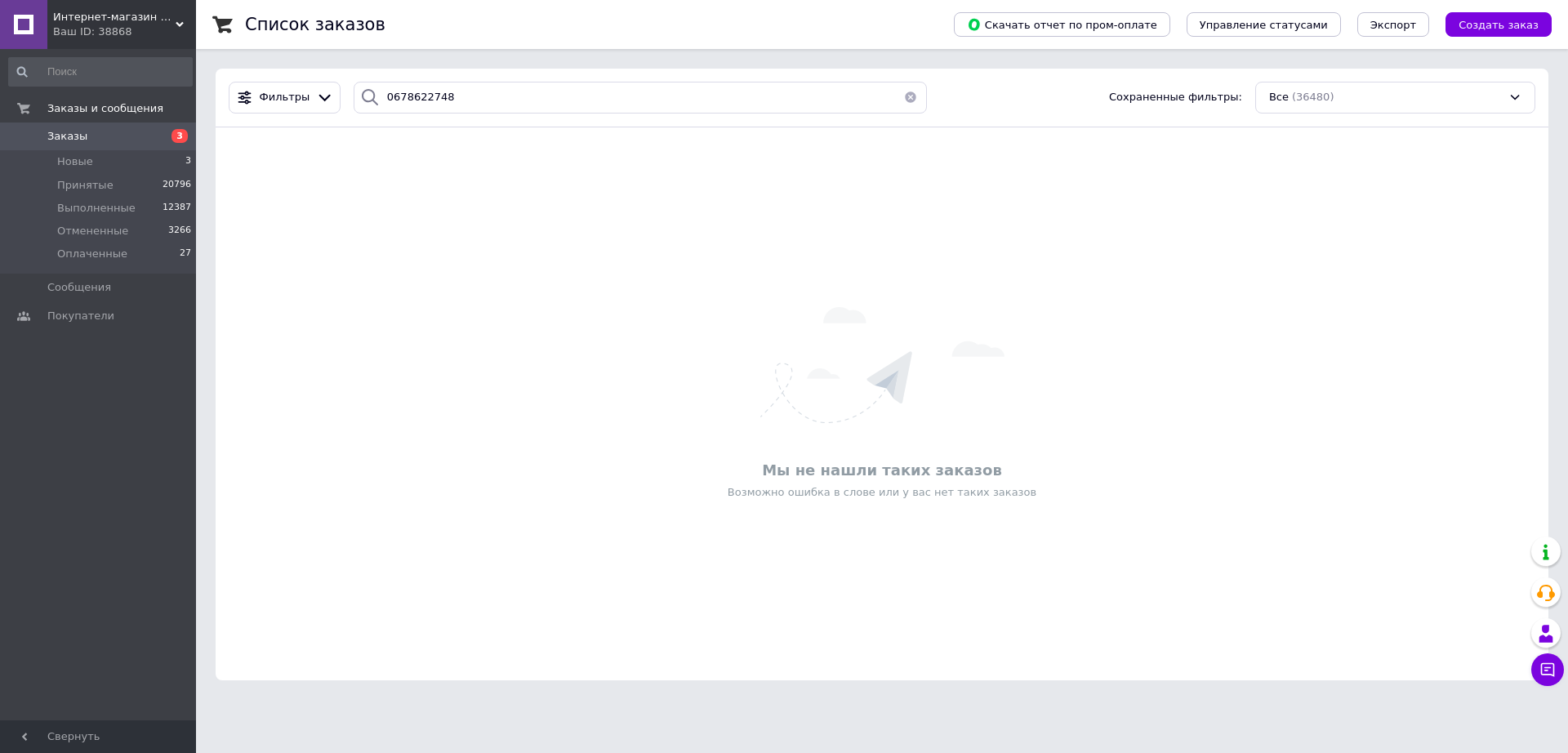
drag, startPoint x: 0, startPoint y: 0, endPoint x: 319, endPoint y: 145, distance: 350.4
click at [300, 137] on div "Фильтры 0678622748 Сохраненные фильтры: Все (36480) Мы не нашли таких заказов В…" at bounding box center [882, 375] width 1333 height 612
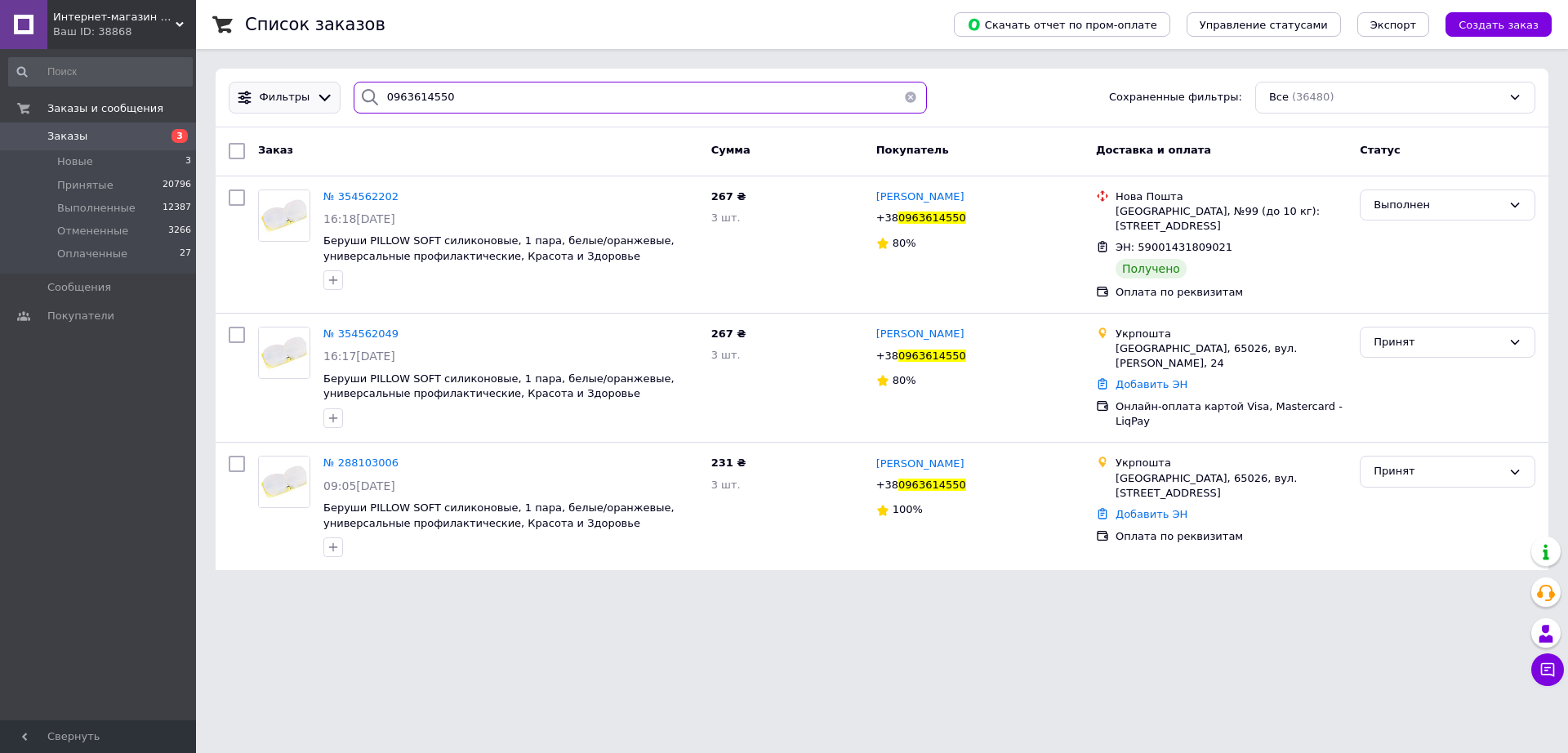
drag, startPoint x: 448, startPoint y: 100, endPoint x: 304, endPoint y: 108, distance: 144.2
click at [303, 106] on div "Фильтры 0963614550 Сохраненные фильтры: Все (36480)" at bounding box center [881, 97] width 1319 height 31
paste input "678842374"
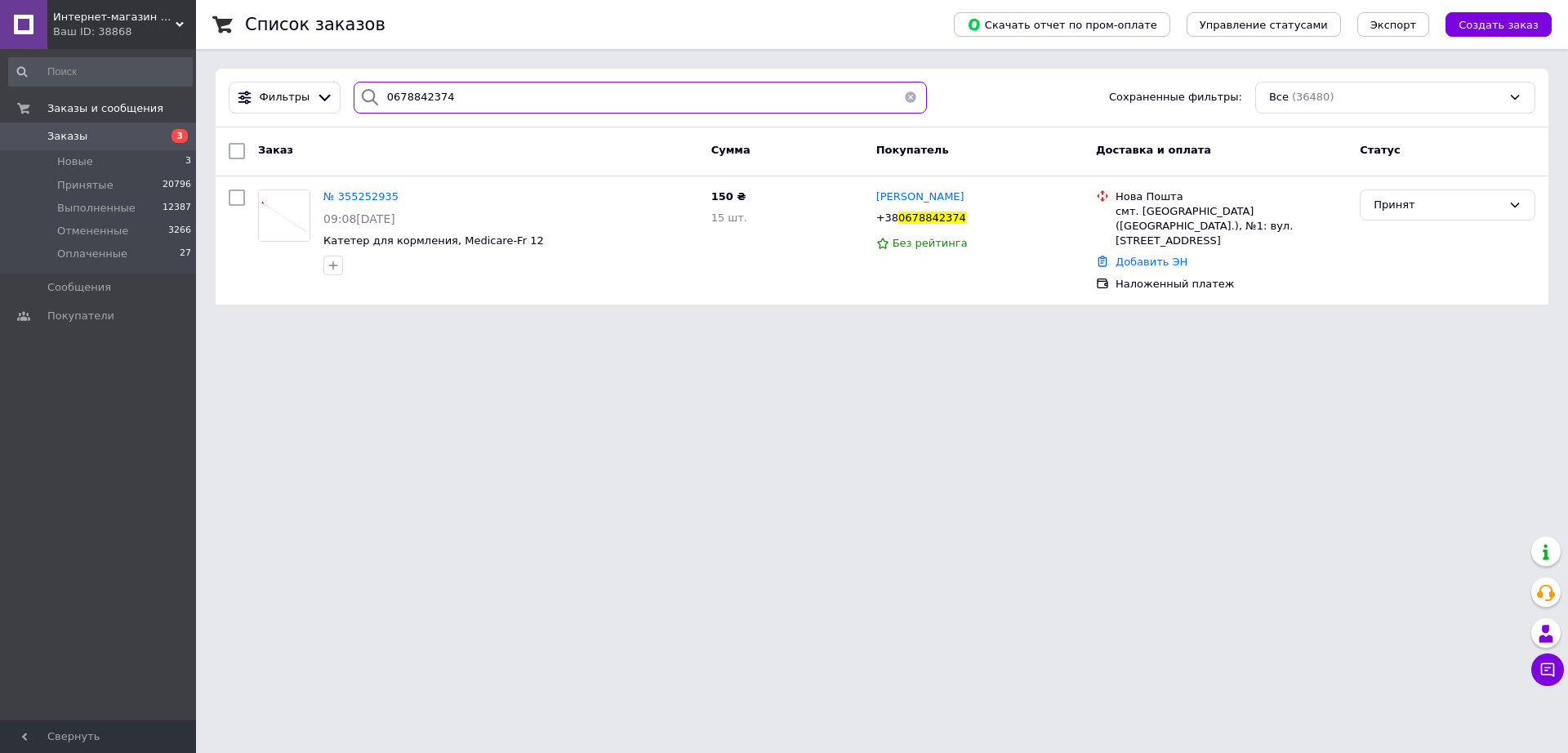
type input "0678842374"
click at [1130, 256] on link "Добавить ЭН" at bounding box center [1151, 262] width 72 height 12
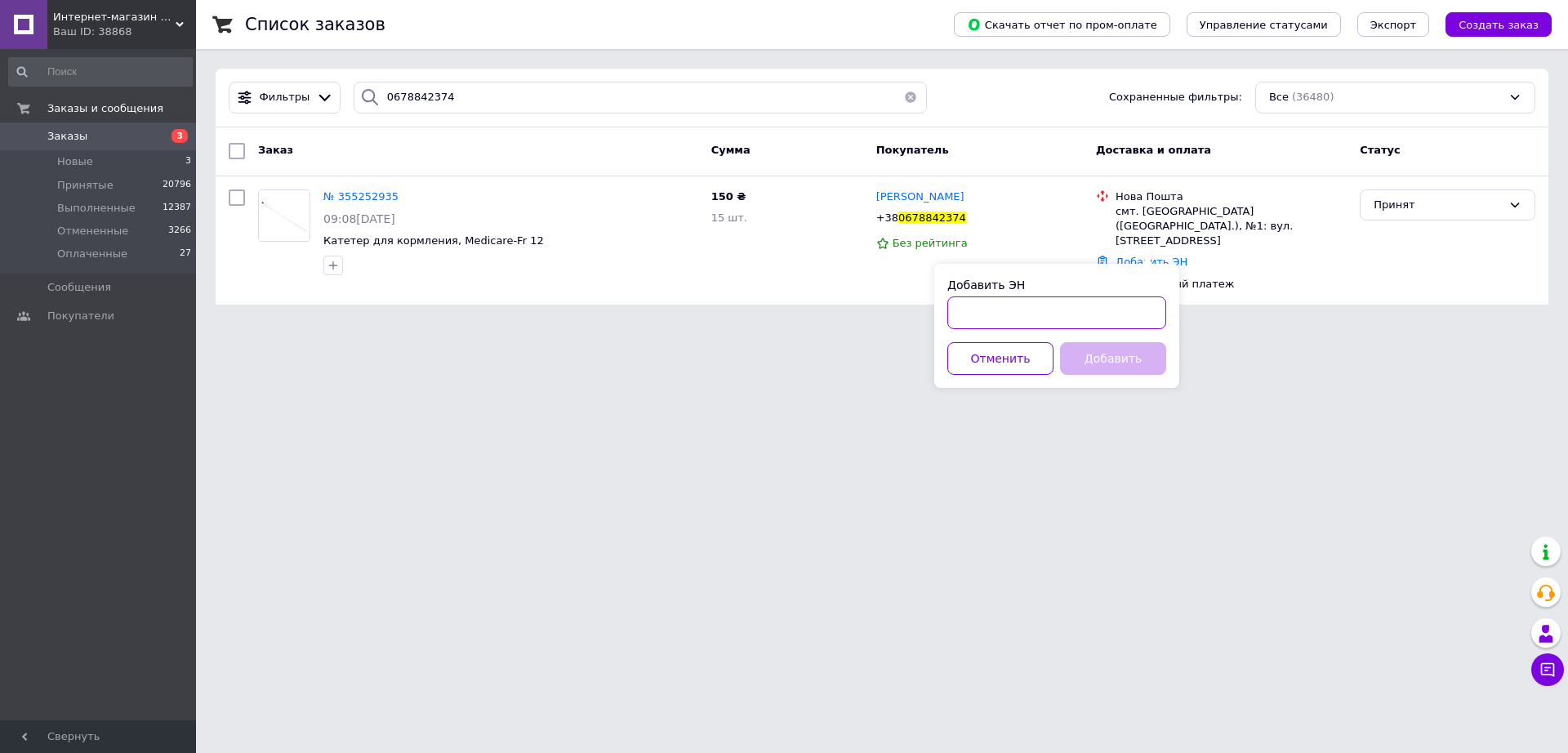
click at [1045, 319] on input "Добавить ЭН" at bounding box center [1057, 313] width 219 height 32
paste input "20451224839723"
type input "20451224839723"
click at [1127, 357] on button "Добавить" at bounding box center [1113, 359] width 106 height 32
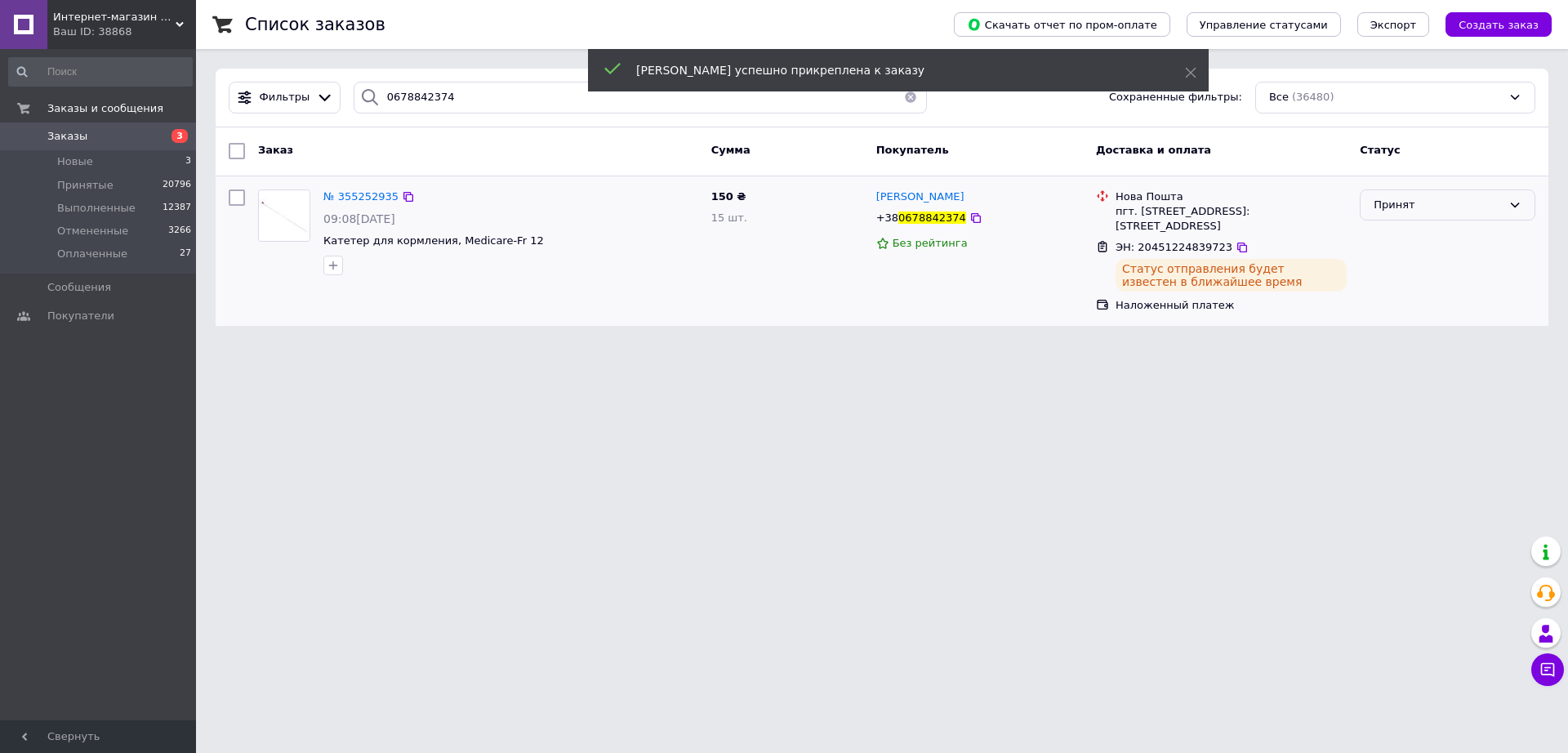
click at [1509, 199] on icon at bounding box center [1514, 205] width 13 height 13
click at [1386, 239] on li "Выполнен" at bounding box center [1447, 239] width 174 height 31
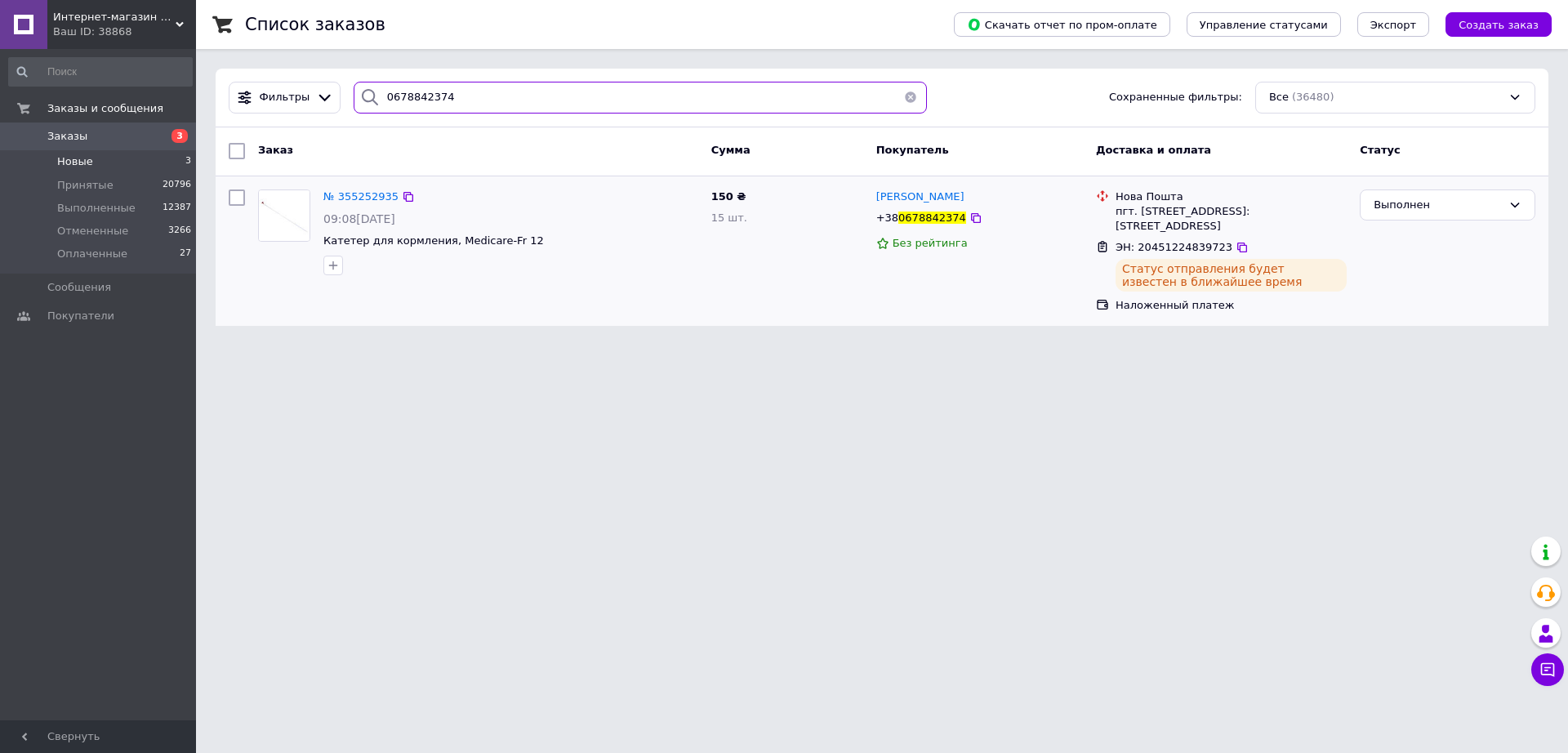
drag, startPoint x: 439, startPoint y: 96, endPoint x: 138, endPoint y: 168, distance: 309.5
click at [142, 157] on div "Интернет-магазин «Рідні Медтехника» Ваш ID: 38868 Сайт Интернет-магазин «Рідні …" at bounding box center [784, 173] width 1568 height 346
paste input "979124927"
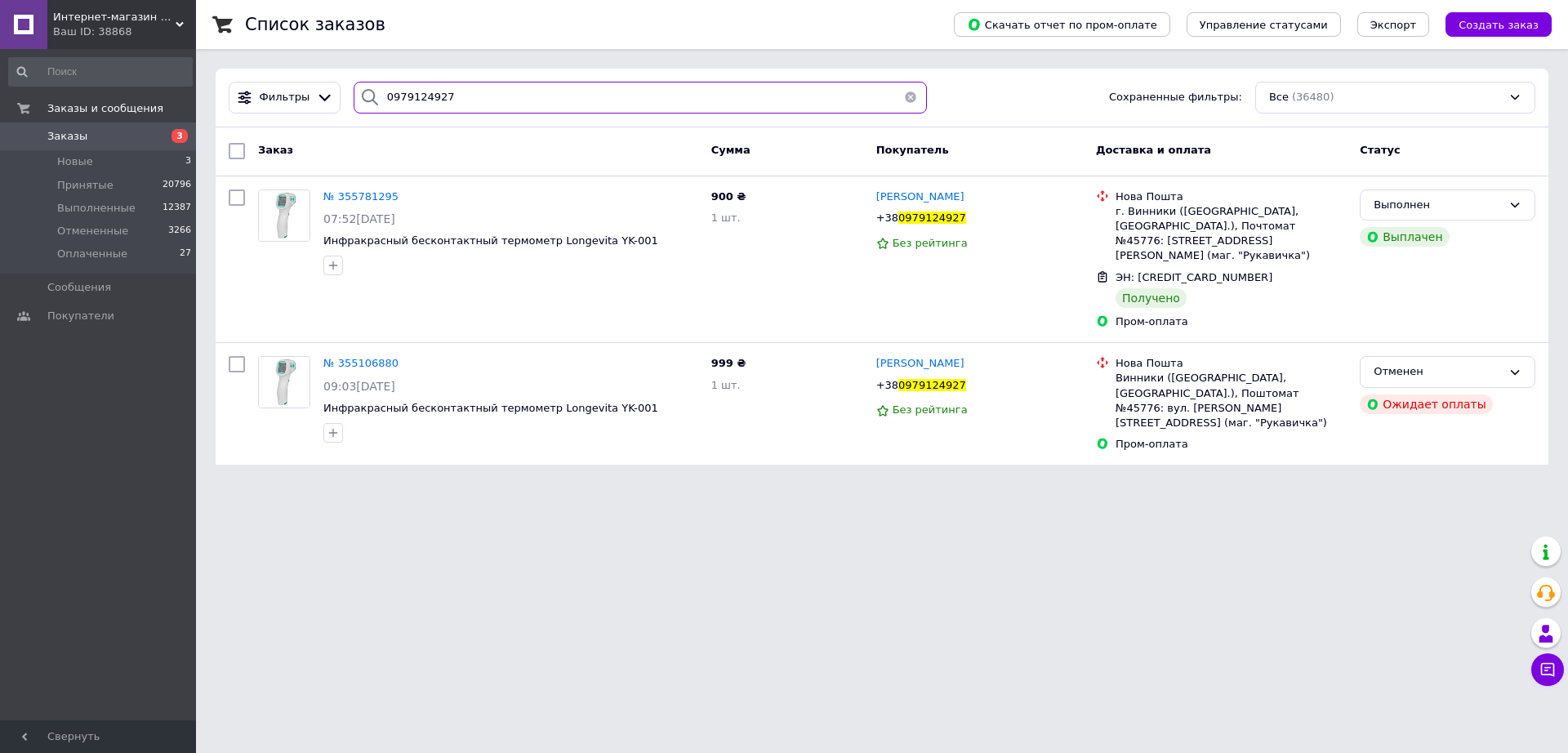
drag, startPoint x: 458, startPoint y: 92, endPoint x: 121, endPoint y: 129, distance: 339.0
click at [121, 129] on div "Интернет-магазин «Рідні Медтехника» Ваш ID: 38868 Сайт Интернет-магазин «Рідні …" at bounding box center [784, 242] width 1568 height 484
paste input "682731810"
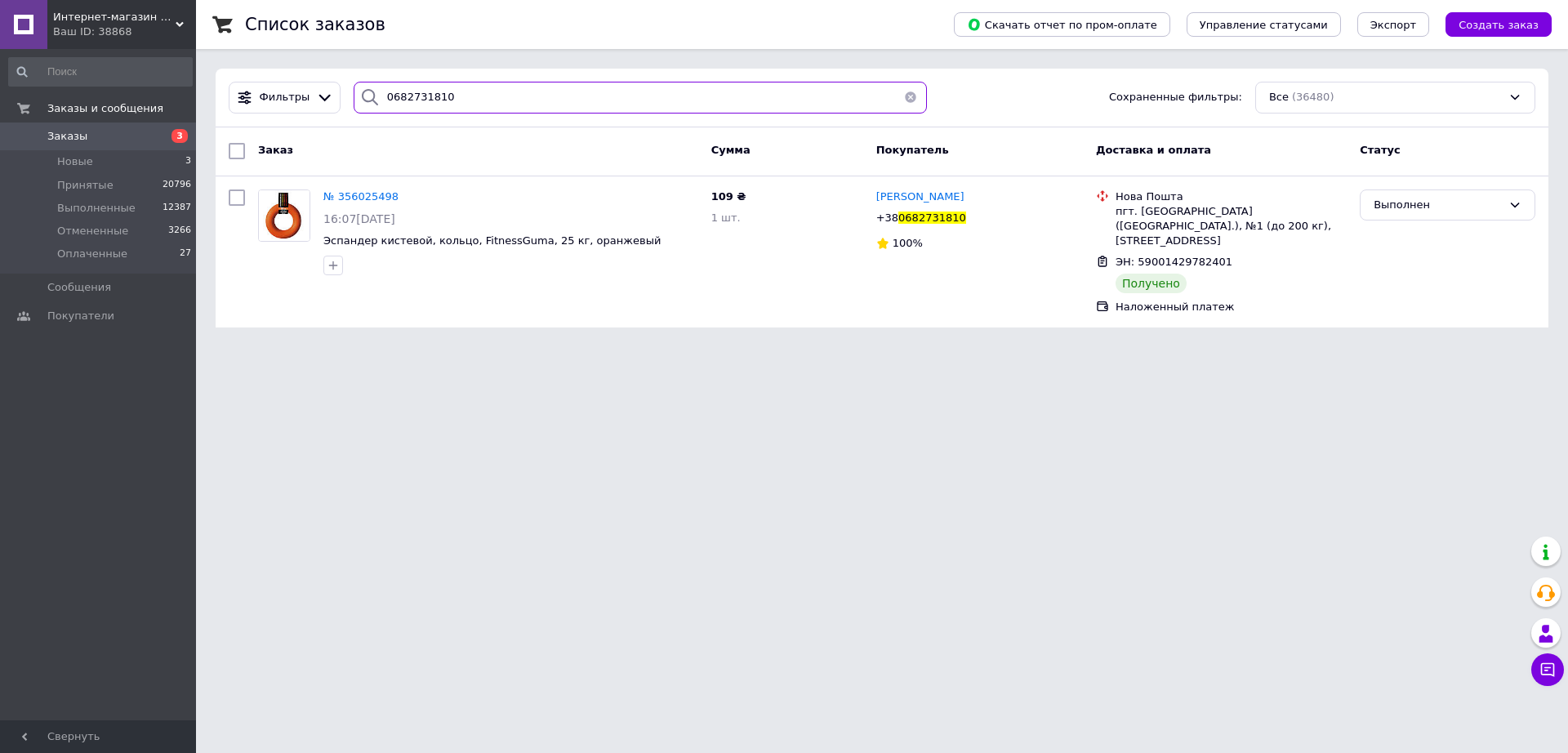
drag, startPoint x: 443, startPoint y: 99, endPoint x: 347, endPoint y: 117, distance: 97.7
click at [285, 95] on div "Фильтры 0682731810 Сохраненные фильтры: Все (36480)" at bounding box center [881, 97] width 1319 height 31
paste input "937184975"
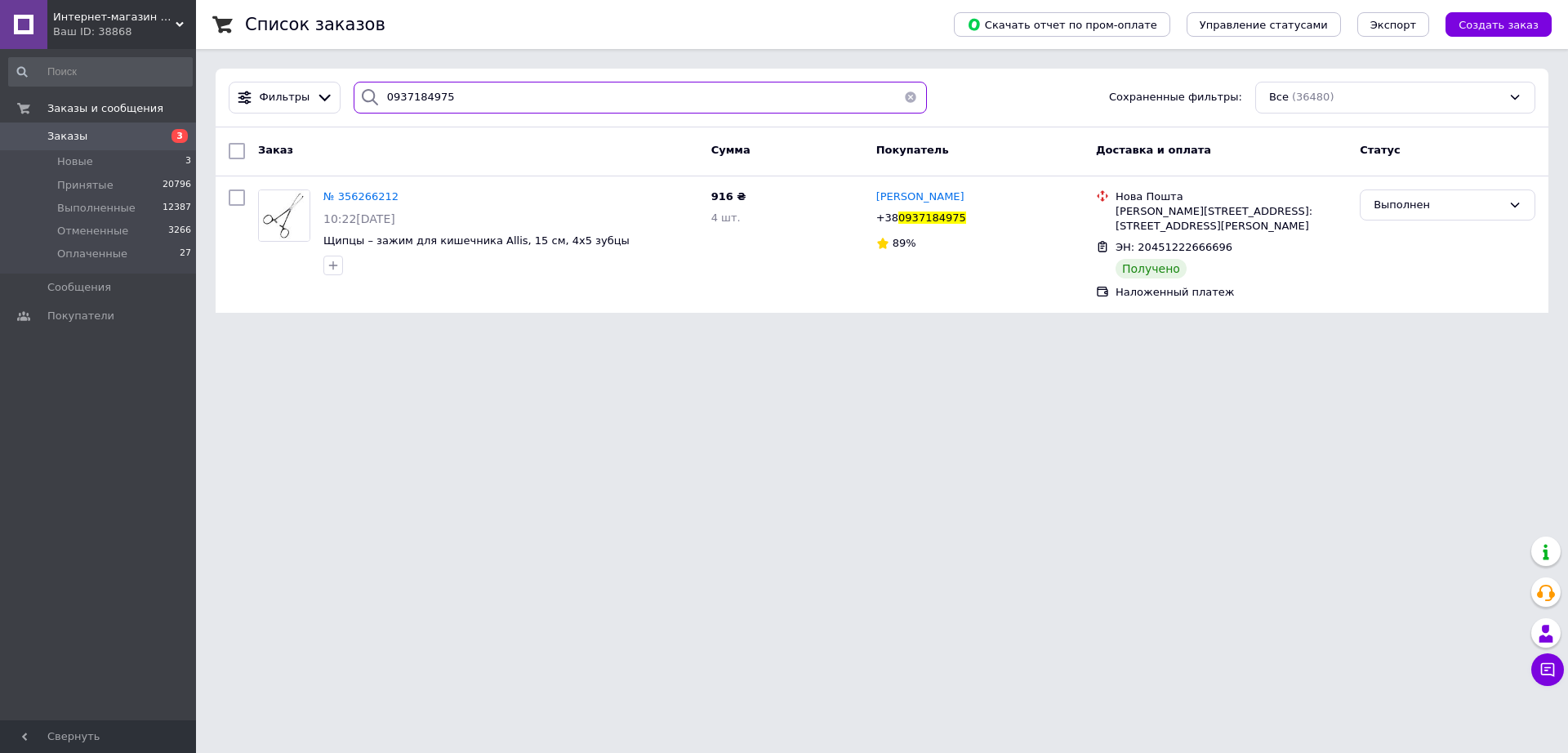
drag, startPoint x: 446, startPoint y: 86, endPoint x: 262, endPoint y: 122, distance: 187.5
click at [238, 120] on div "Фильтры 0937184975 Сохраненные фильтры: Все (36480)" at bounding box center [882, 98] width 1333 height 59
paste input "93458276"
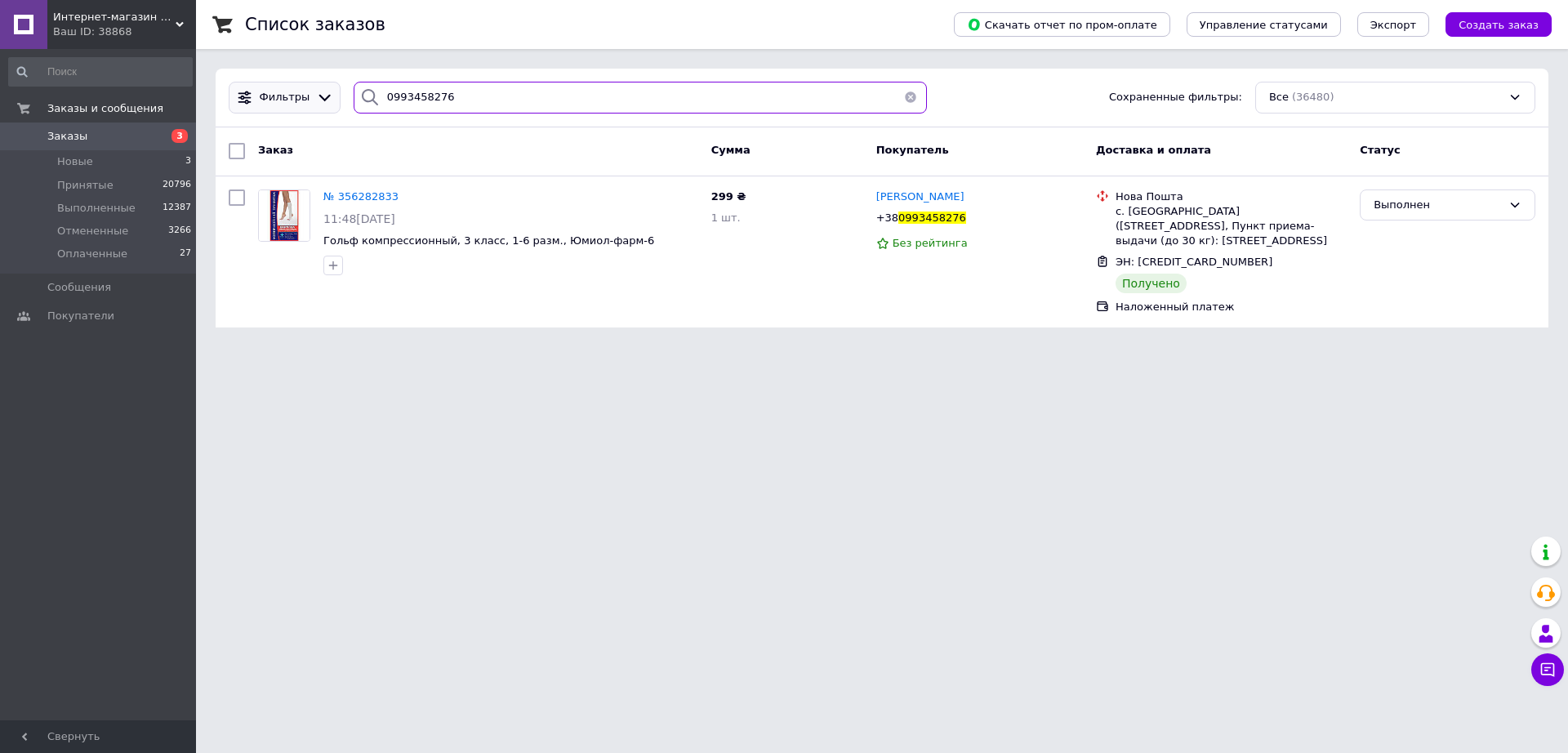
drag, startPoint x: 347, startPoint y: 97, endPoint x: 297, endPoint y: 106, distance: 50.8
click at [297, 106] on div "Фильтры 0993458276 Сохраненные фильтры: Все (36480)" at bounding box center [881, 97] width 1319 height 31
paste input "664277162"
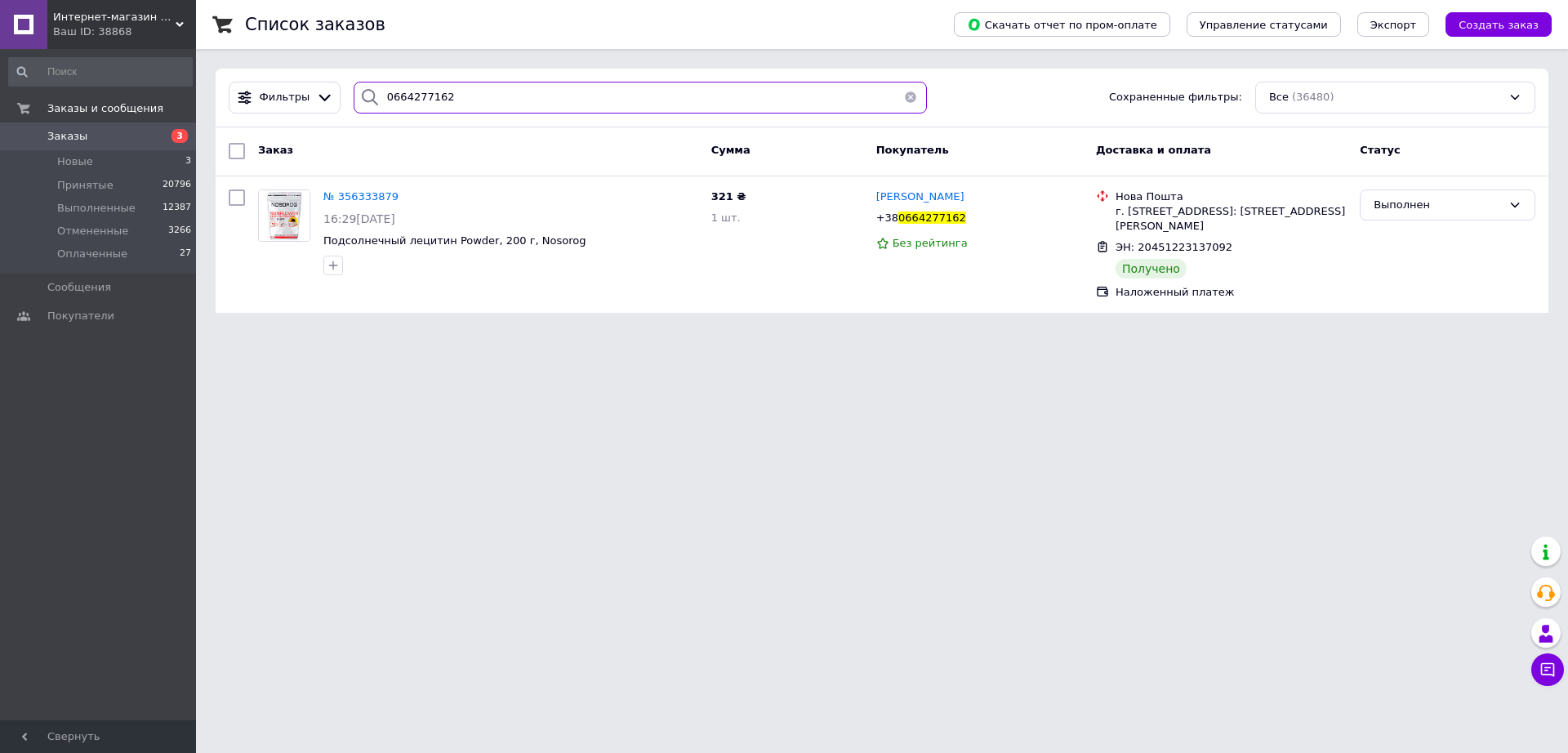
drag, startPoint x: 444, startPoint y: 103, endPoint x: 360, endPoint y: 130, distance: 88.2
click at [236, 89] on div "Фильтры 0664277162 Сохраненные фильтры: Все (36480)" at bounding box center [881, 97] width 1319 height 31
paste input "73462488"
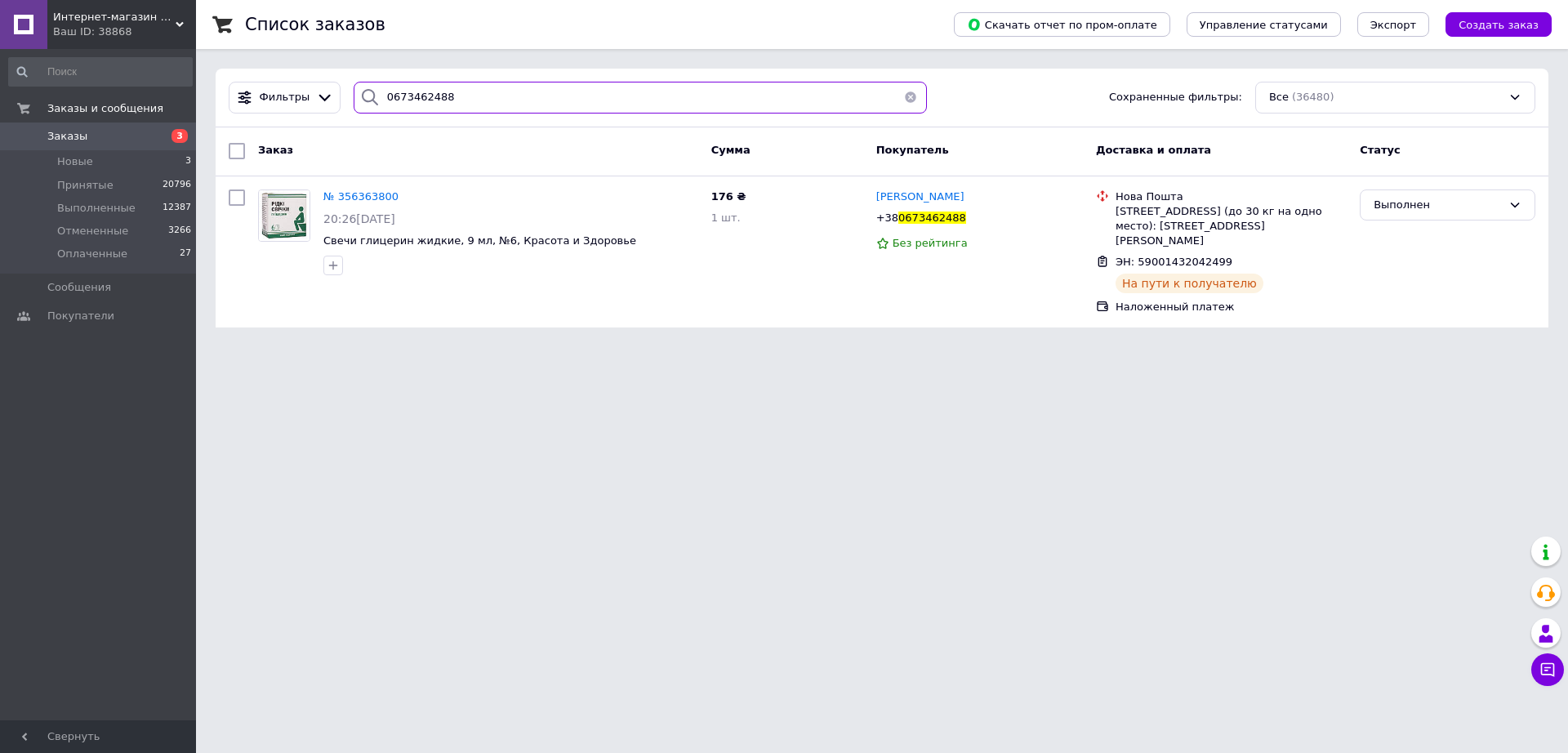
drag, startPoint x: 371, startPoint y: 116, endPoint x: 237, endPoint y: 126, distance: 134.4
click at [237, 126] on div "Фильтры 0673462488 Сохраненные фильтры: Все (36480)" at bounding box center [882, 98] width 1333 height 59
paste input "89868255"
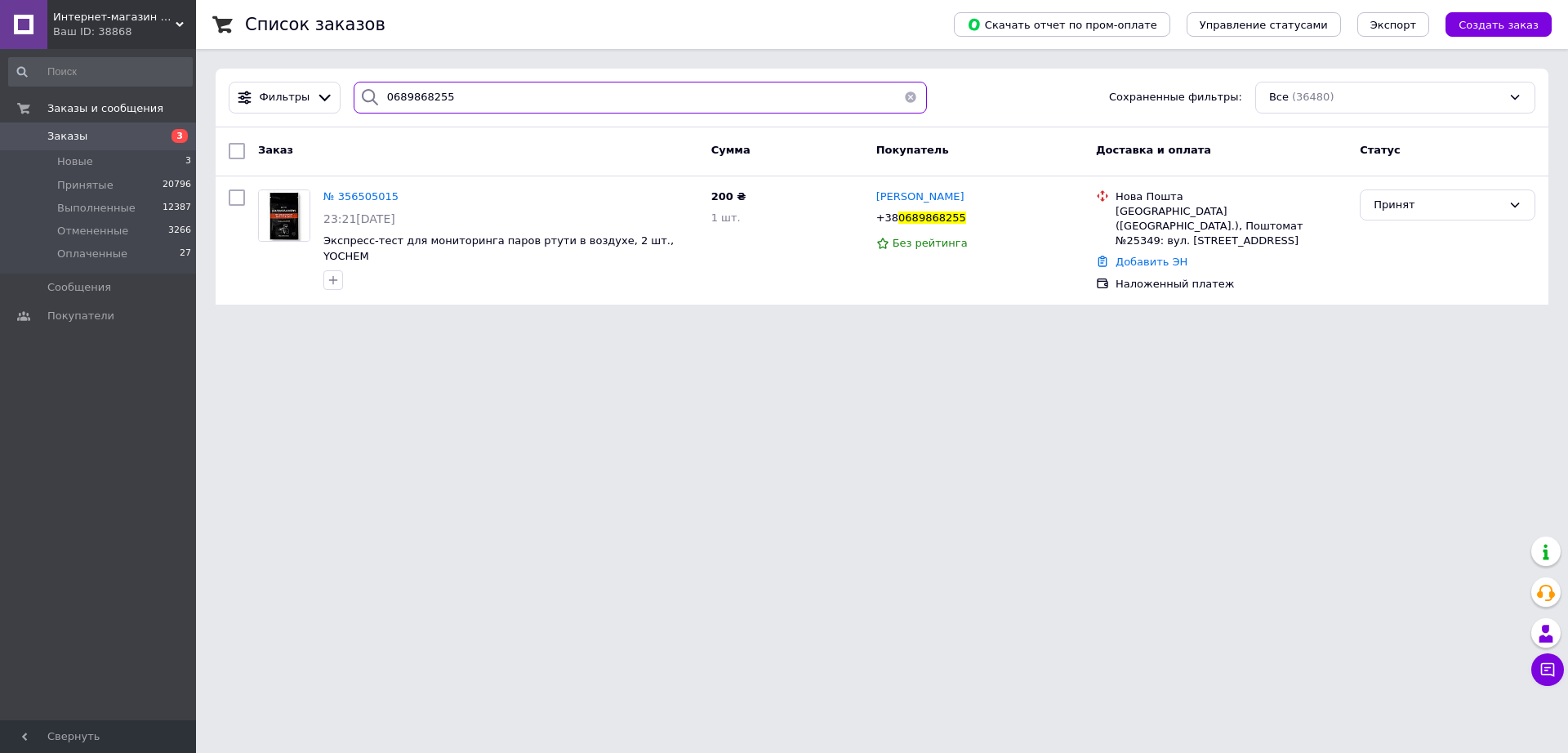
type input "0689868255"
click at [1170, 256] on link "Добавить ЭН" at bounding box center [1151, 262] width 72 height 12
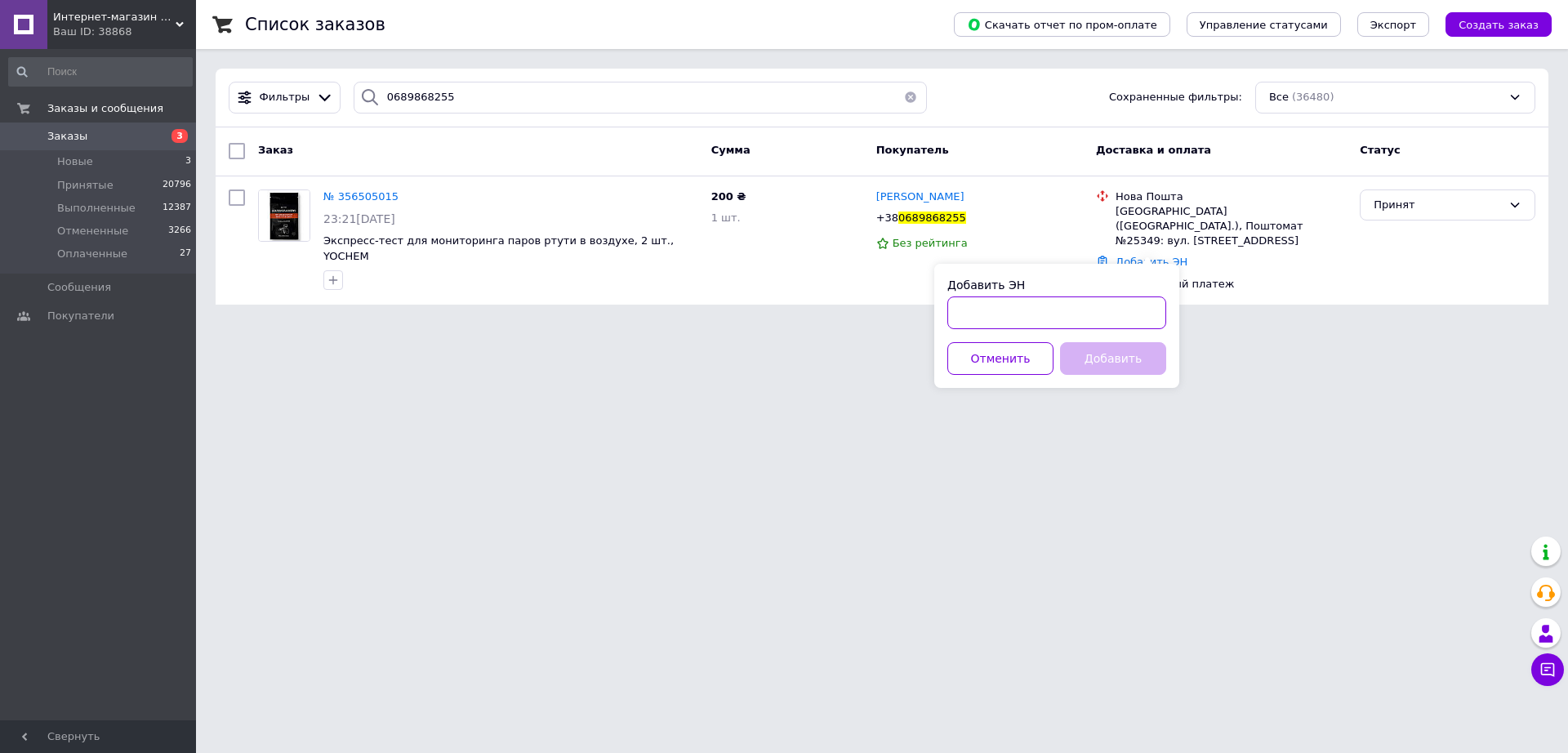
click at [1103, 319] on input "Добавить ЭН" at bounding box center [1057, 313] width 219 height 32
paste input "20451224988640"
type input "20451224988640"
click at [1103, 365] on button "Добавить" at bounding box center [1113, 359] width 106 height 32
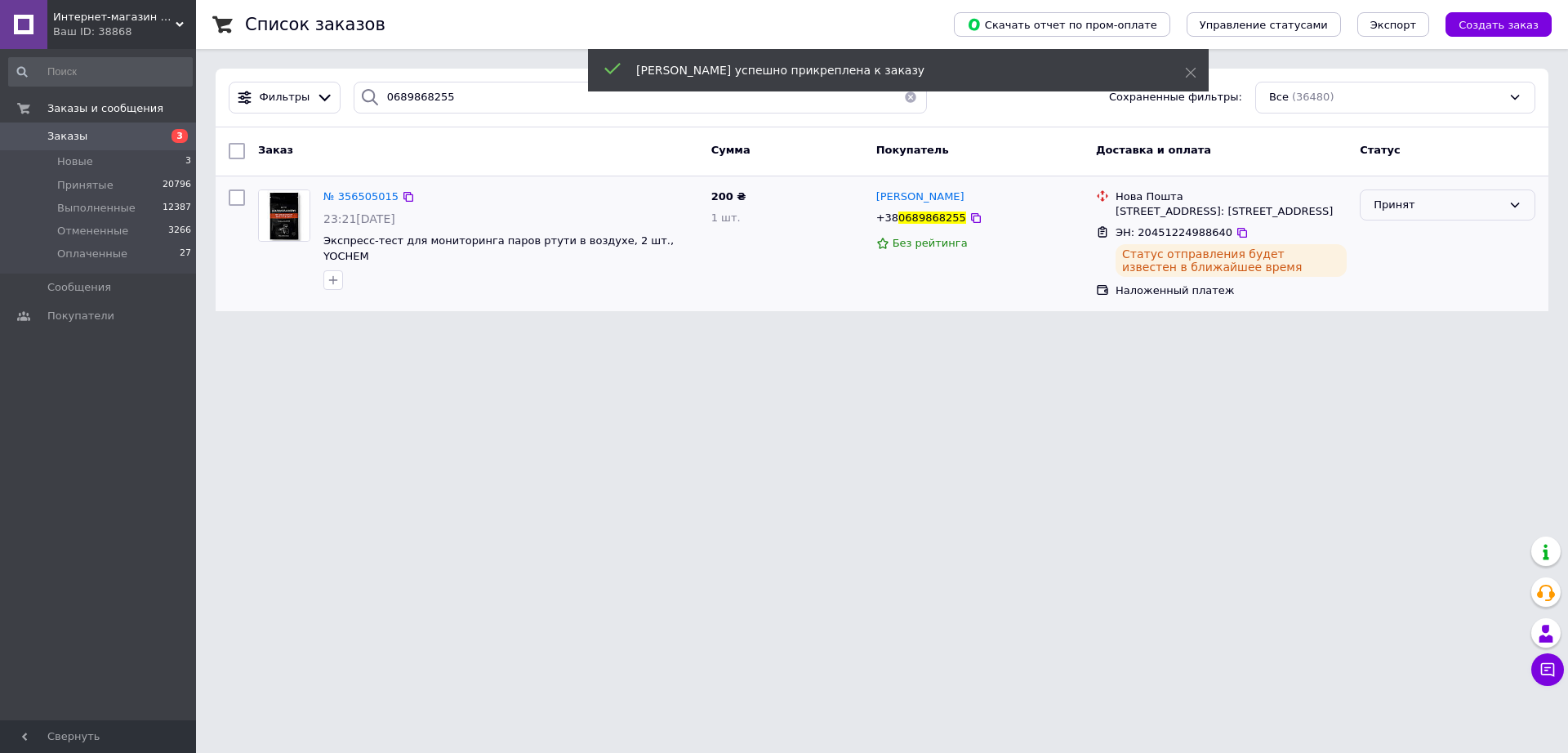
click at [1513, 201] on icon at bounding box center [1514, 205] width 13 height 13
click at [1407, 235] on li "Выполнен" at bounding box center [1447, 239] width 174 height 31
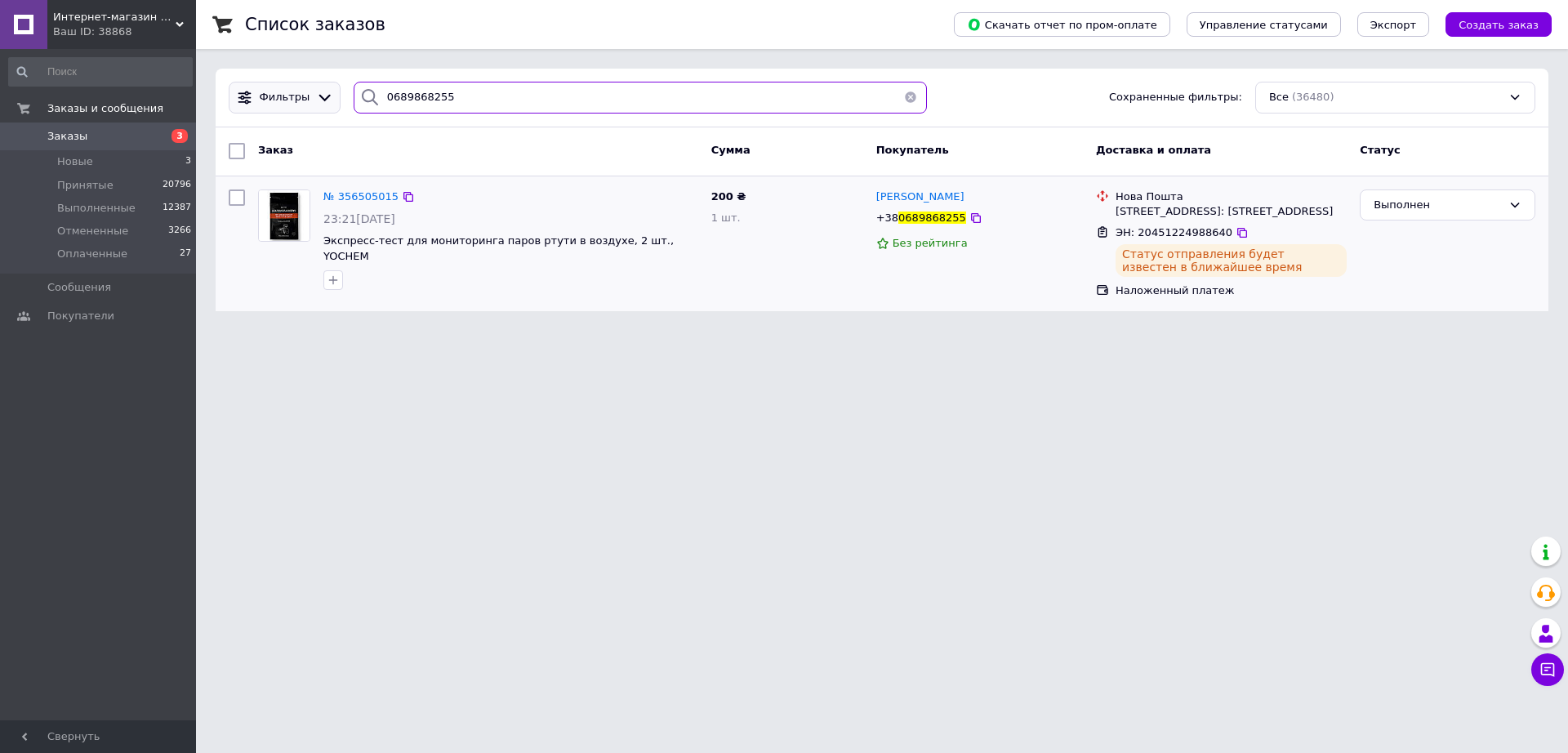
drag, startPoint x: 441, startPoint y: 97, endPoint x: 296, endPoint y: 96, distance: 145.0
click at [296, 96] on div "Фильтры 0689868255 Сохраненные фильтры: Все (36480)" at bounding box center [881, 97] width 1319 height 31
paste input "75627633"
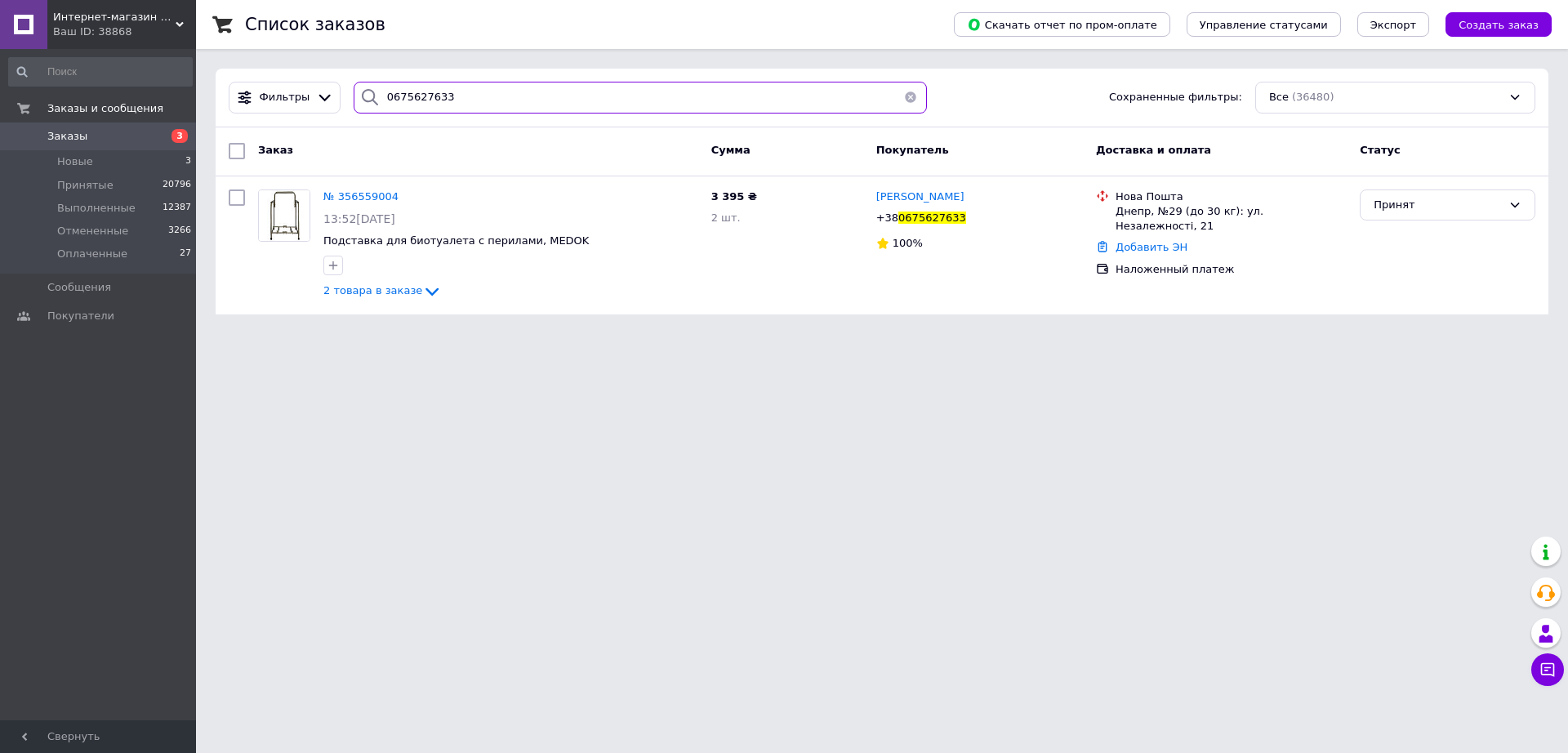
type input "0675627633"
click at [1128, 241] on link "Добавить ЭН" at bounding box center [1151, 247] width 72 height 12
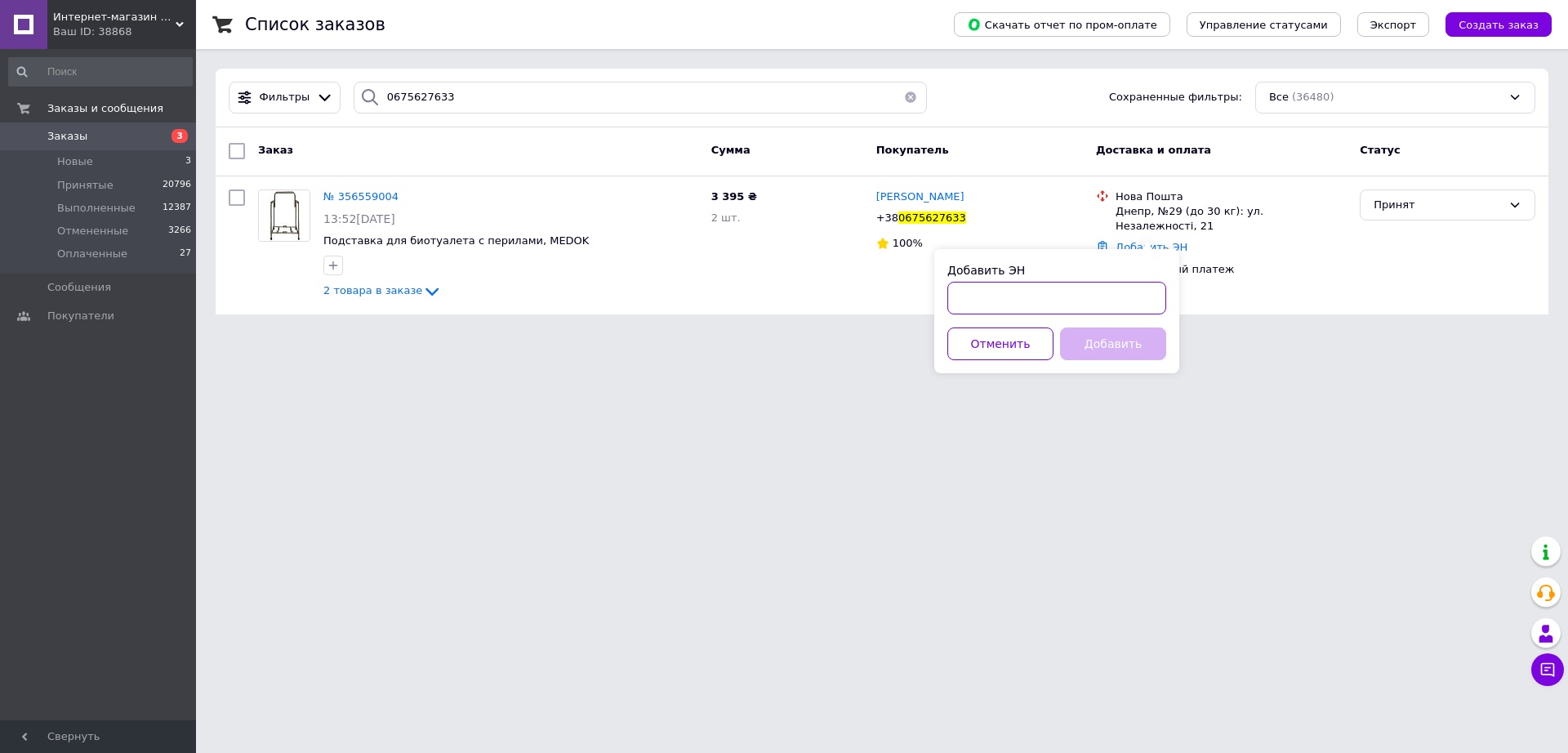
drag, startPoint x: 1060, startPoint y: 286, endPoint x: 1056, endPoint y: 303, distance: 17.5
click at [1058, 288] on input "Добавить ЭН" at bounding box center [1057, 298] width 219 height 32
paste input "20451225159042"
type input "20451225159042"
click at [1096, 340] on button "Добавить" at bounding box center [1113, 343] width 106 height 32
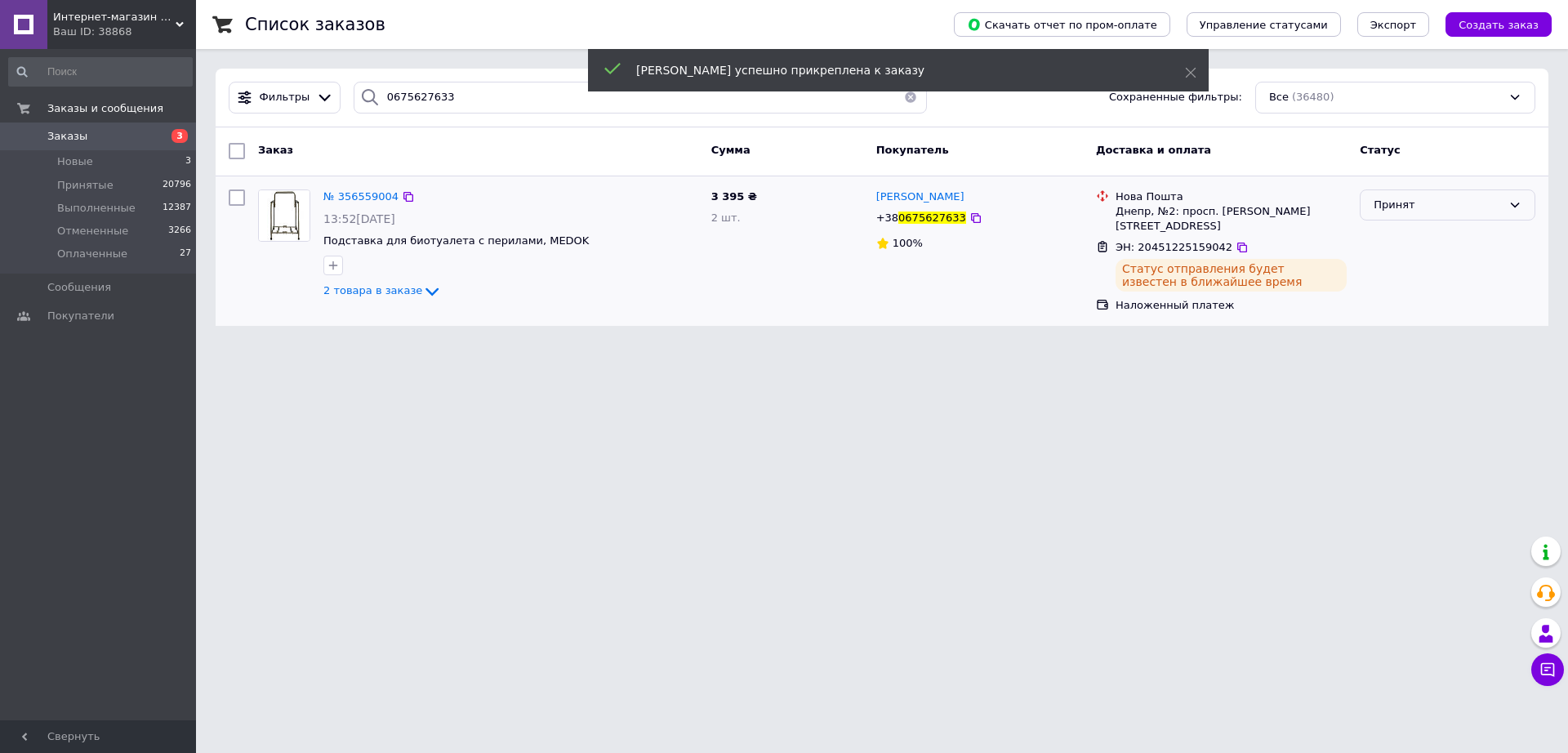
click at [1515, 201] on icon at bounding box center [1514, 205] width 13 height 13
click at [1396, 241] on li "Выполнен" at bounding box center [1447, 239] width 174 height 31
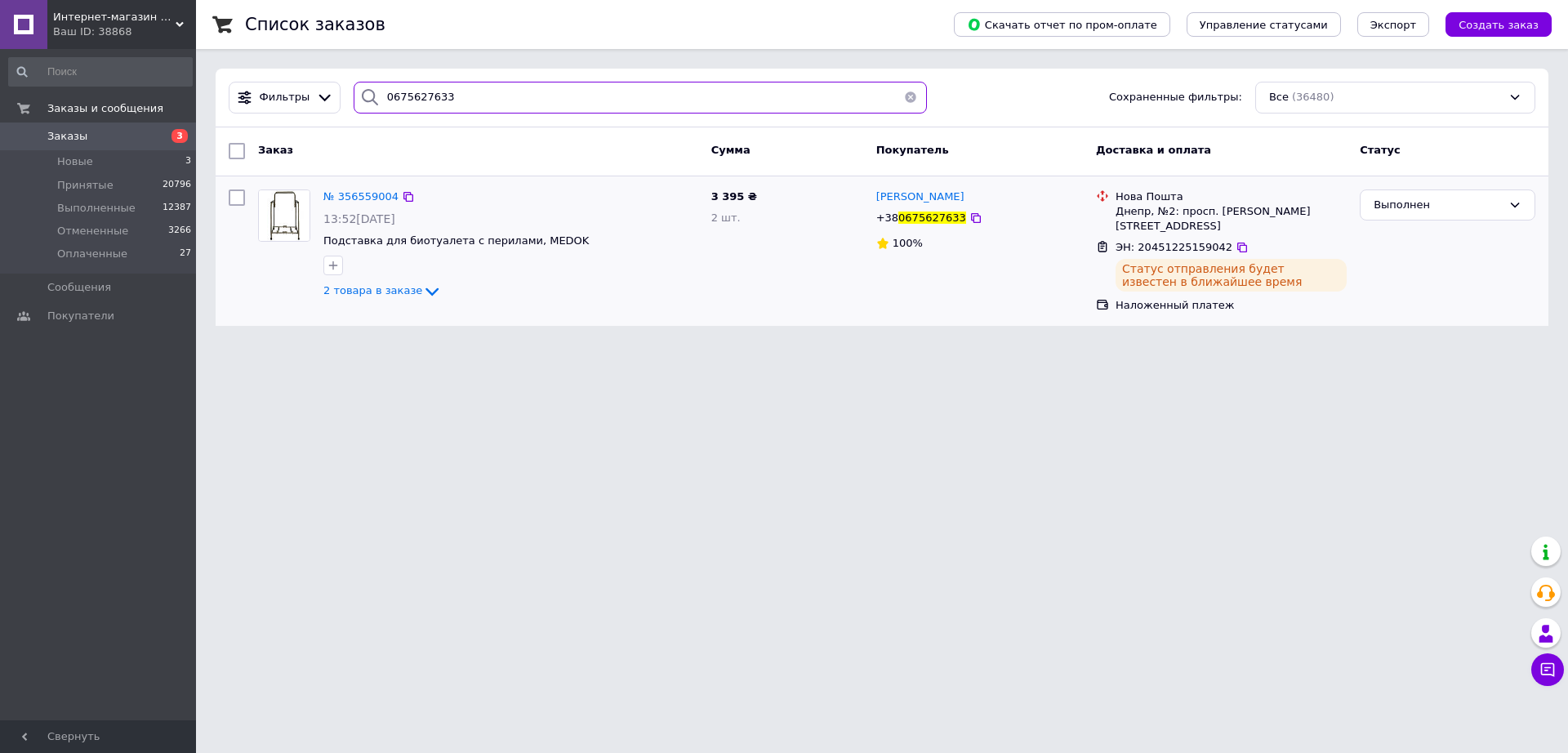
drag, startPoint x: 458, startPoint y: 101, endPoint x: 217, endPoint y: 103, distance: 241.0
click at [217, 103] on div "Фильтры 0675627633 Сохраненные фильтры: Все (36480)" at bounding box center [882, 98] width 1333 height 59
paste input "1290015"
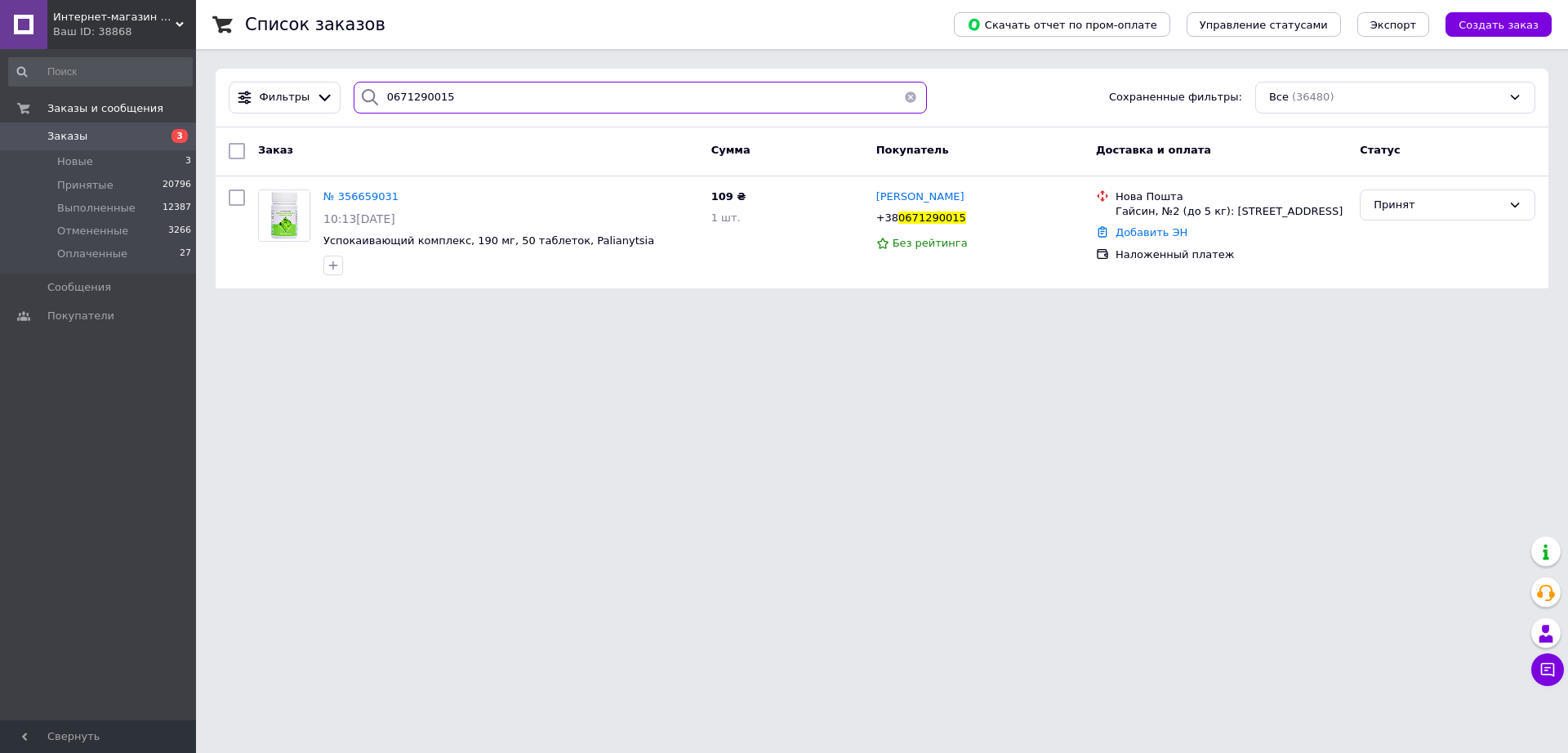
type input "0671290015"
click at [1127, 233] on link "Добавить ЭН" at bounding box center [1151, 232] width 72 height 12
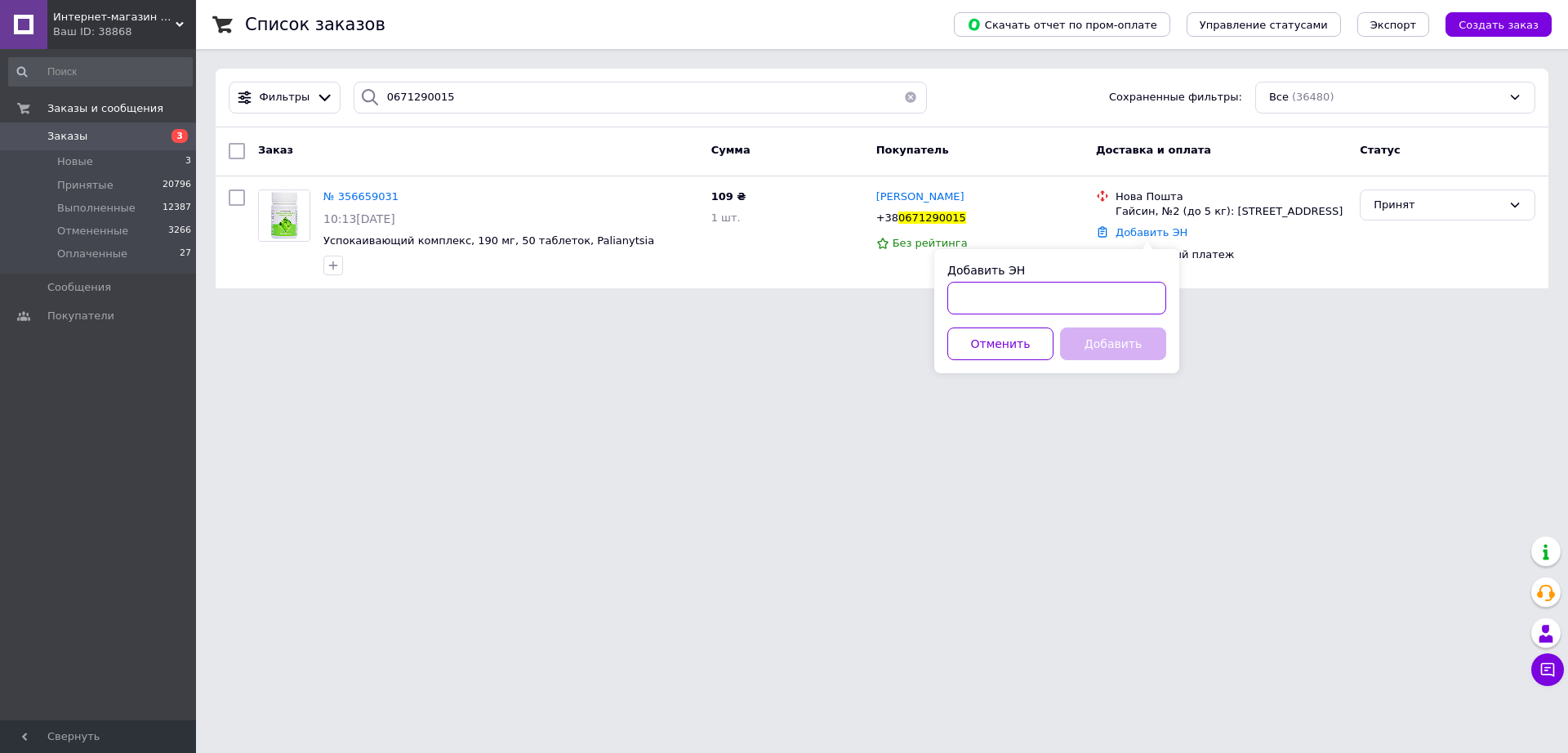
click at [1057, 295] on input "Добавить ЭН" at bounding box center [1057, 298] width 219 height 32
paste input "20451224896400"
type input "20451224896400"
click at [1086, 347] on button "Добавить" at bounding box center [1113, 343] width 106 height 32
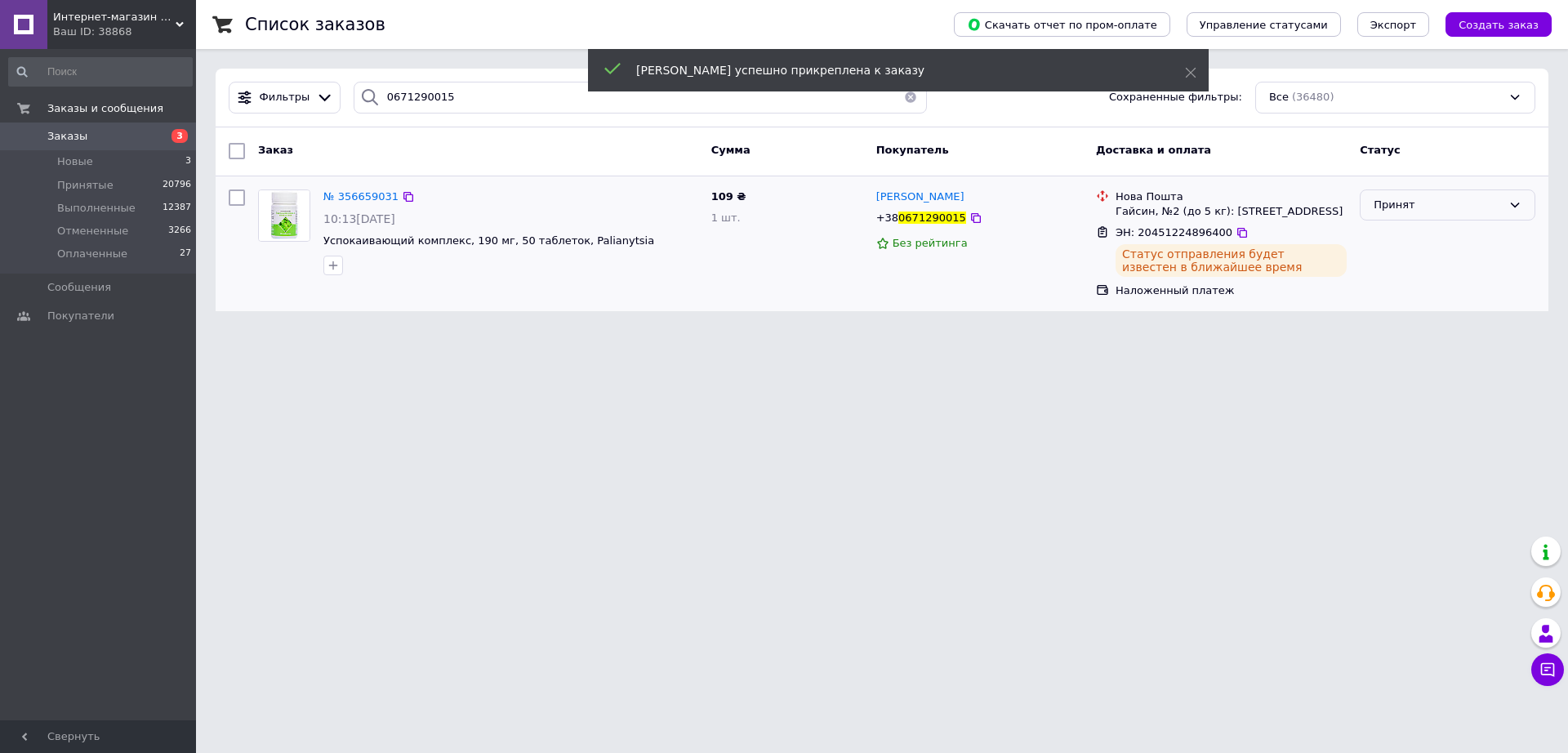
click at [1515, 201] on icon at bounding box center [1514, 205] width 13 height 13
click at [1390, 238] on li "Выполнен" at bounding box center [1447, 239] width 174 height 31
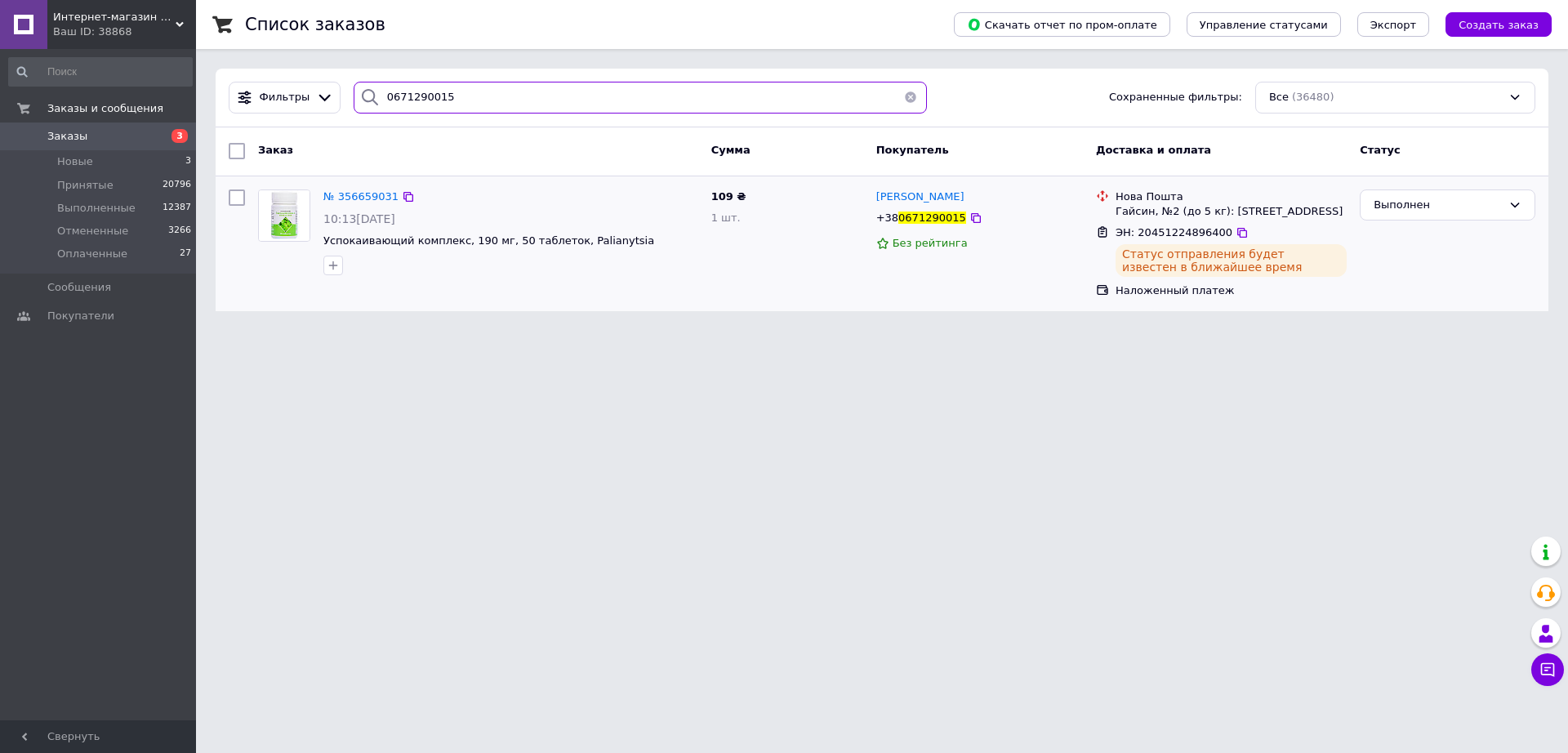
drag, startPoint x: 467, startPoint y: 106, endPoint x: 263, endPoint y: 119, distance: 204.4
click at [208, 105] on div "Список заказов Скачать отчет по пром-оплате Управление статусами Экспорт Создат…" at bounding box center [882, 165] width 1372 height 331
paste input "3912384"
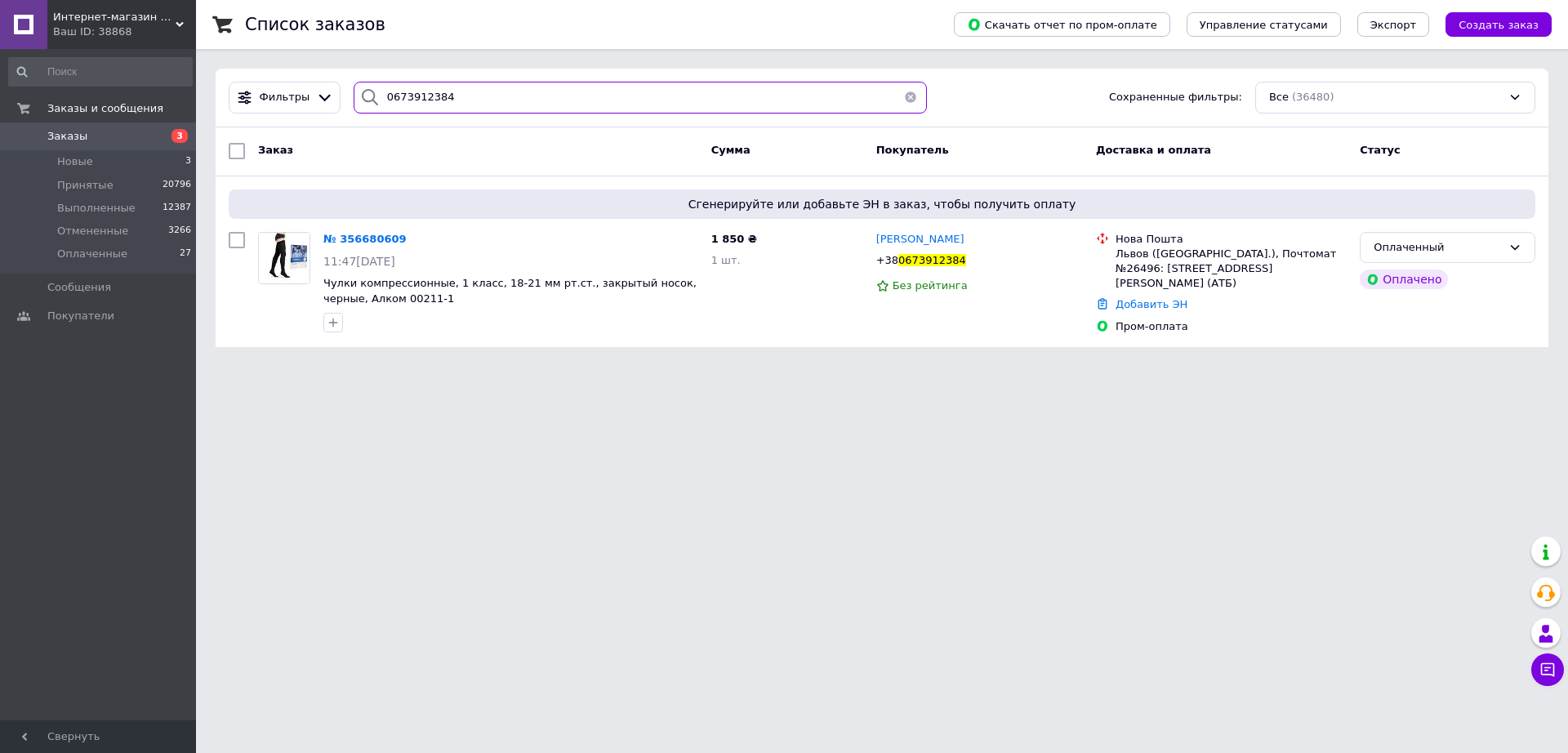
type input "0673912384"
click at [1142, 298] on link "Добавить ЭН" at bounding box center [1151, 304] width 72 height 12
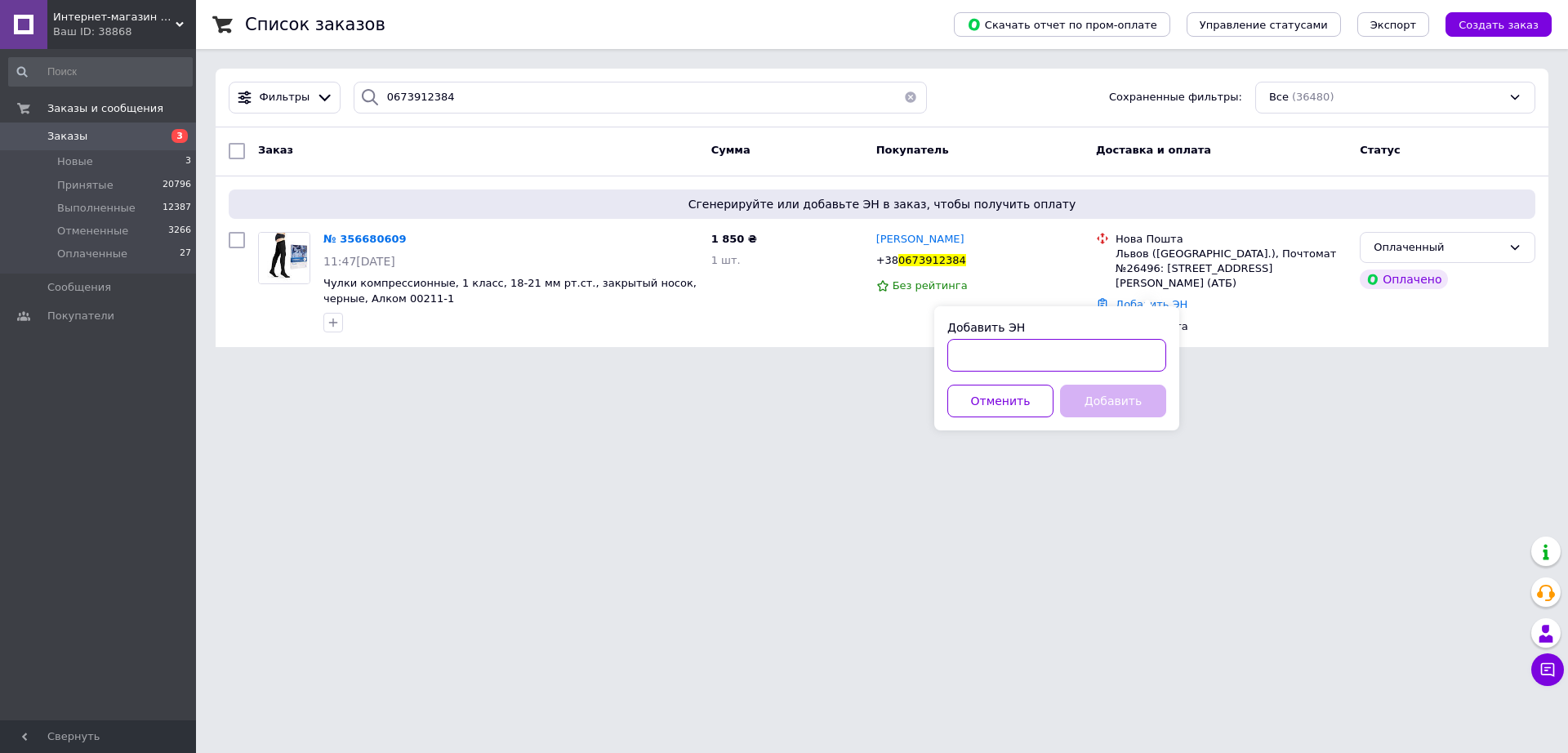
click at [1063, 354] on input "Добавить ЭН" at bounding box center [1057, 355] width 219 height 32
paste input "20451224807977"
type input "20451224807977"
click at [1102, 394] on button "Добавить" at bounding box center [1113, 401] width 106 height 32
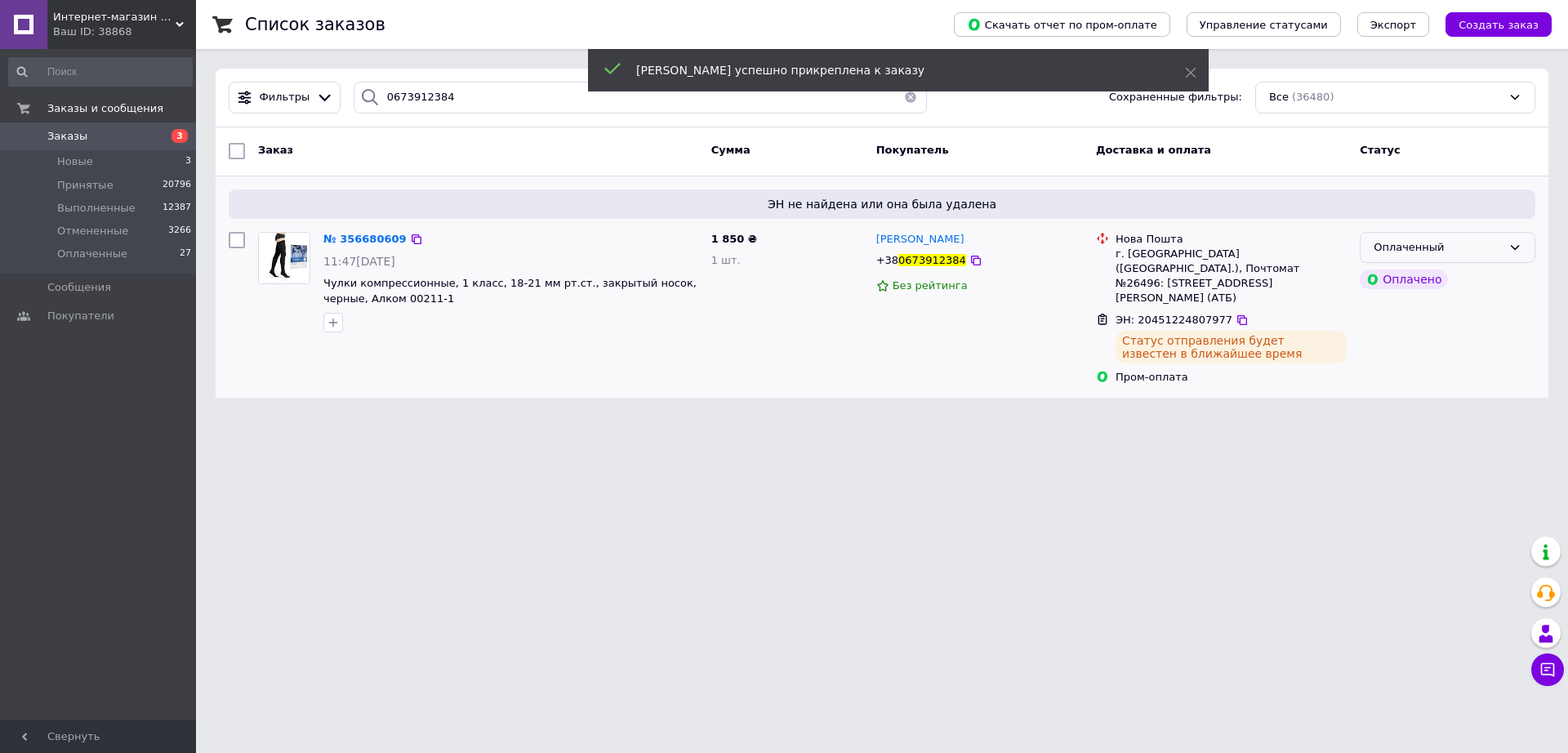
click at [1515, 242] on icon at bounding box center [1514, 247] width 13 height 13
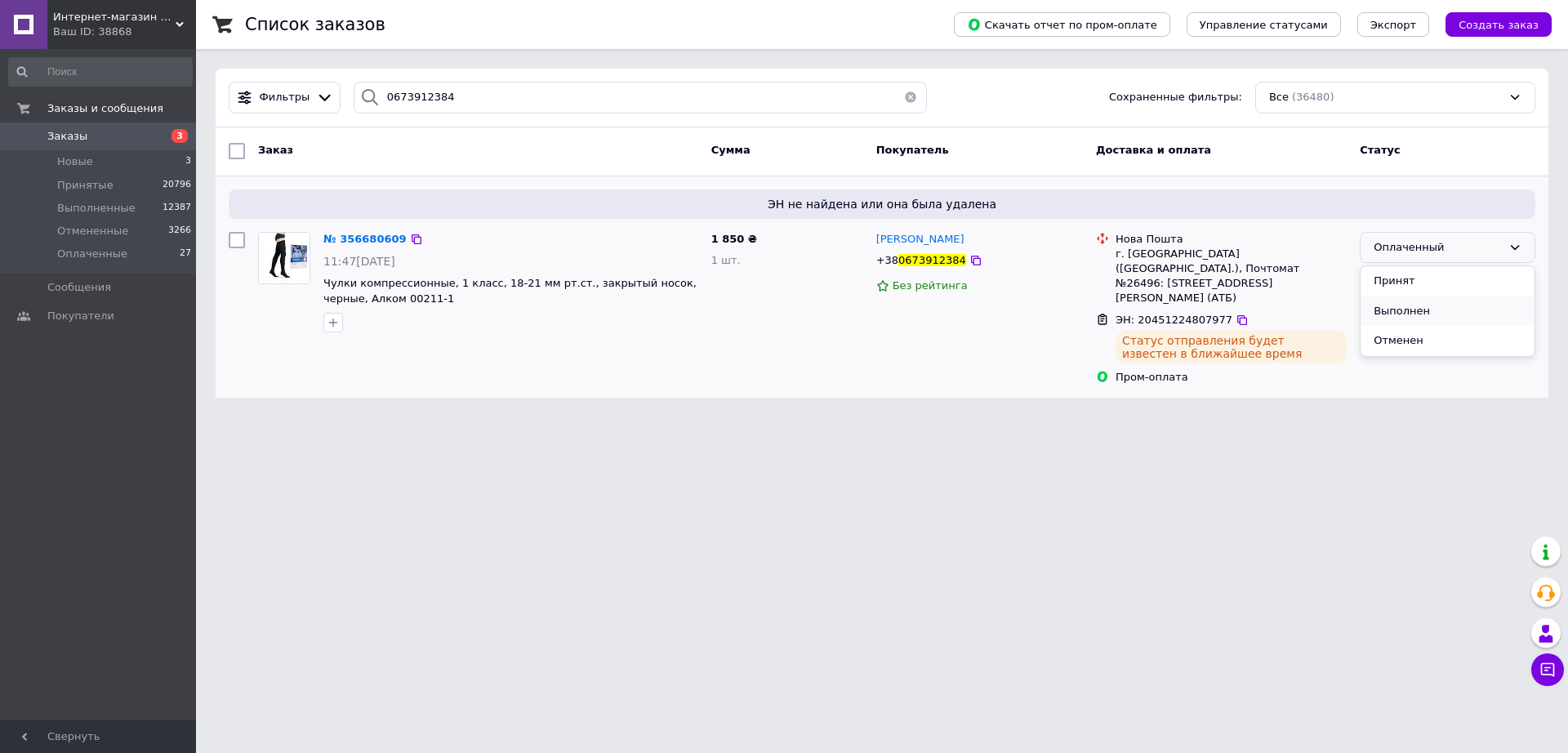
click at [1381, 311] on li "Выполнен" at bounding box center [1447, 312] width 174 height 31
drag, startPoint x: 464, startPoint y: 98, endPoint x: 306, endPoint y: 95, distance: 158.0
click at [306, 95] on div "Фильтры 0673912384 Сохраненные фильтры: Все (36480)" at bounding box center [881, 97] width 1319 height 31
paste input "994909907"
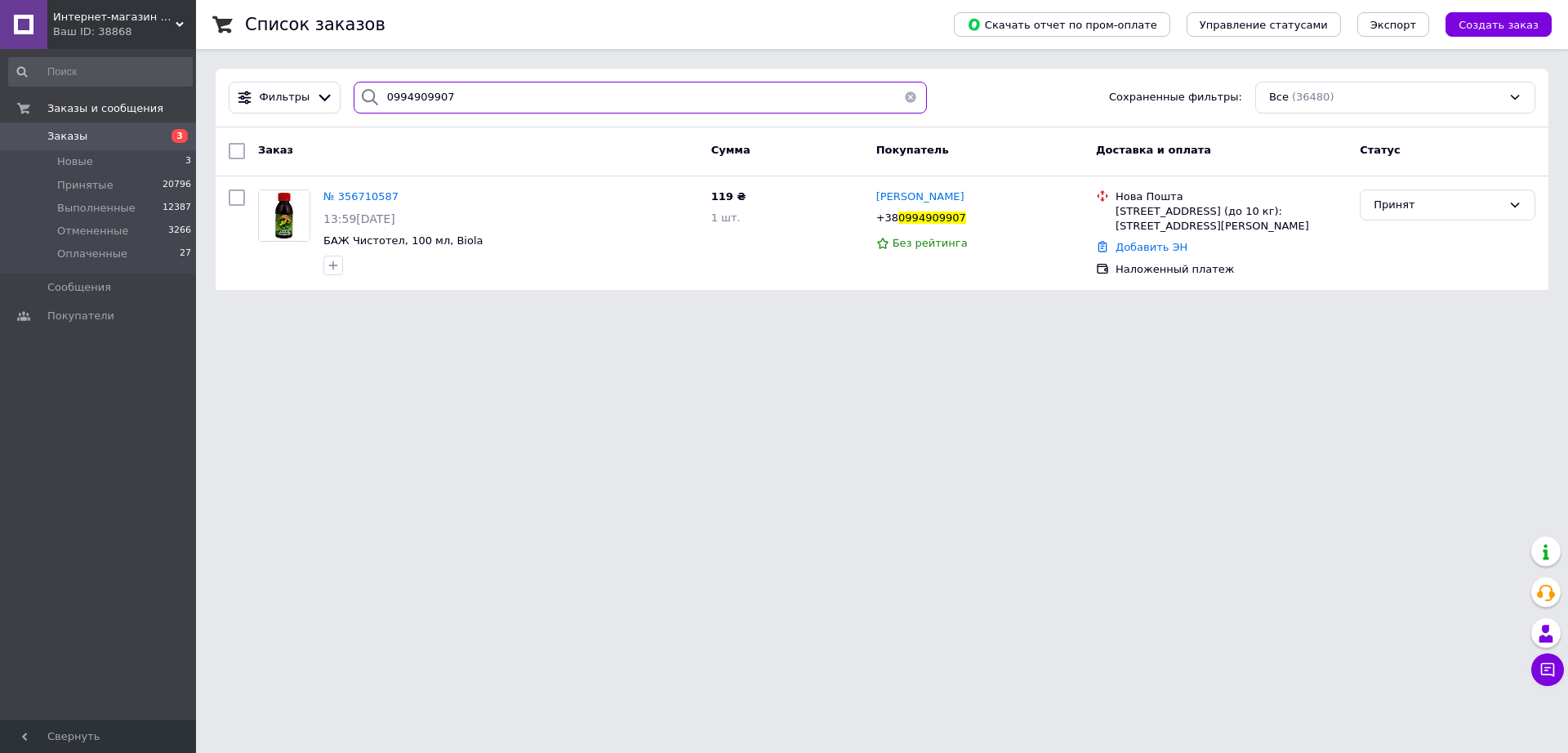
type input "0994909907"
click at [1158, 239] on div "Добавить ЭН" at bounding box center [1231, 248] width 238 height 22
click at [1136, 250] on link "Добавить ЭН" at bounding box center [1151, 247] width 72 height 12
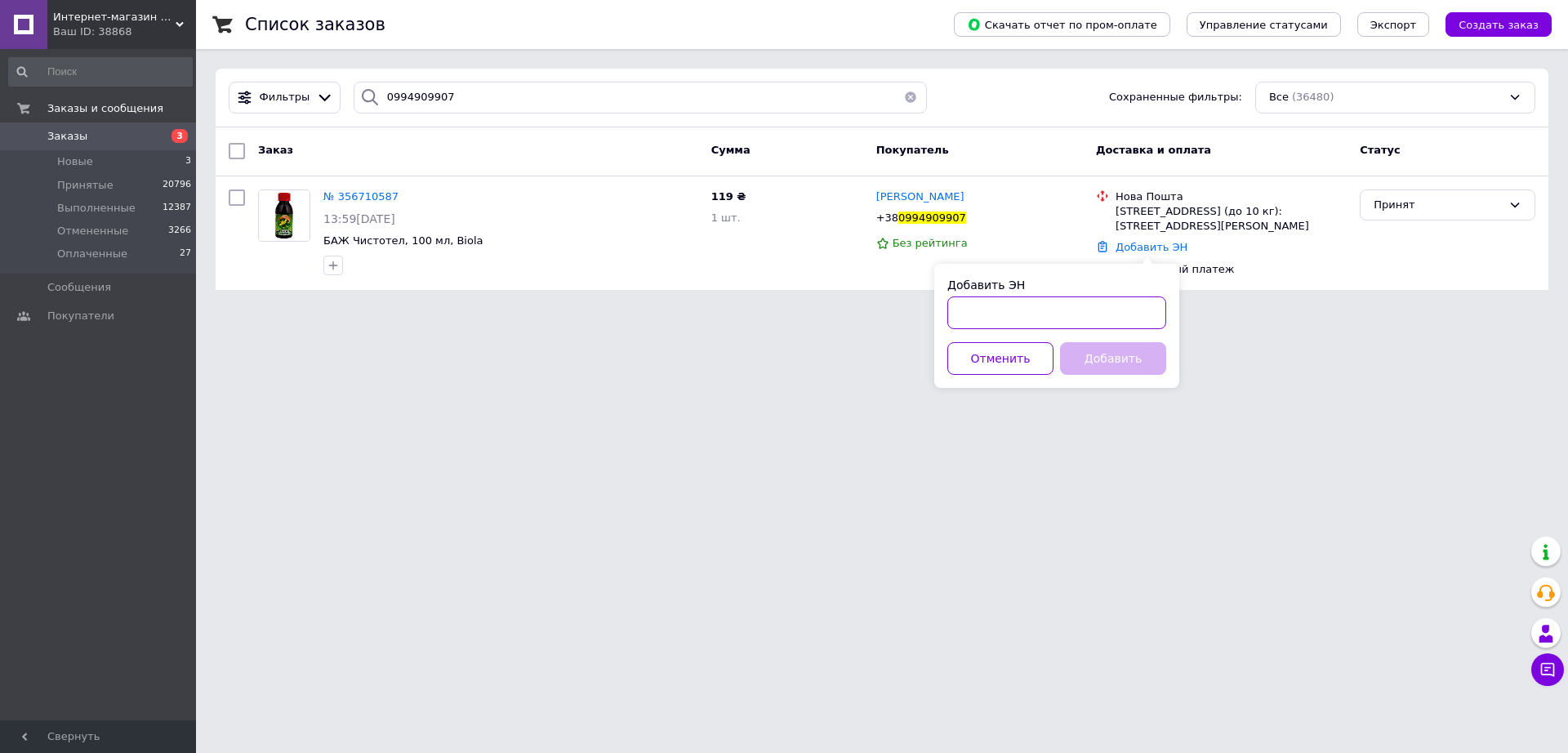
drag, startPoint x: 1042, startPoint y: 314, endPoint x: 1049, endPoint y: 322, distance: 10.6
click at [1042, 315] on input "Добавить ЭН" at bounding box center [1057, 313] width 219 height 32
paste input "20451224855439"
type input "20451224855439"
click at [1094, 354] on button "Добавить" at bounding box center [1113, 359] width 106 height 32
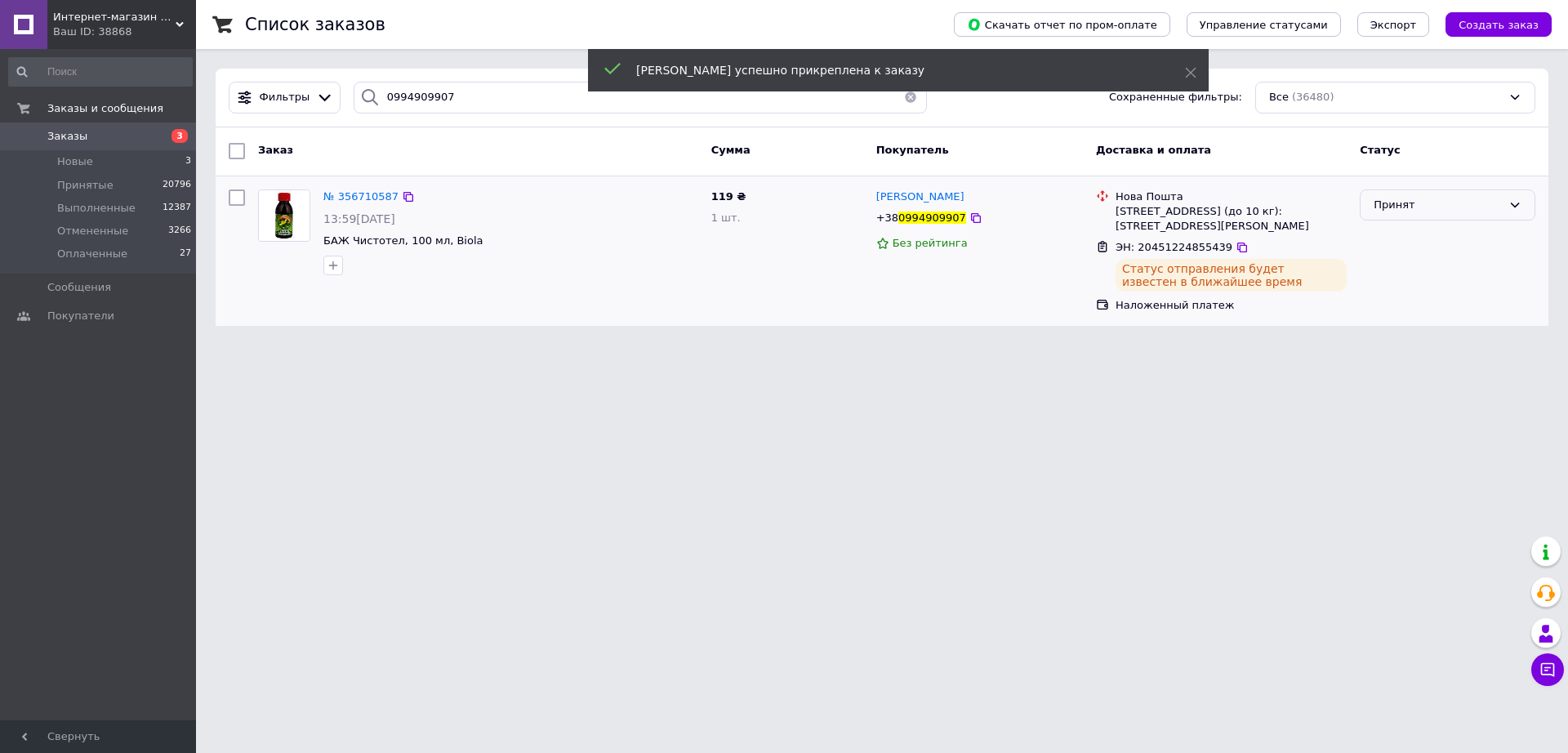
click at [1516, 208] on icon at bounding box center [1514, 205] width 13 height 13
click at [1409, 234] on li "Выполнен" at bounding box center [1447, 239] width 174 height 31
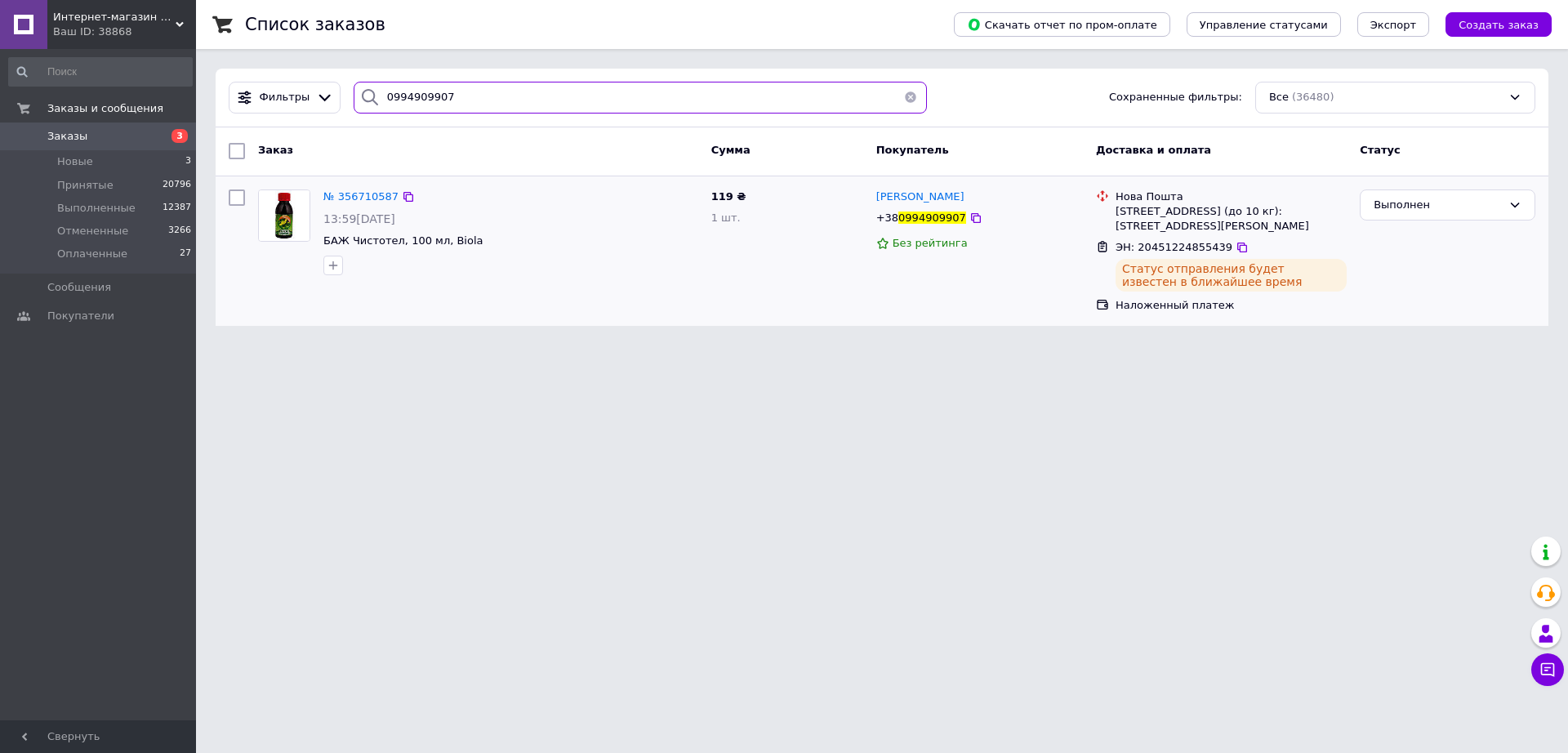
drag, startPoint x: 447, startPoint y: 105, endPoint x: 336, endPoint y: 127, distance: 113.2
click at [236, 104] on div "Фильтры 0994909907 Сохраненные фильтры: Все (36480)" at bounding box center [881, 97] width 1319 height 31
paste input "63016714"
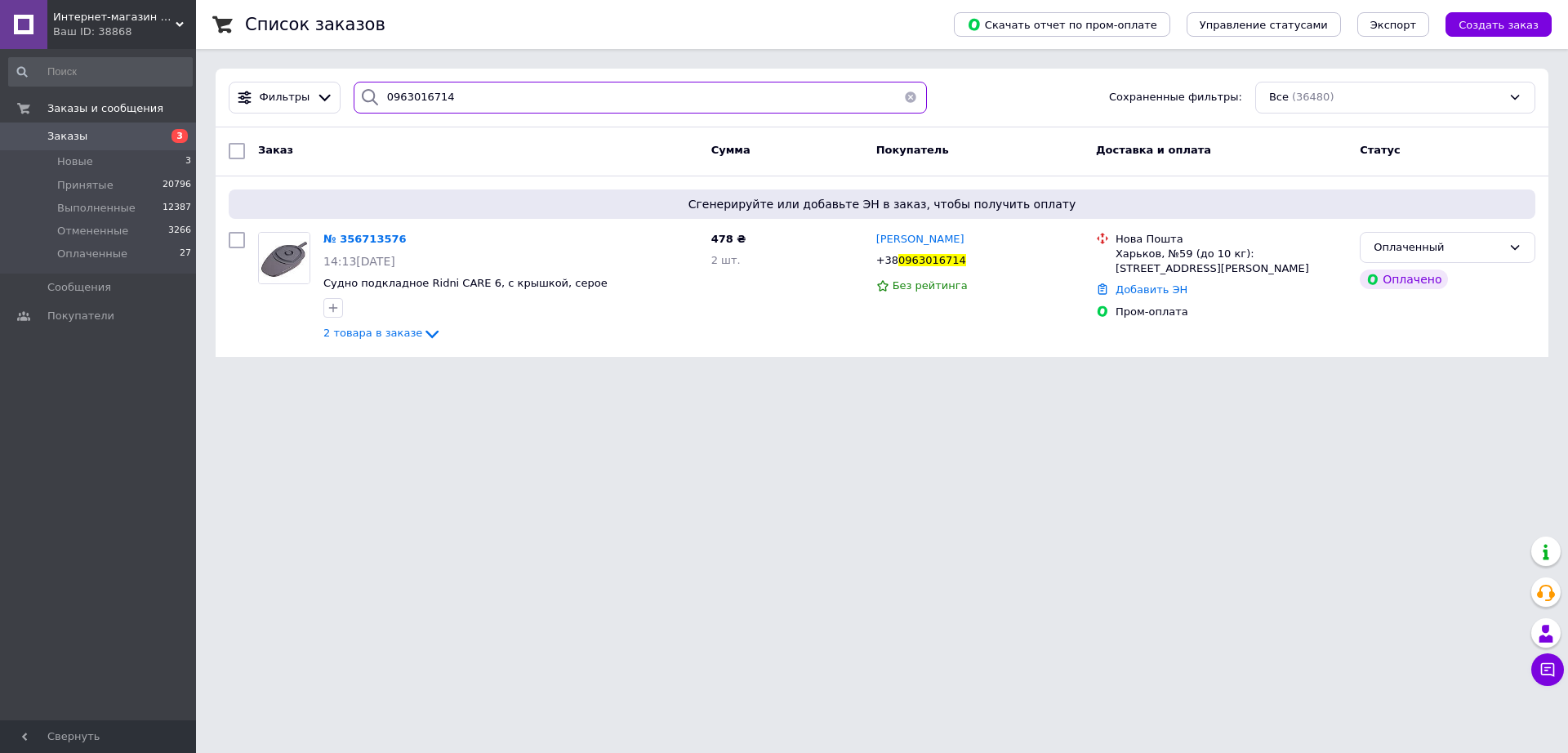
type input "0963016714"
click at [1143, 291] on link "Добавить ЭН" at bounding box center [1151, 290] width 72 height 12
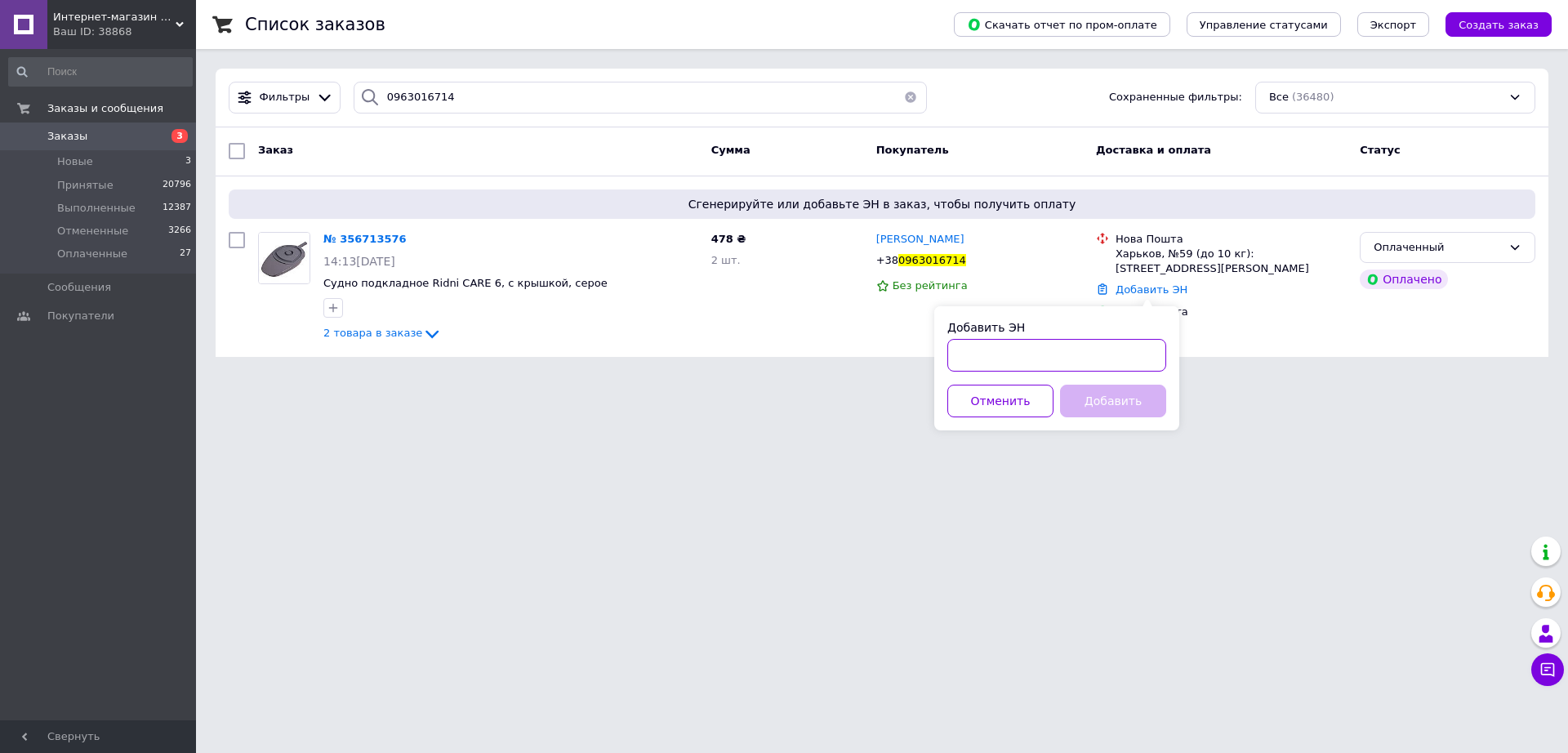
click at [1054, 354] on input "Добавить ЭН" at bounding box center [1057, 355] width 219 height 32
paste input "20451224812230"
type input "20451224812230"
click at [1114, 406] on button "Добавить" at bounding box center [1113, 401] width 106 height 32
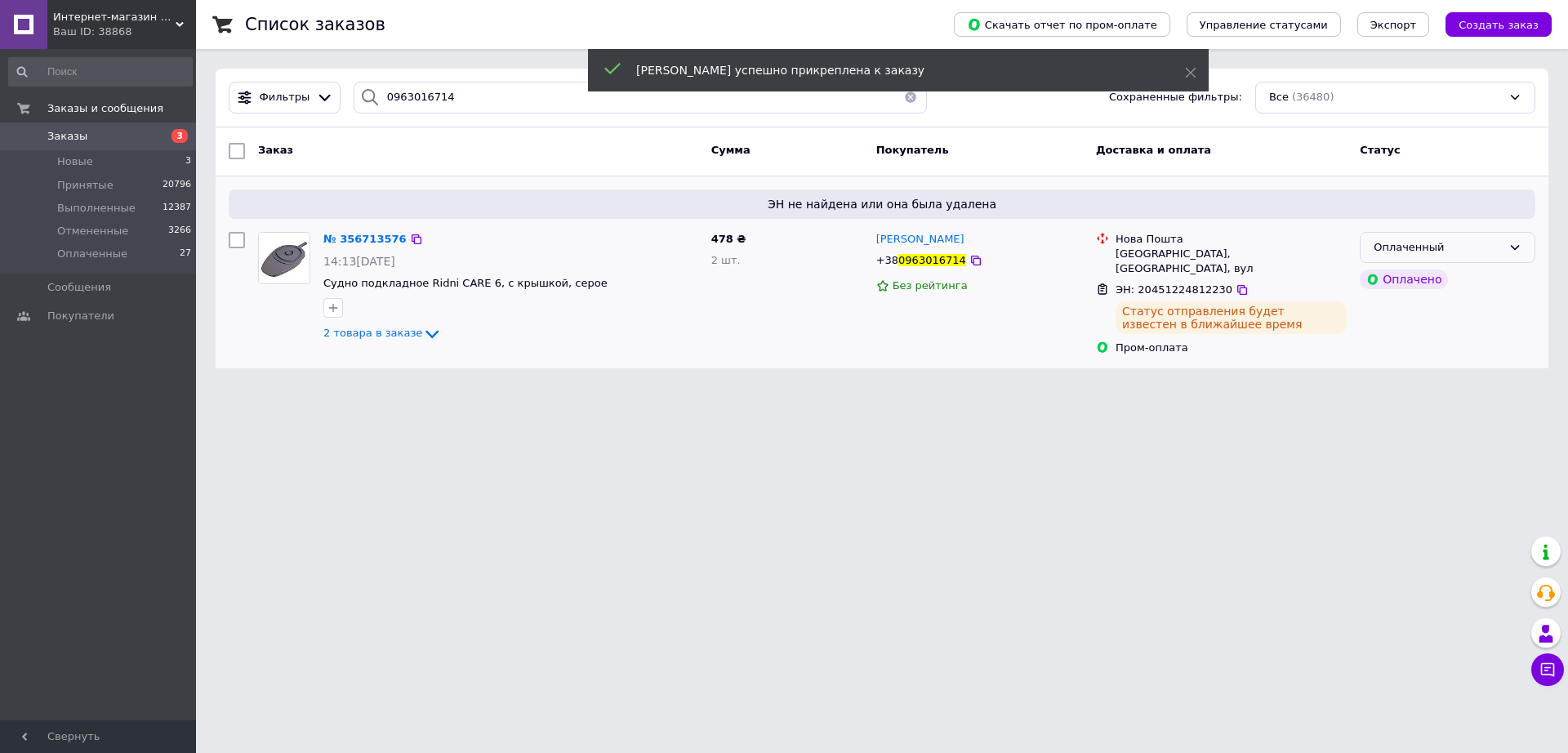
click at [1510, 244] on icon at bounding box center [1514, 247] width 13 height 13
click at [1386, 311] on li "Выполнен" at bounding box center [1447, 312] width 174 height 31
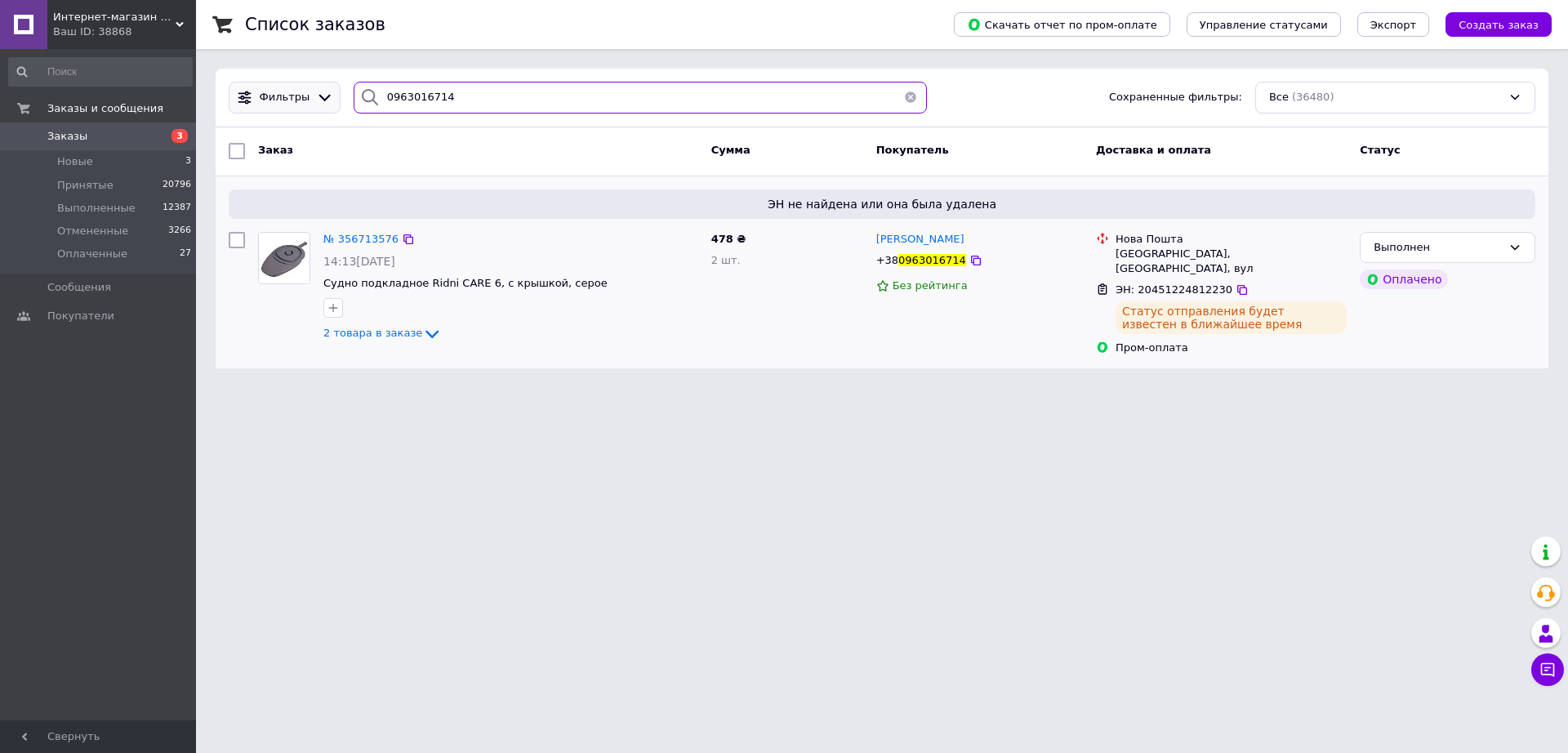
drag, startPoint x: 457, startPoint y: 103, endPoint x: 264, endPoint y: 96, distance: 193.1
click at [264, 96] on div "Фильтры 0963016714 Сохраненные фильтры: Все (36480)" at bounding box center [881, 97] width 1319 height 31
paste input "6441166"
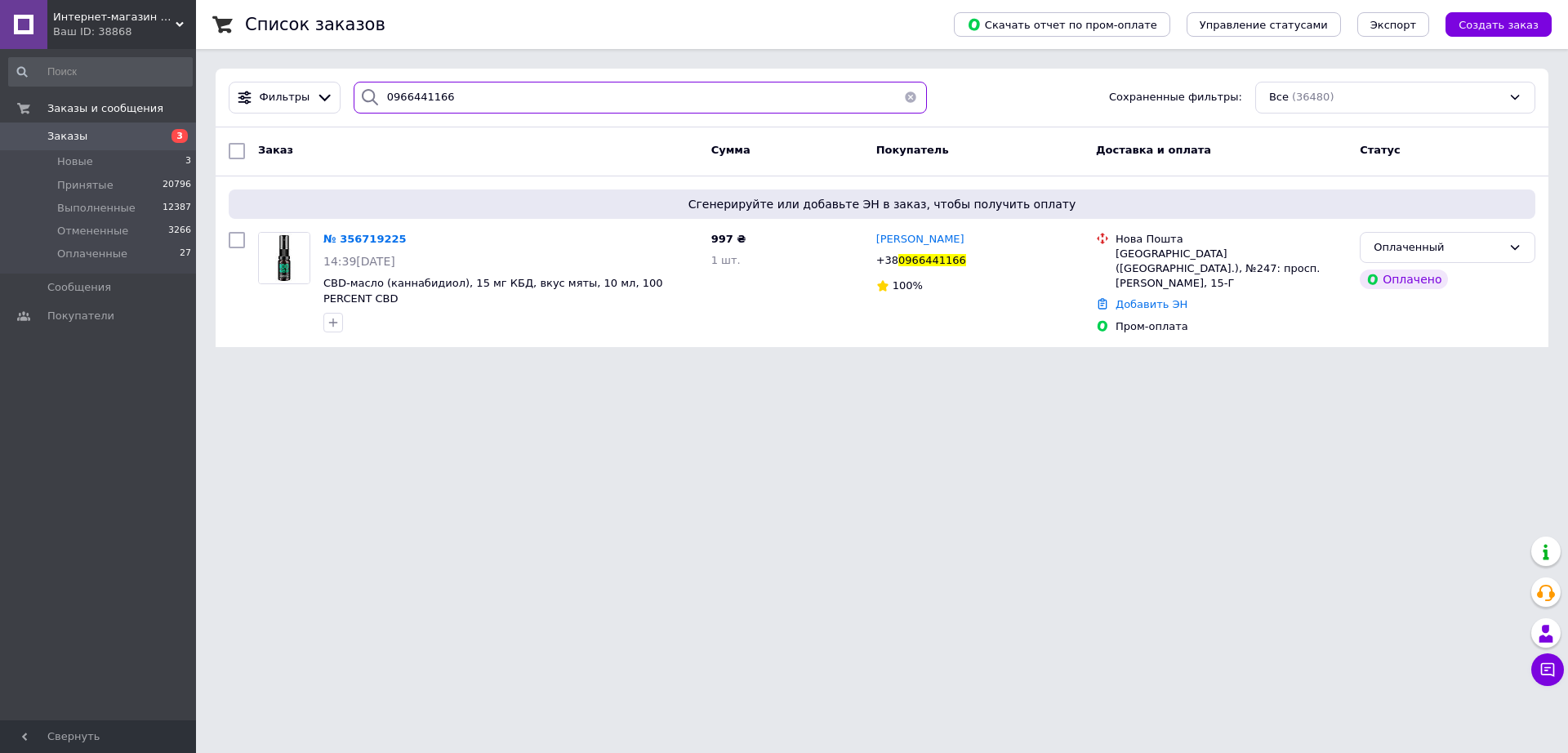
type input "0966441166"
click at [1147, 278] on li "Нова Пошта Київ ([GEOGRAPHIC_DATA].), №247: просп. [PERSON_NAME], 15-Г" at bounding box center [1221, 262] width 251 height 66
click at [1141, 298] on link "Добавить ЭН" at bounding box center [1151, 304] width 72 height 12
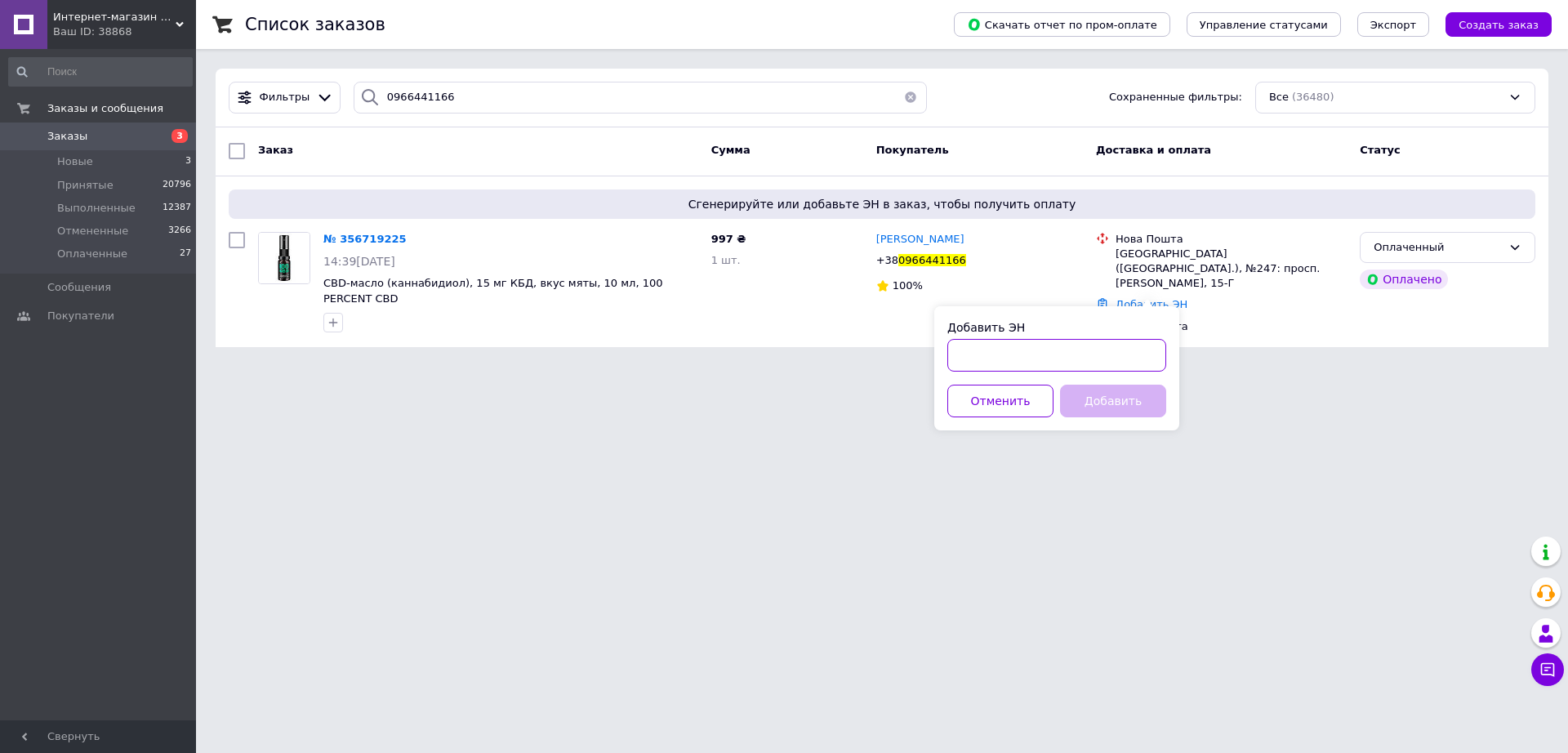
click at [1084, 362] on input "Добавить ЭН" at bounding box center [1057, 355] width 219 height 32
paste input "20451224838859"
type input "20451224838859"
click at [1100, 411] on button "Добавить" at bounding box center [1113, 401] width 106 height 32
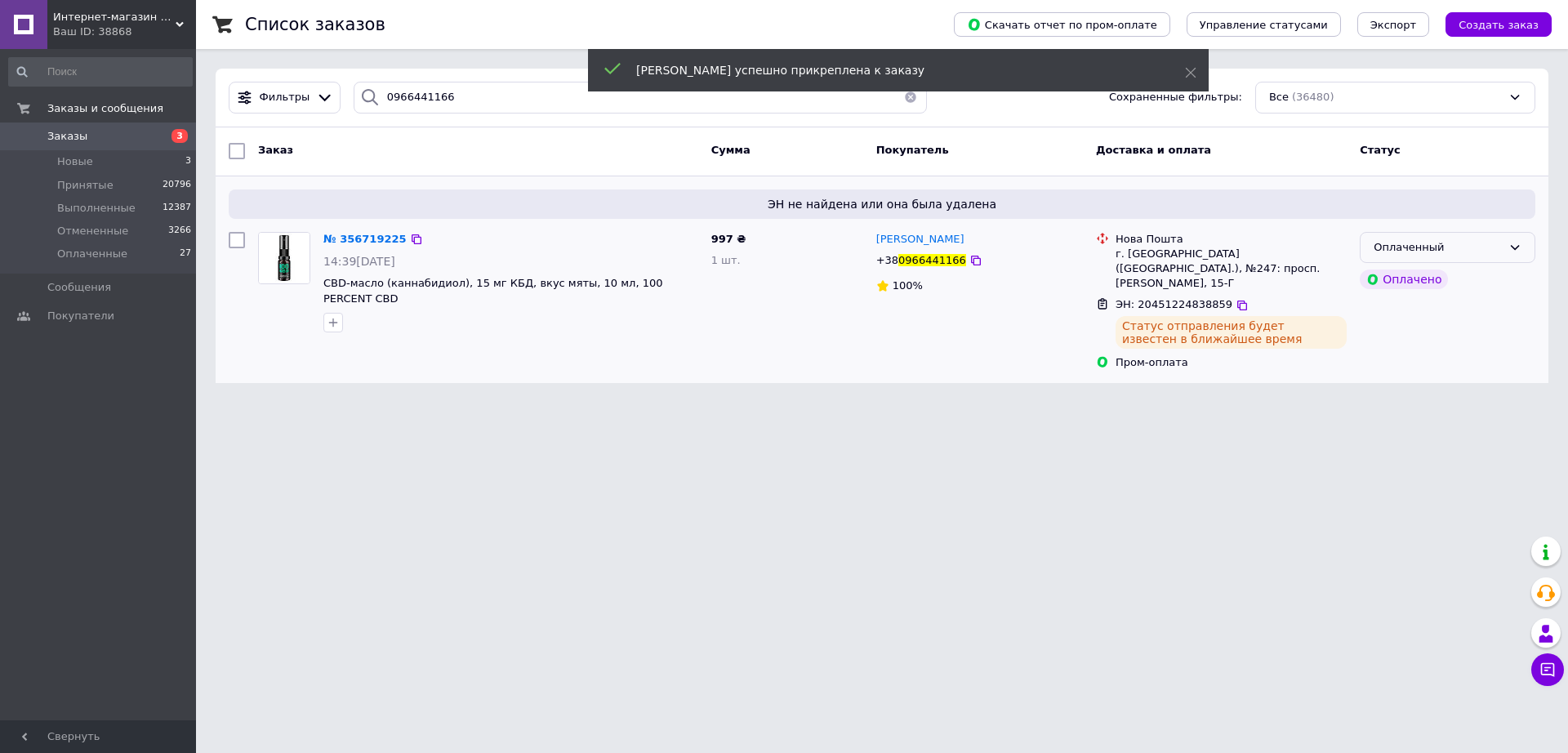
click at [1517, 246] on icon at bounding box center [1514, 247] width 13 height 13
click at [1396, 313] on li "Выполнен" at bounding box center [1447, 312] width 174 height 31
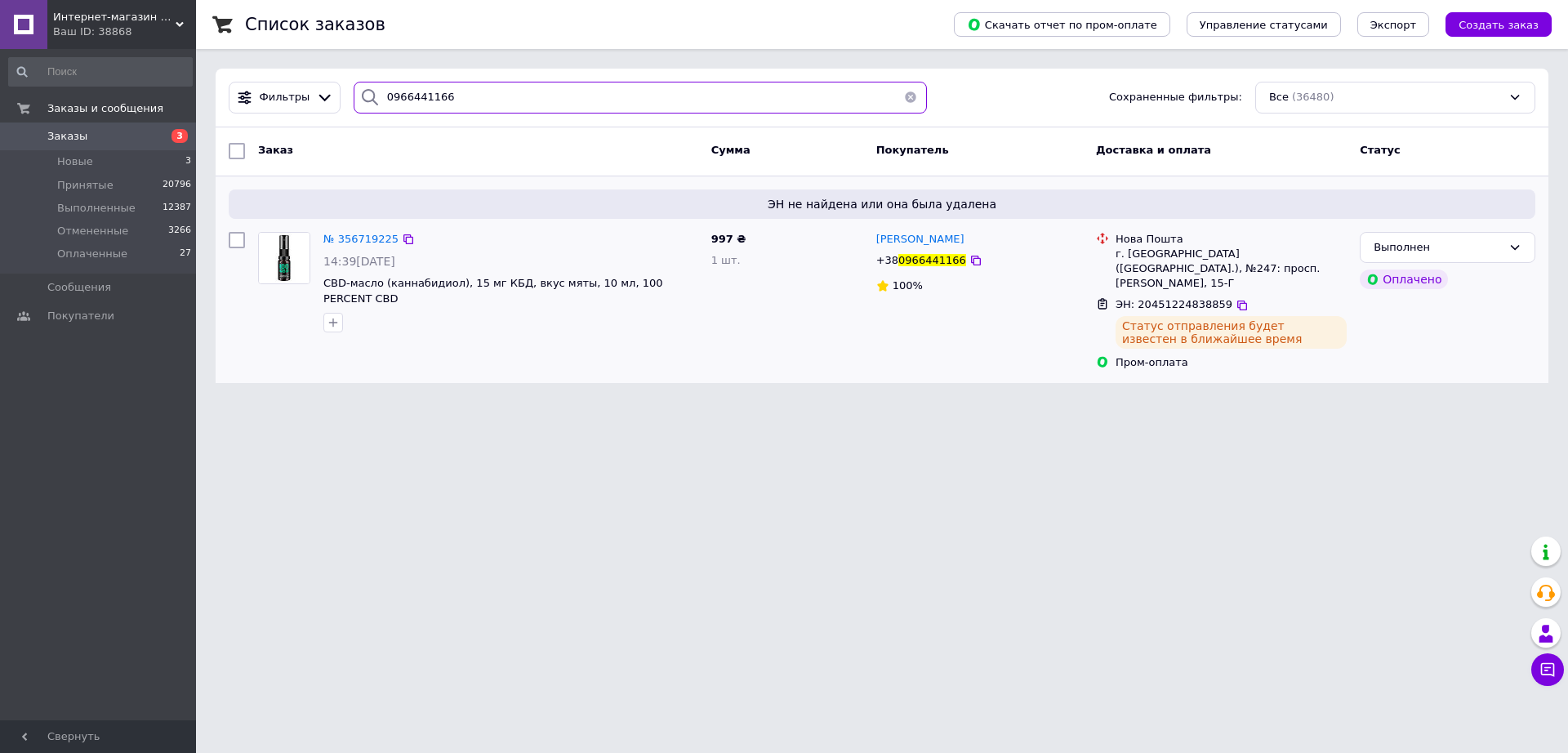
drag, startPoint x: 455, startPoint y: 94, endPoint x: 333, endPoint y: 202, distance: 162.9
click at [201, 123] on div "Список заказов Скачать отчет по пром-оплате Управление статусами Экспорт Создат…" at bounding box center [882, 201] width 1372 height 403
paste input "67506874"
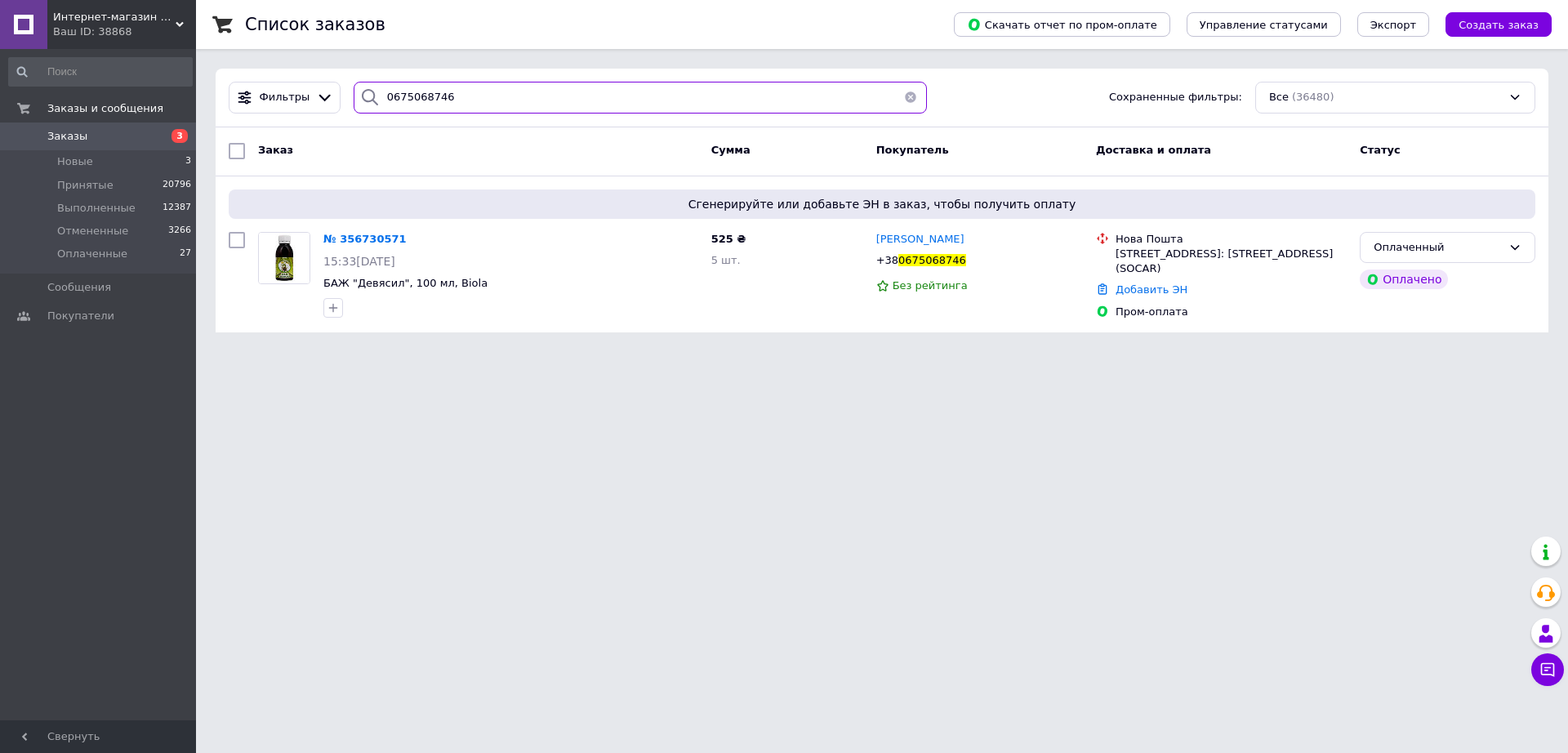
type input "0675068746"
click at [1147, 287] on link "Добавить ЭН" at bounding box center [1151, 290] width 72 height 12
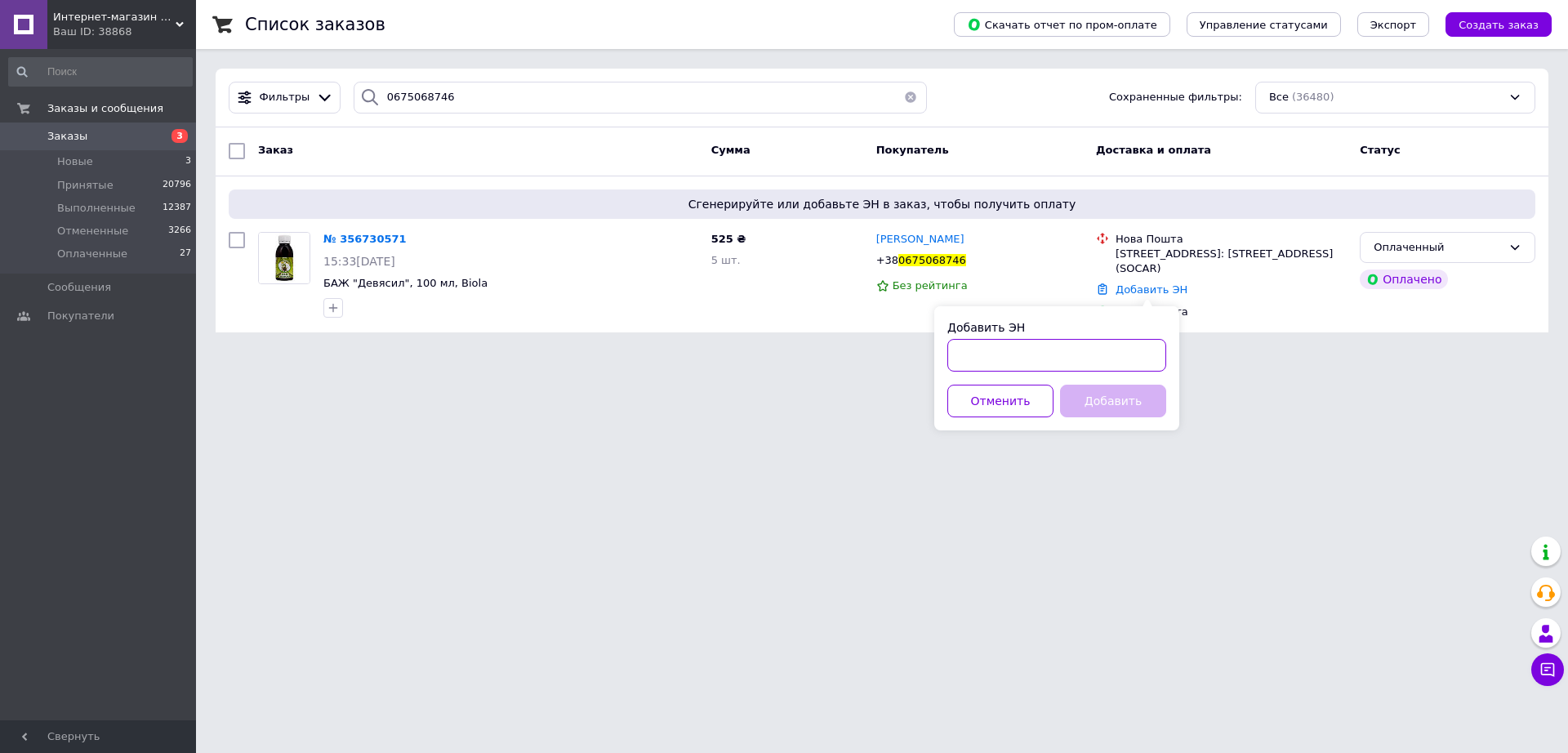
click at [1052, 365] on input "Добавить ЭН" at bounding box center [1057, 355] width 219 height 32
paste input "20451224859941"
type input "20451224859941"
drag, startPoint x: 1078, startPoint y: 403, endPoint x: 1333, endPoint y: 388, distance: 255.4
click at [1194, 352] on html "Интернет-магазин «Рідні Медтехника» Ваш ID: 38868 Сайт Интернет-магазин «Рідні …" at bounding box center [784, 176] width 1568 height 352
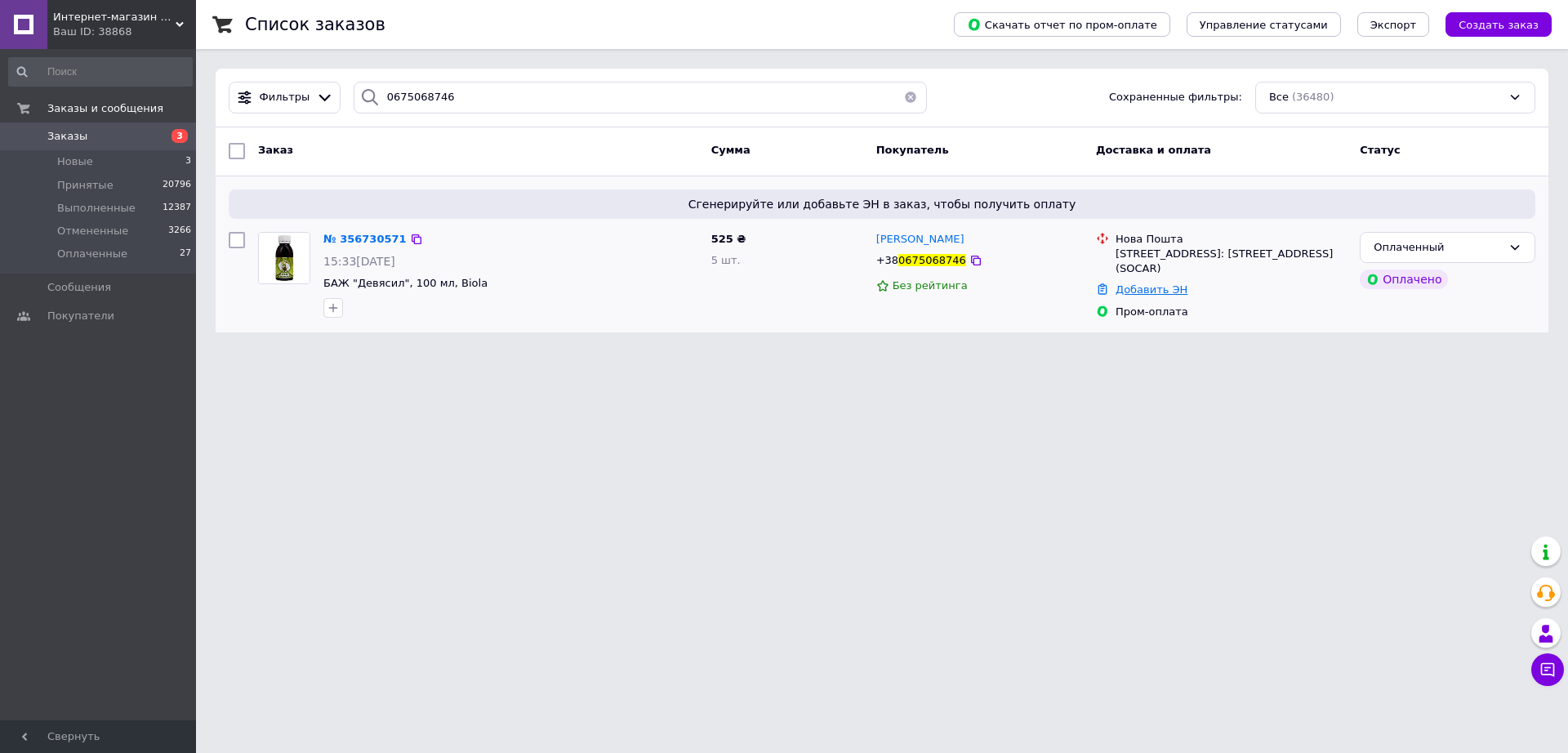
click at [1120, 289] on link "Добавить ЭН" at bounding box center [1151, 290] width 72 height 12
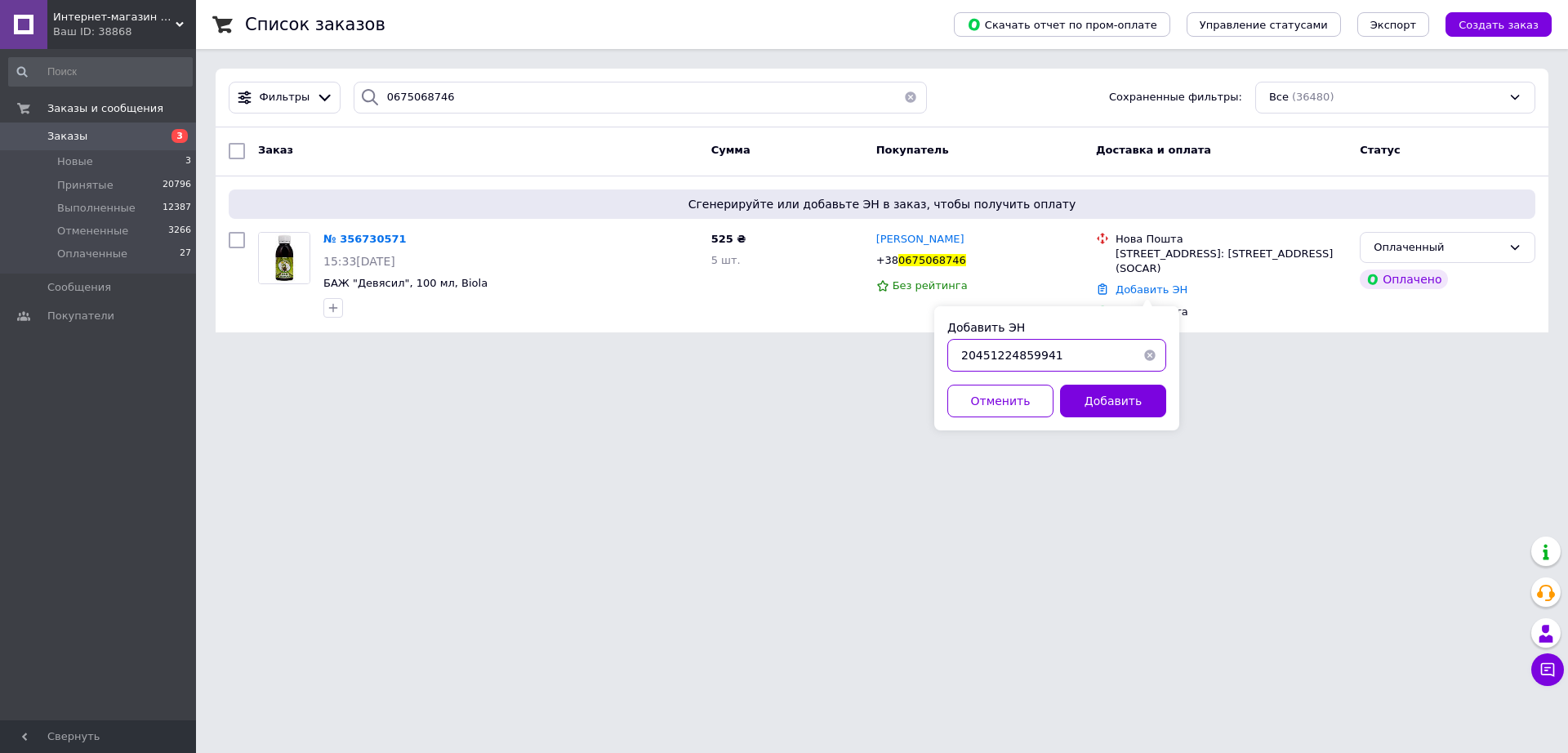
click at [1075, 346] on input "20451224859941" at bounding box center [1057, 355] width 219 height 32
drag, startPoint x: 1111, startPoint y: 393, endPoint x: 1191, endPoint y: 407, distance: 81.2
click at [1112, 394] on button "Добавить" at bounding box center [1113, 401] width 106 height 32
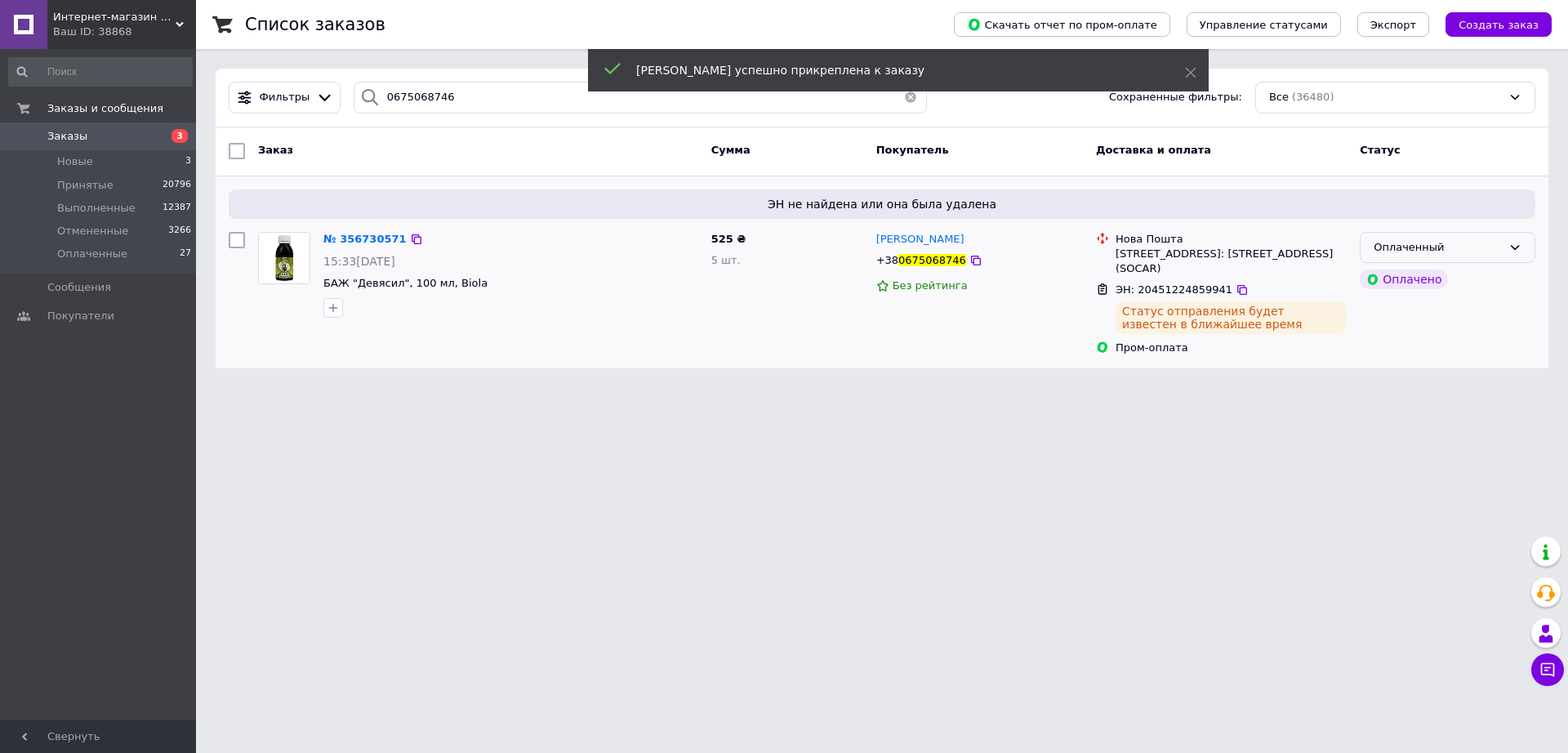
click at [1516, 244] on icon at bounding box center [1514, 247] width 13 height 13
click at [1401, 309] on li "Выполнен" at bounding box center [1447, 312] width 174 height 31
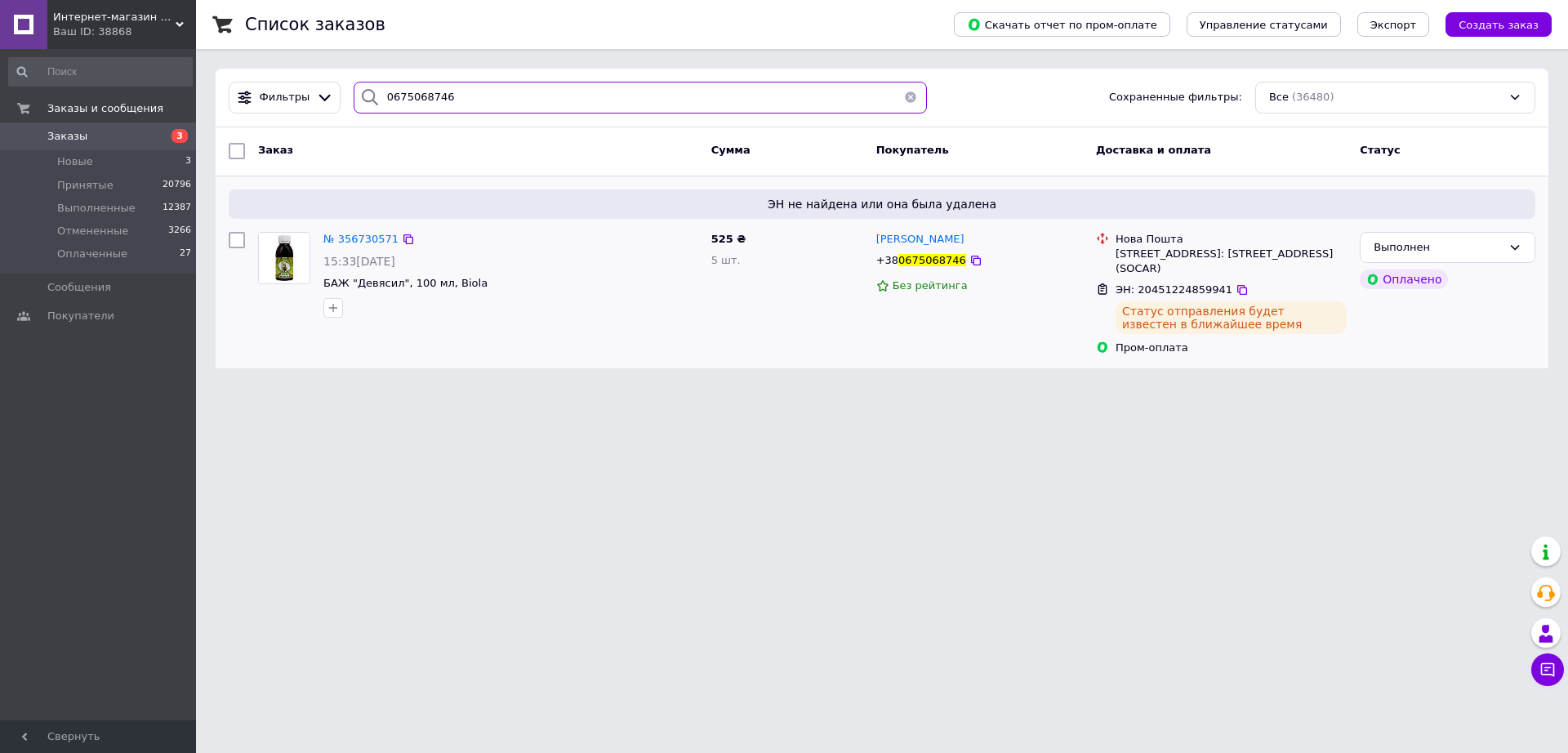
drag, startPoint x: 444, startPoint y: 94, endPoint x: 265, endPoint y: 126, distance: 181.8
click at [265, 126] on div "Фильтры 0675068746 Сохраненные фильтры: Все (36480)" at bounding box center [882, 98] width 1333 height 59
paste input "7887863"
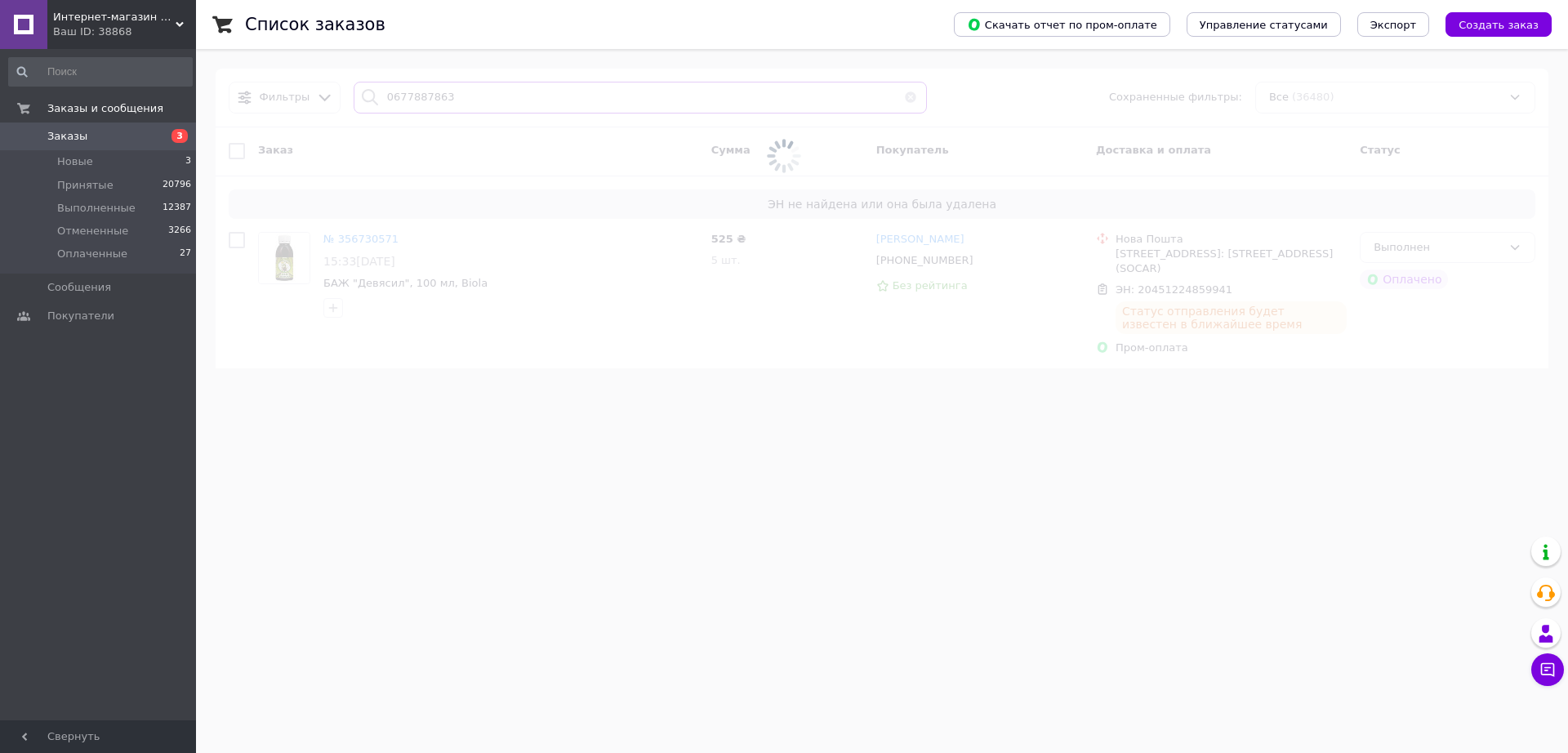
type input "0677887863"
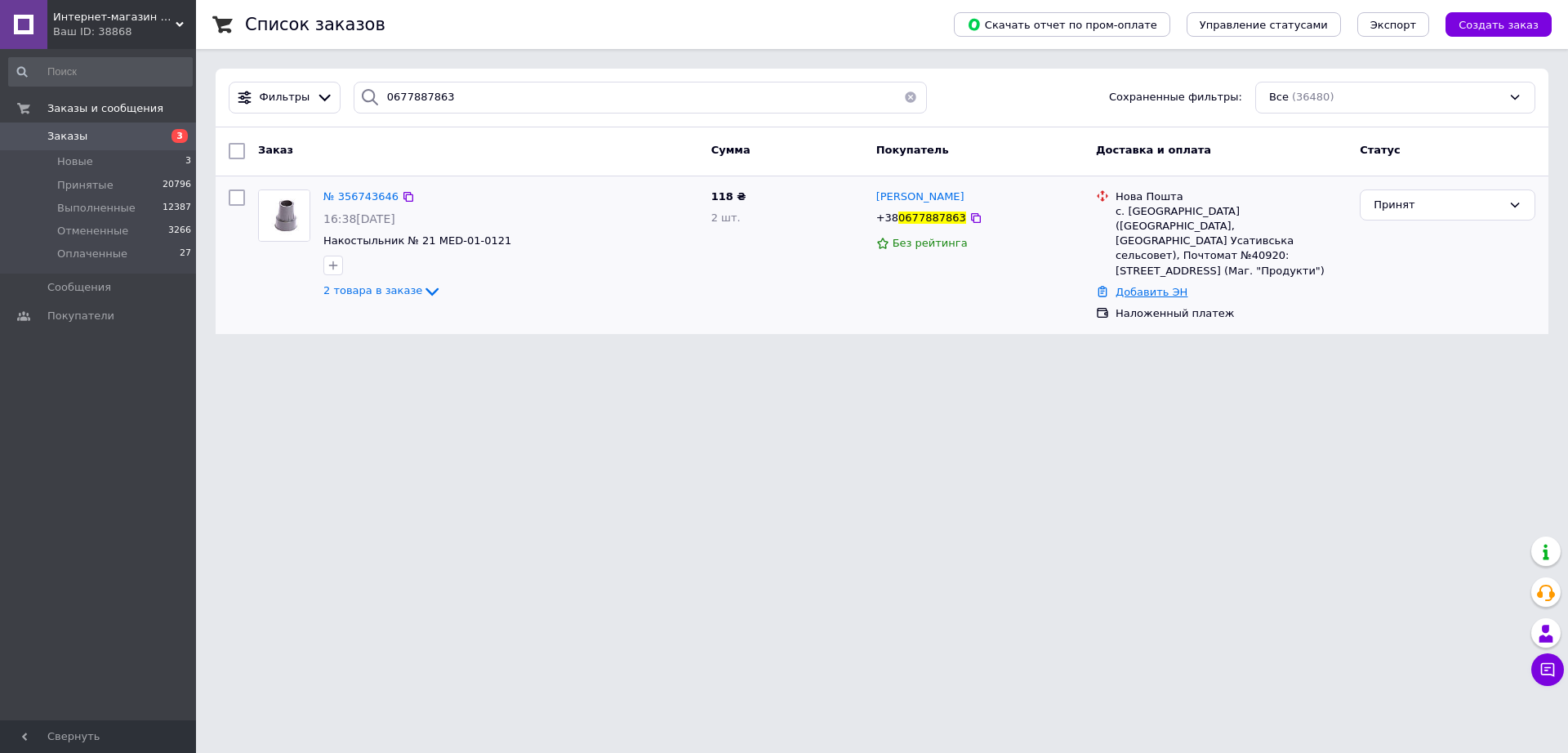
click at [1156, 286] on link "Добавить ЭН" at bounding box center [1151, 292] width 72 height 12
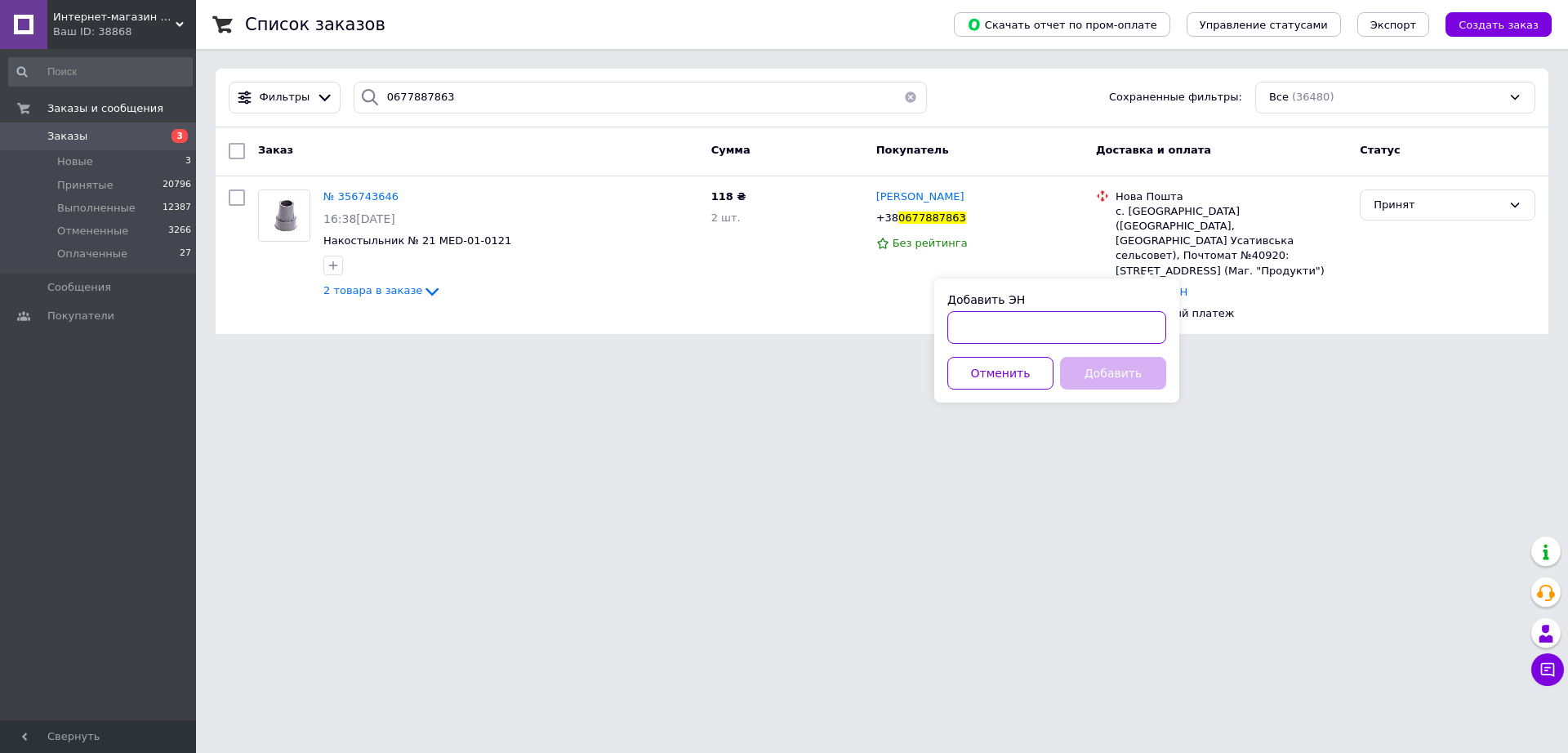
click at [1086, 316] on input "Добавить ЭН" at bounding box center [1057, 327] width 219 height 32
paste input "20451224978569"
type input "20451224978569"
drag, startPoint x: 1097, startPoint y: 362, endPoint x: 1104, endPoint y: 376, distance: 15.7
click at [1097, 367] on button "Добавить" at bounding box center [1113, 373] width 106 height 32
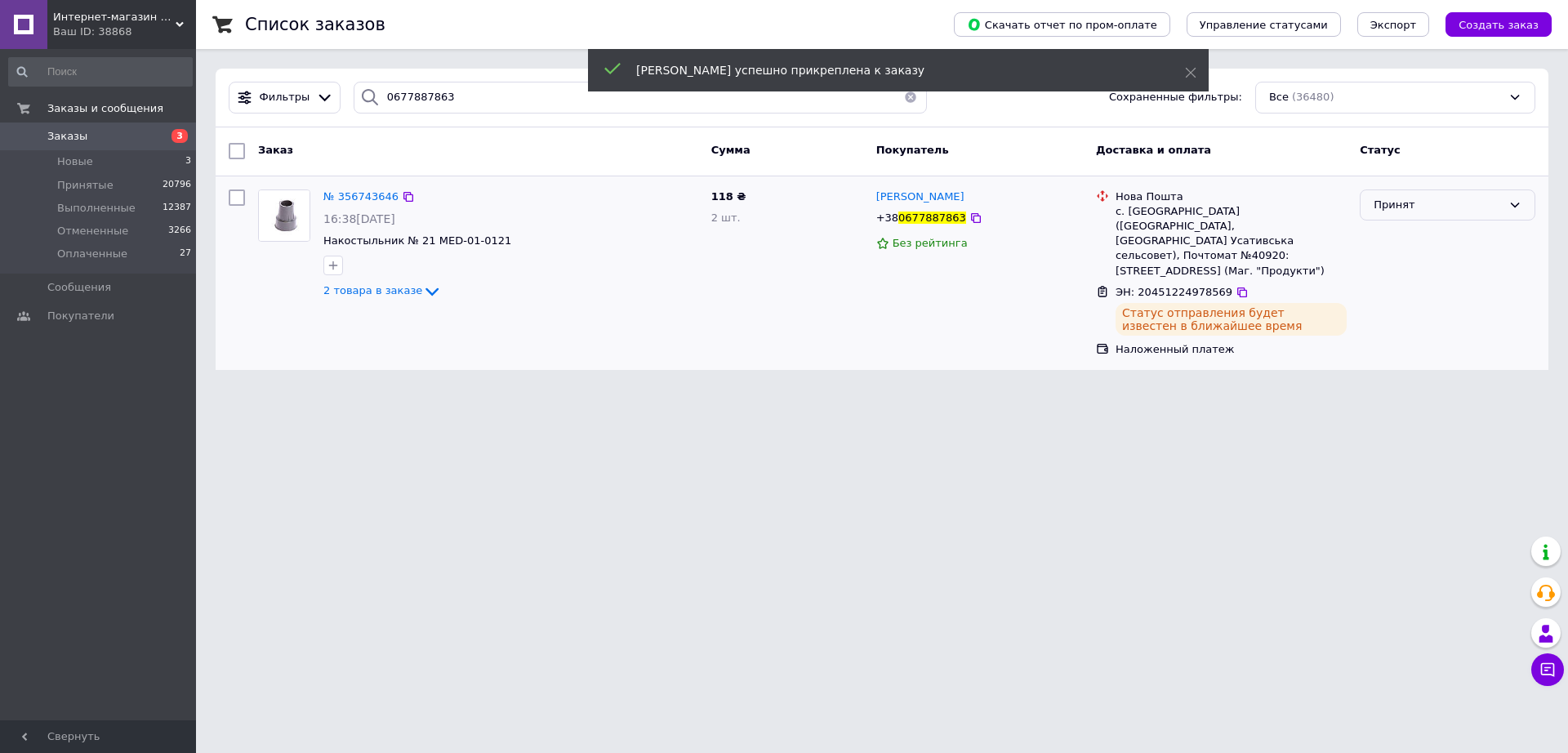
click at [1520, 203] on icon at bounding box center [1514, 205] width 13 height 13
click at [1389, 241] on li "Выполнен" at bounding box center [1447, 239] width 174 height 31
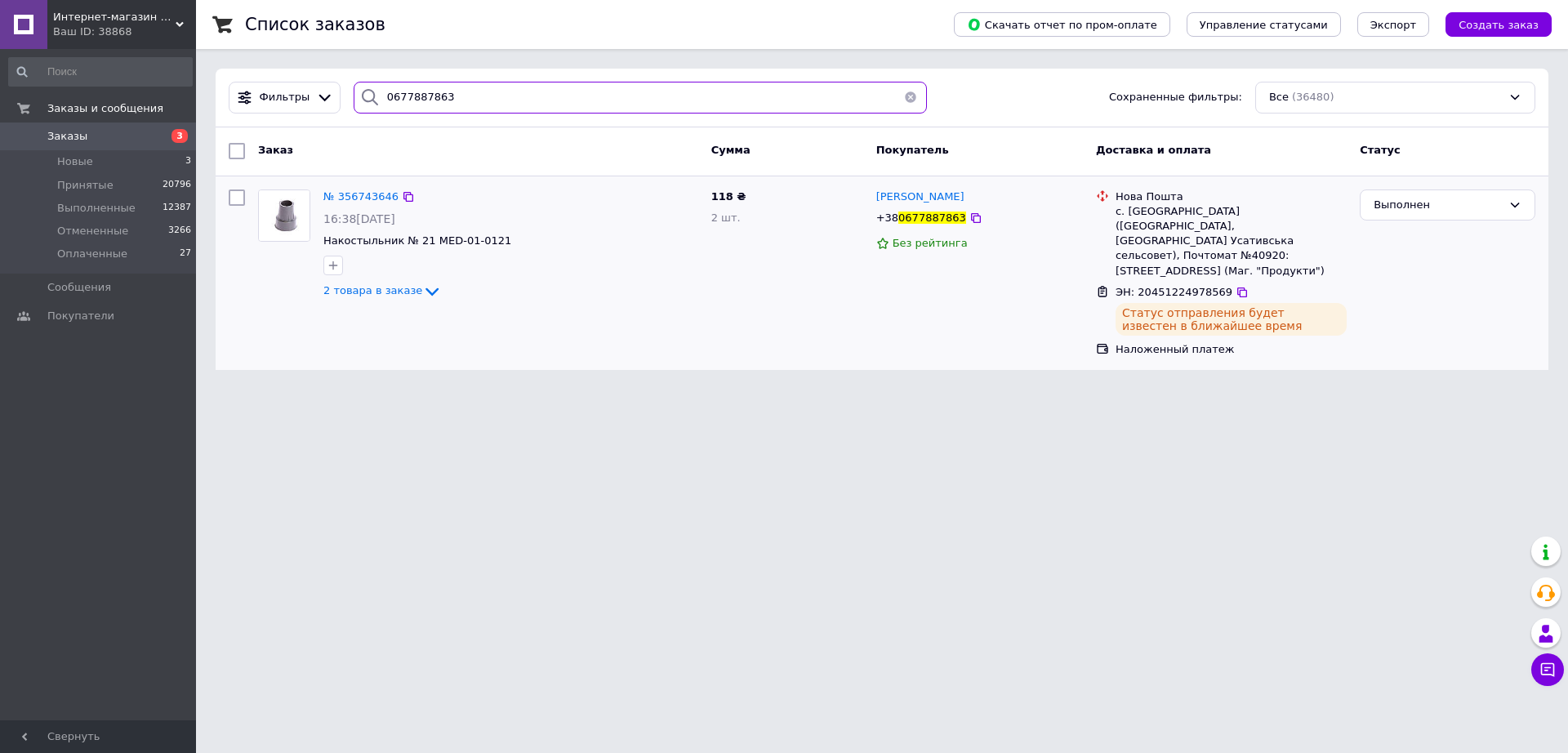
drag, startPoint x: 385, startPoint y: 83, endPoint x: 285, endPoint y: 74, distance: 100.4
click at [285, 74] on div "Фильтры 0677887863 Сохраненные фильтры: Все (36480)" at bounding box center [882, 98] width 1333 height 59
paste input "5089077"
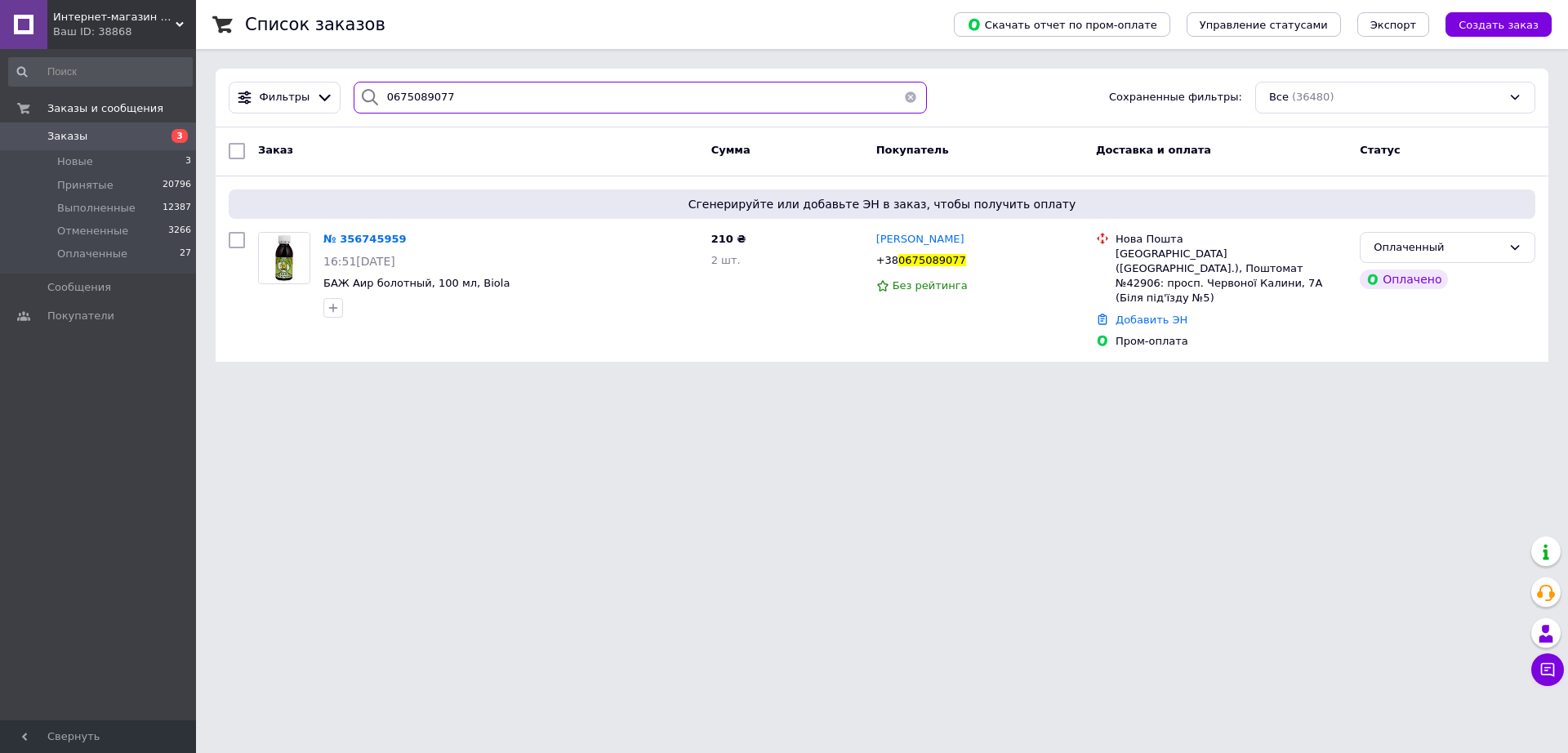
type input "0675089077"
click at [1158, 314] on link "Добавить ЭН" at bounding box center [1151, 320] width 72 height 12
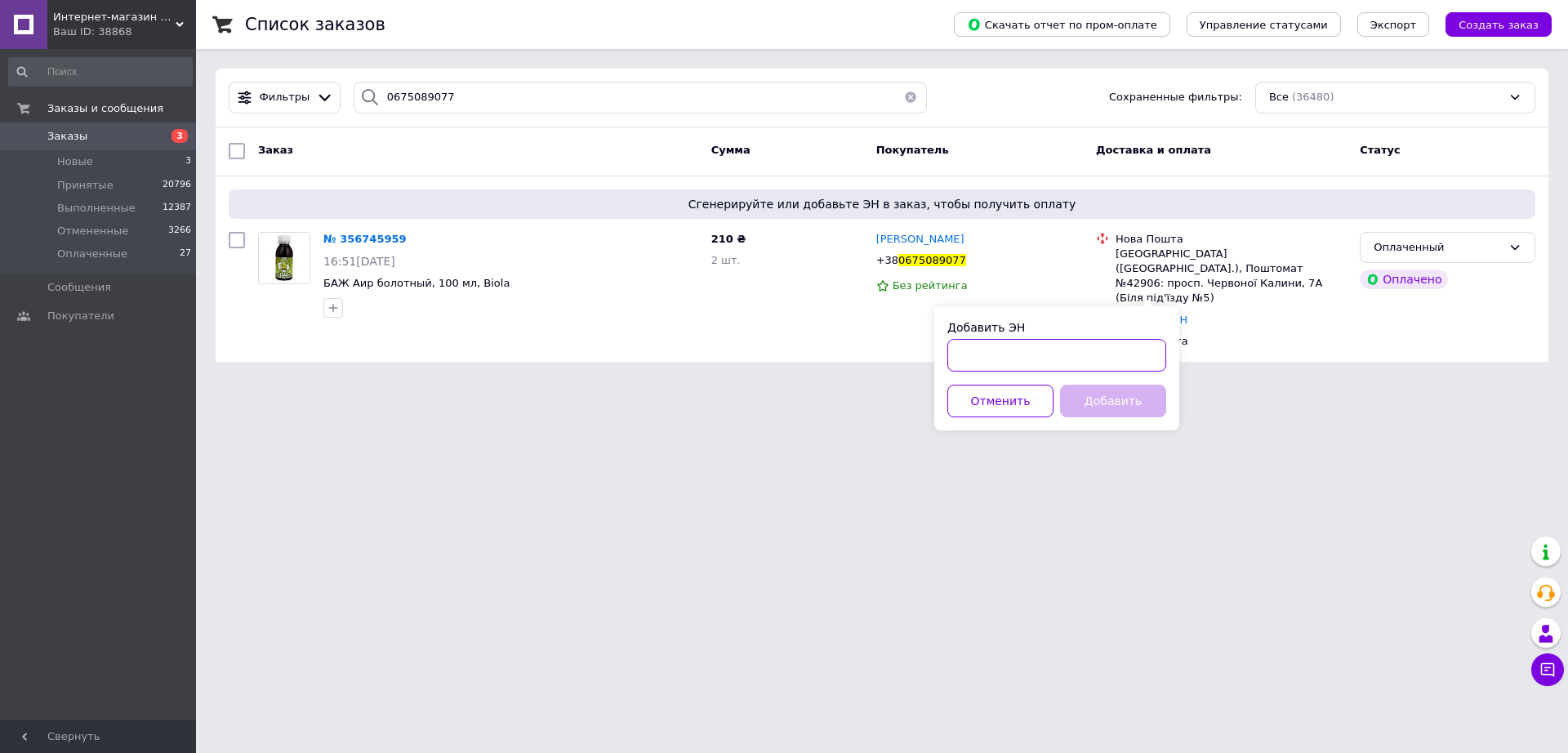
click at [1049, 360] on input "Добавить ЭН" at bounding box center [1057, 355] width 219 height 32
paste input "20451224860867"
type input "20451224860867"
drag, startPoint x: 1084, startPoint y: 390, endPoint x: 1177, endPoint y: 394, distance: 93.1
click at [1139, 394] on button "Добавить" at bounding box center [1113, 401] width 106 height 32
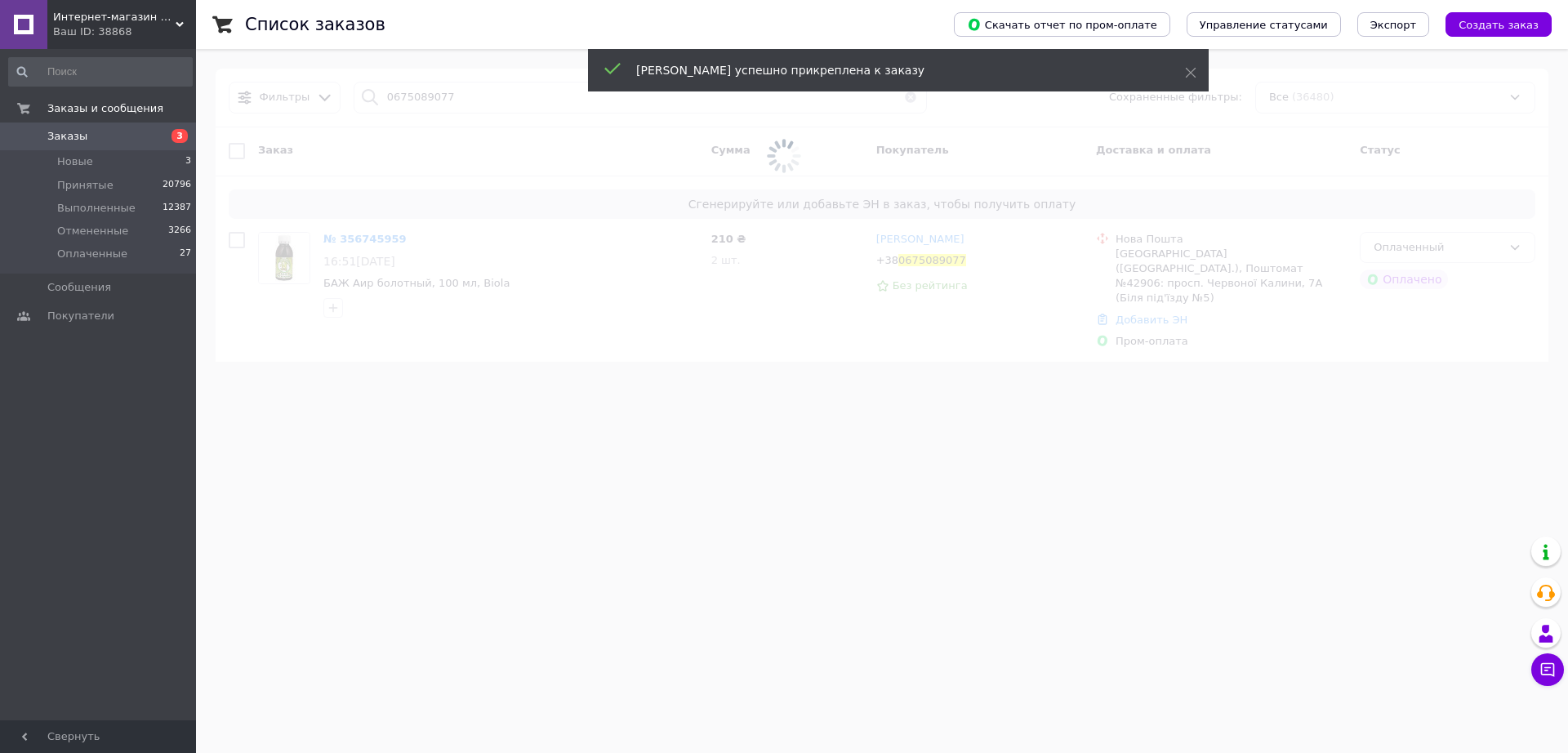
click at [1518, 246] on icon at bounding box center [1514, 247] width 9 height 5
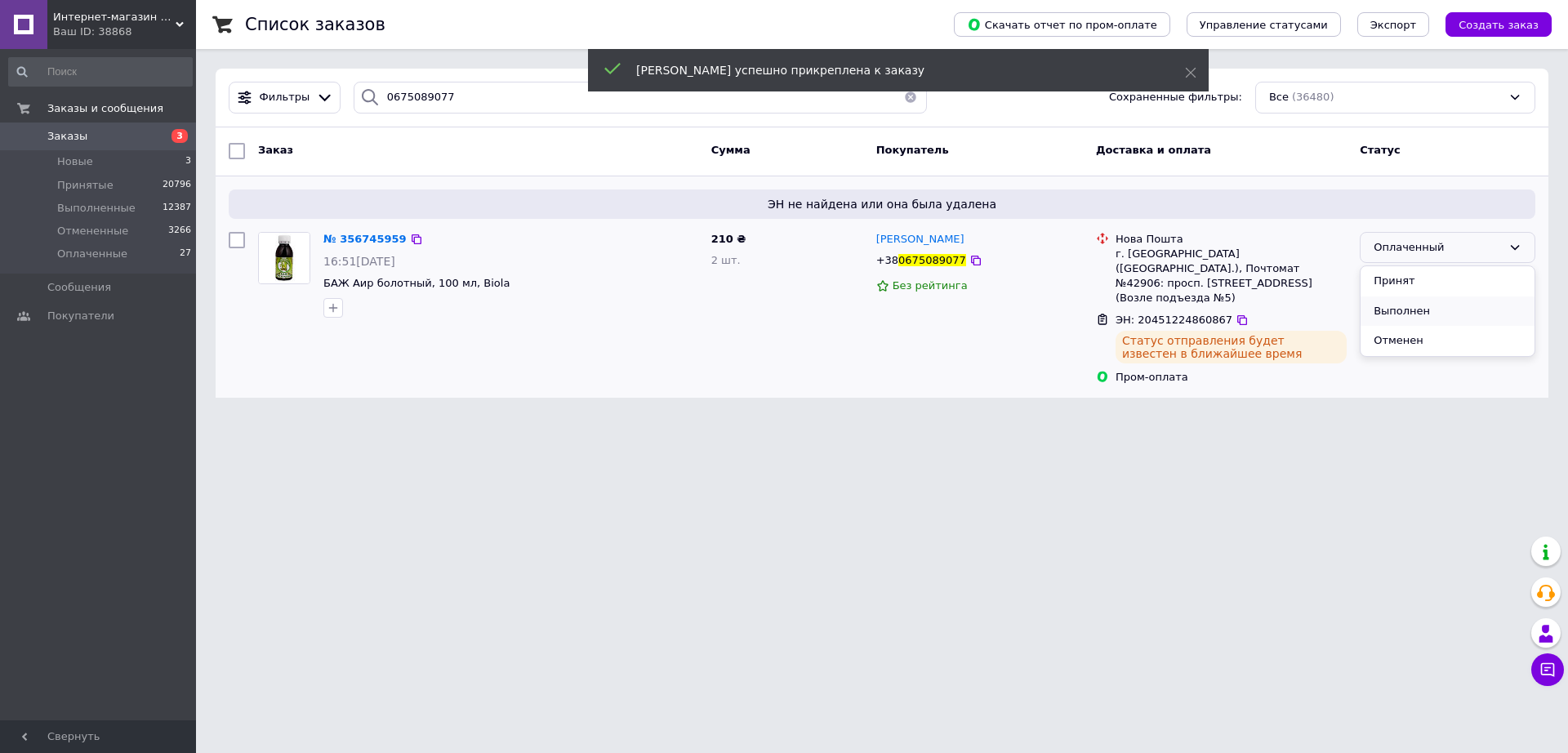
click at [1390, 307] on li "Выполнен" at bounding box center [1447, 312] width 174 height 31
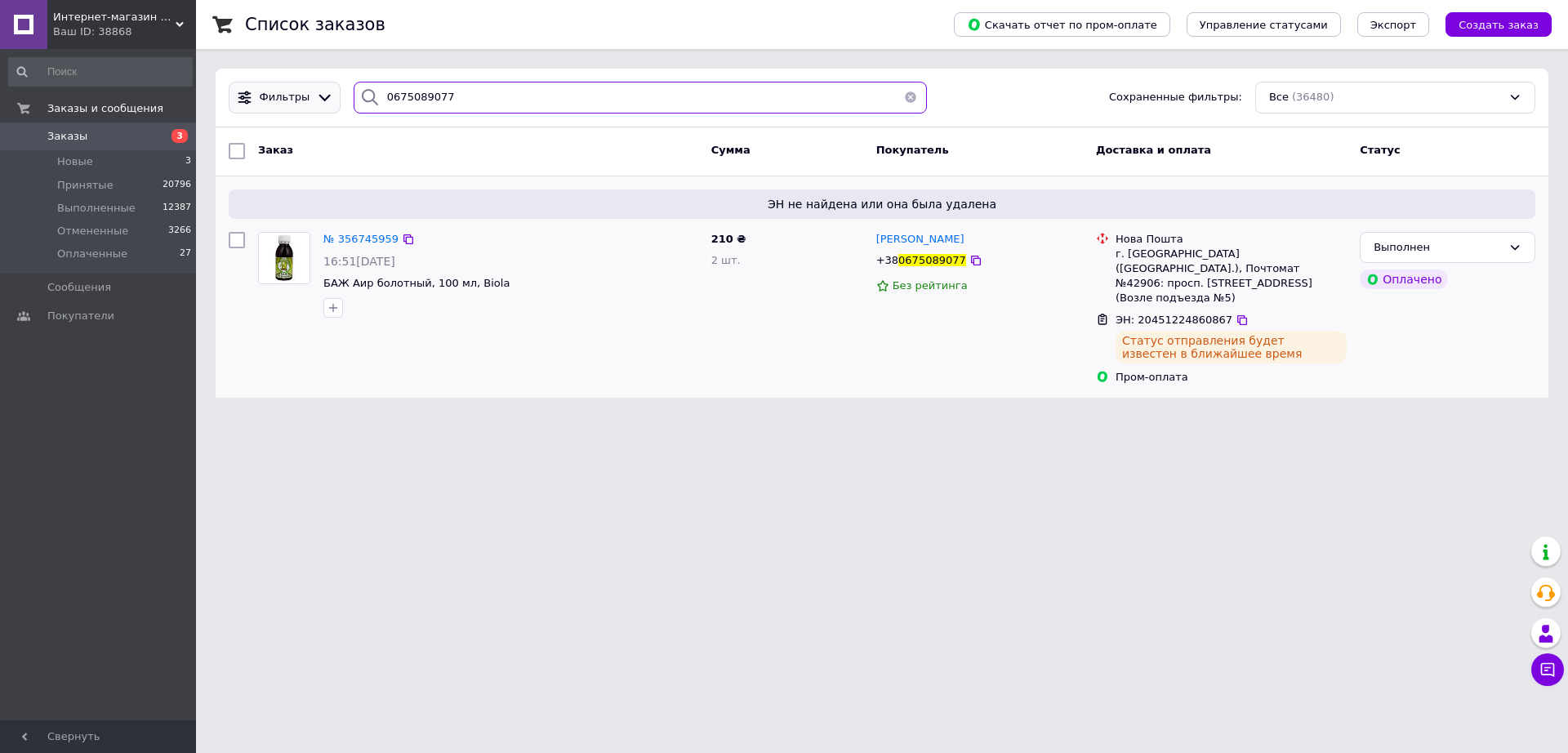
drag, startPoint x: 447, startPoint y: 100, endPoint x: 252, endPoint y: 100, distance: 195.0
click at [253, 100] on div "Фильтры 0675089077 Сохраненные фильтры: Все (36480)" at bounding box center [881, 97] width 1319 height 31
paste input "509926392"
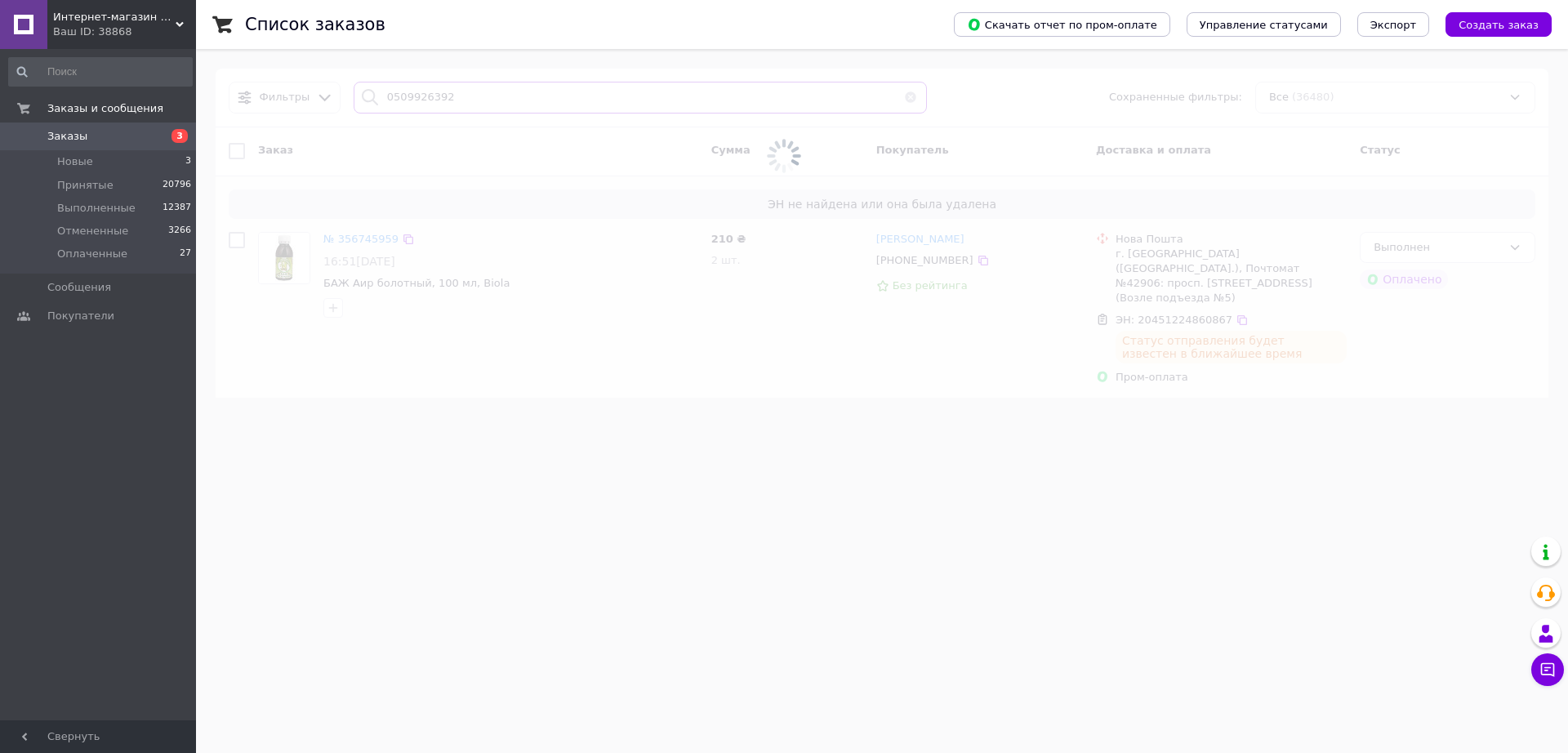
type input "0509926392"
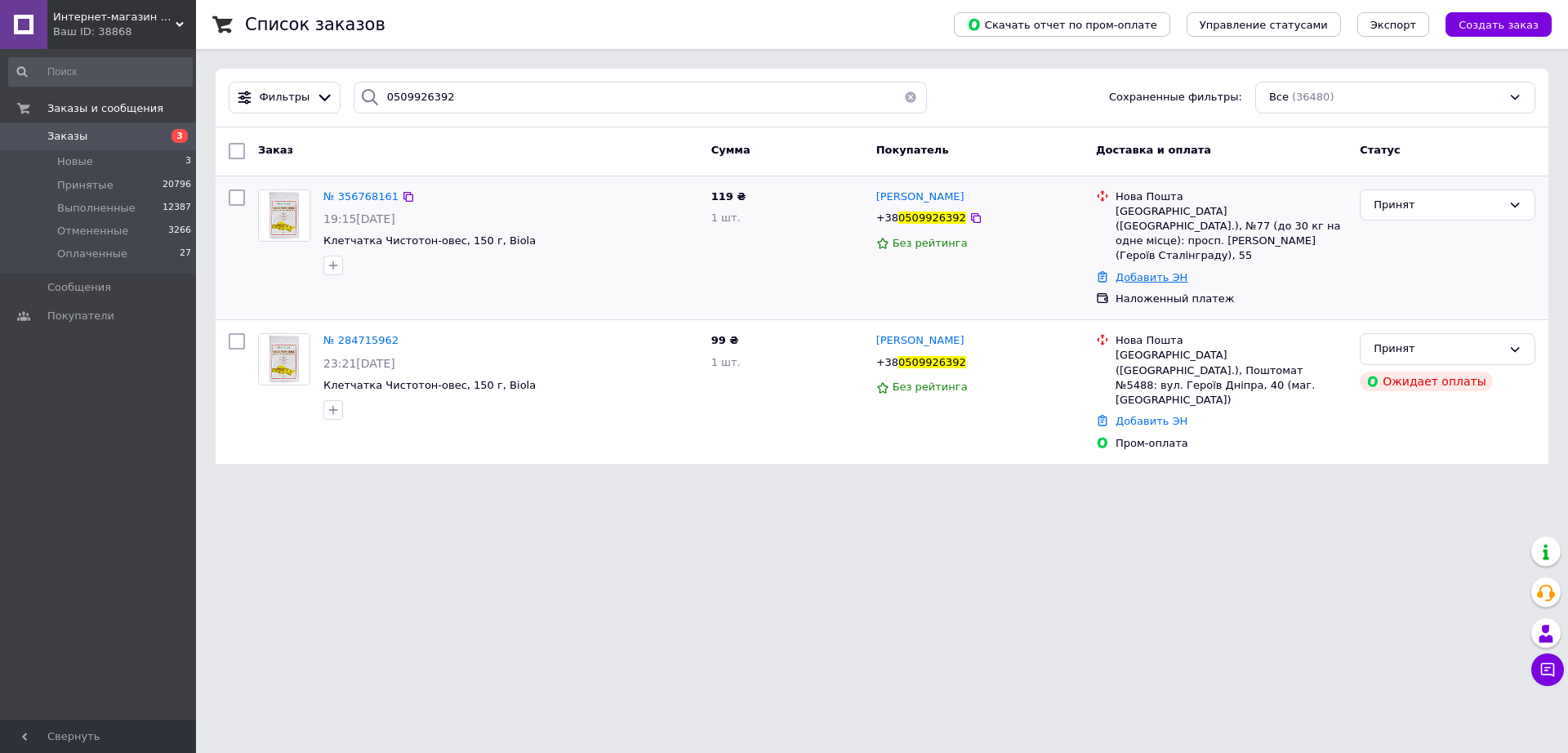
click at [1153, 271] on link "Добавить ЭН" at bounding box center [1151, 277] width 72 height 12
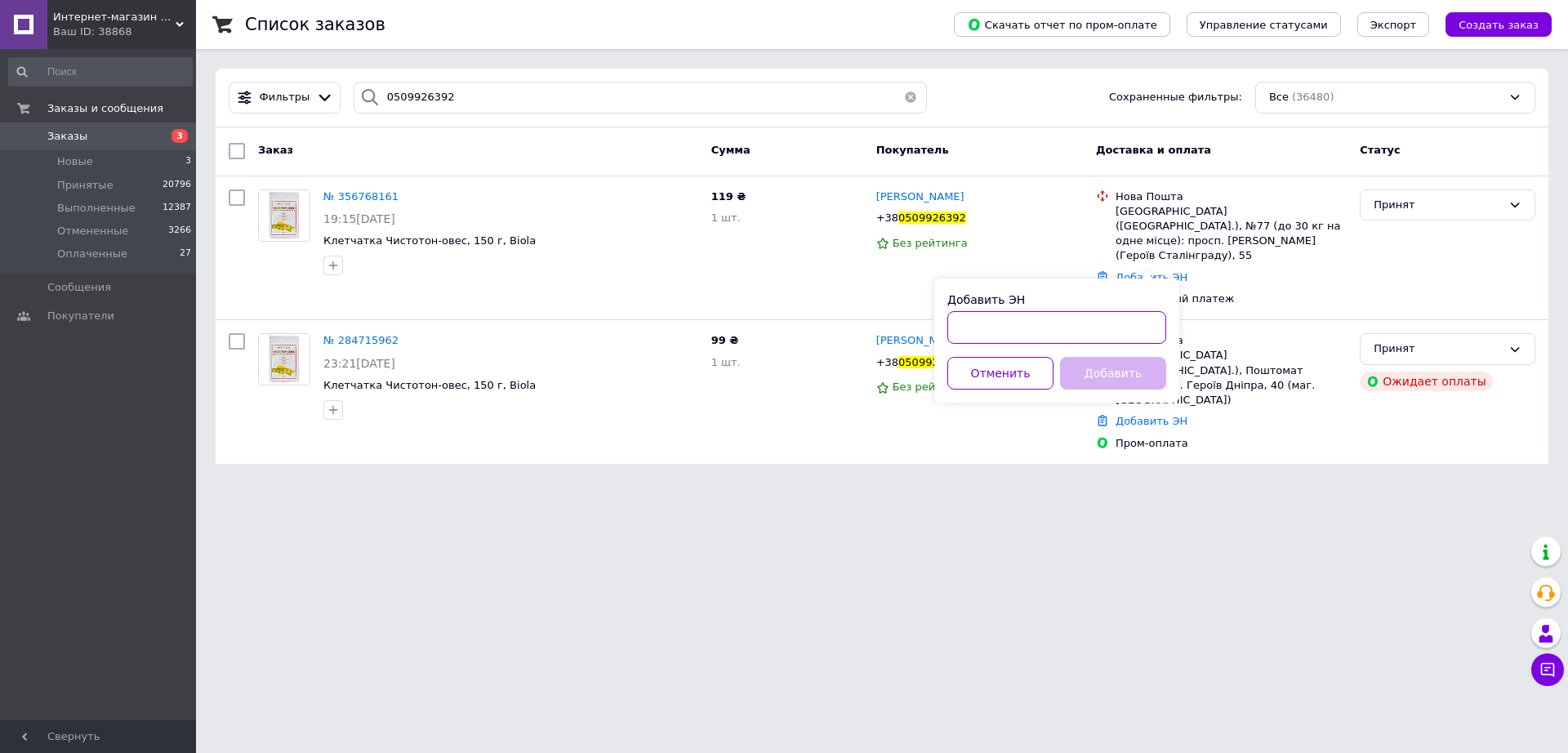
drag, startPoint x: 1087, startPoint y: 327, endPoint x: 1130, endPoint y: 368, distance: 59.4
click at [1091, 328] on input "Добавить ЭН" at bounding box center [1057, 327] width 219 height 32
paste input "20451224884198"
type input "20451224884198"
click at [1130, 370] on button "Добавить" at bounding box center [1113, 373] width 106 height 32
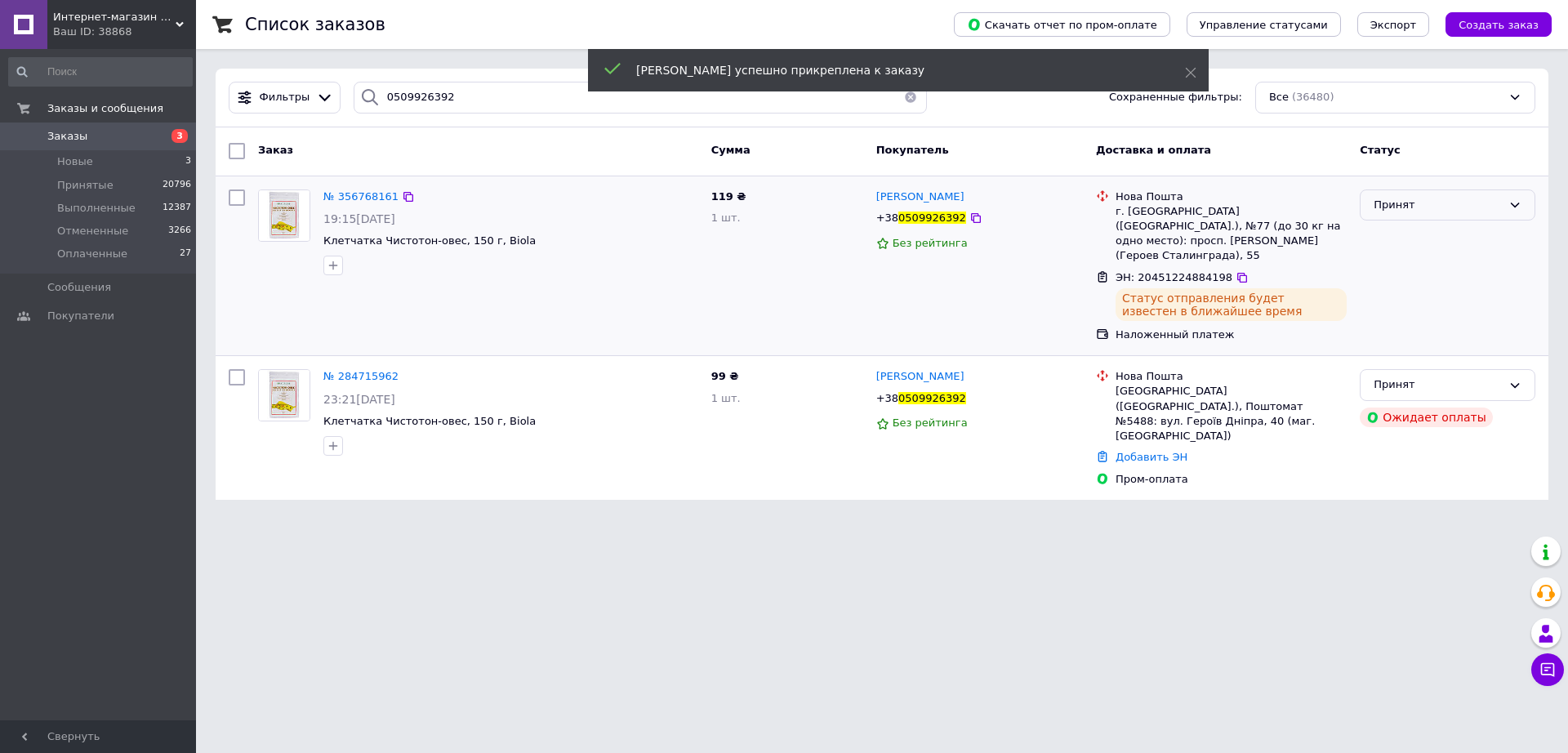
click at [1514, 200] on icon at bounding box center [1514, 205] width 13 height 13
click at [1404, 237] on li "Выполнен" at bounding box center [1447, 239] width 174 height 31
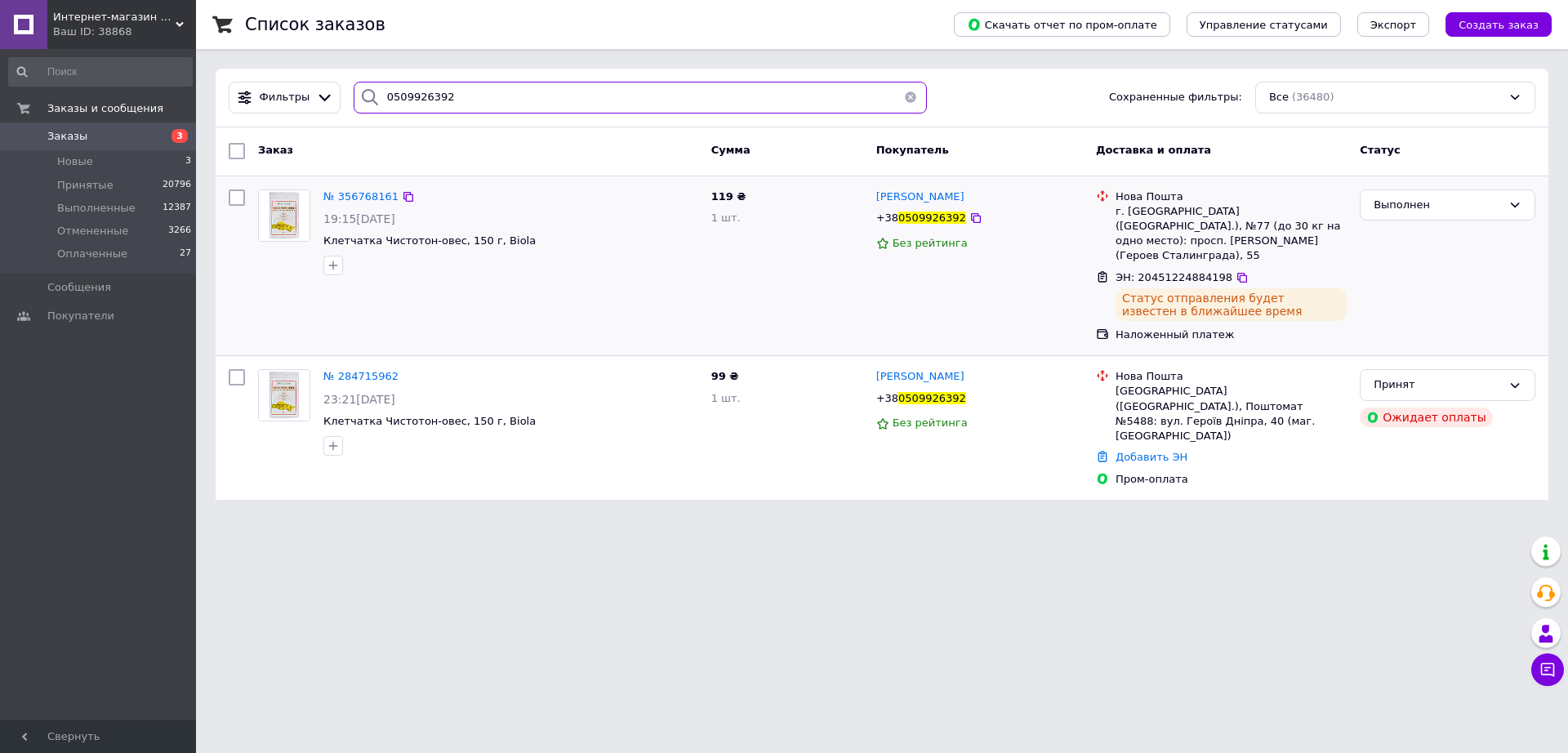
drag, startPoint x: 313, startPoint y: 99, endPoint x: 283, endPoint y: 123, distance: 38.4
click at [272, 113] on div "Фильтры 0509926392 Сохраненные фильтры: Все (36480)" at bounding box center [881, 97] width 1319 height 31
paste input "672322710"
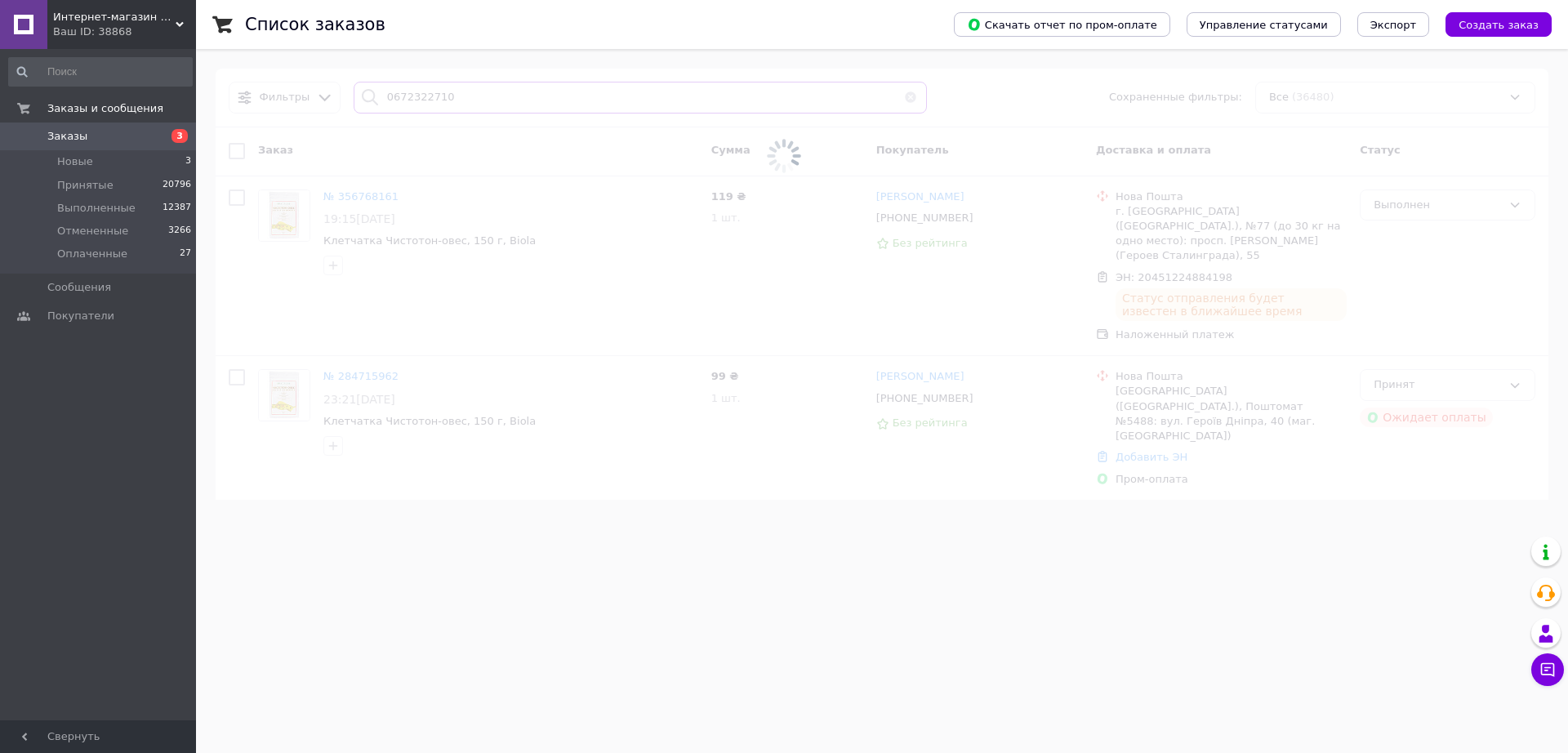
type input "0672322710"
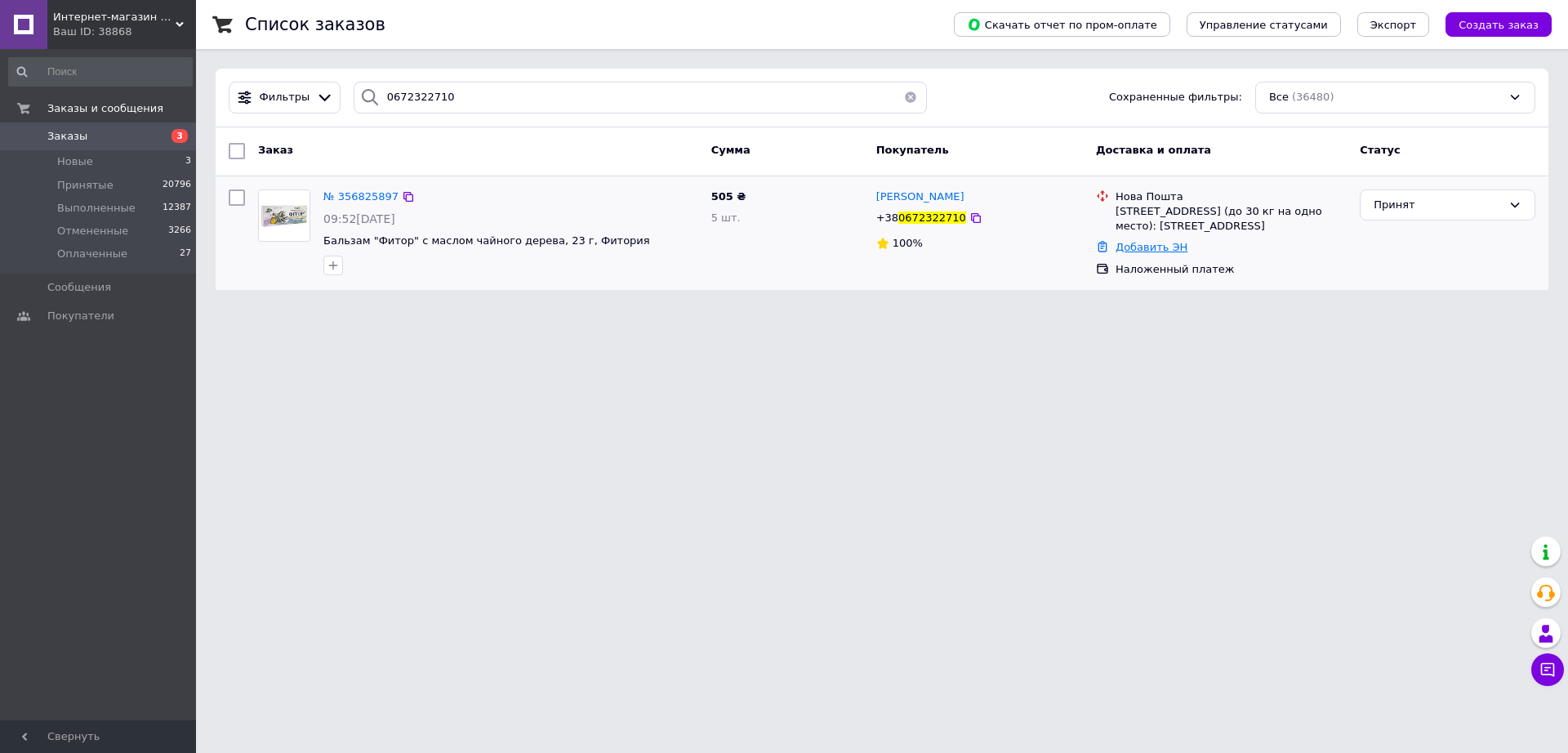
click at [1160, 246] on link "Добавить ЭН" at bounding box center [1151, 247] width 72 height 12
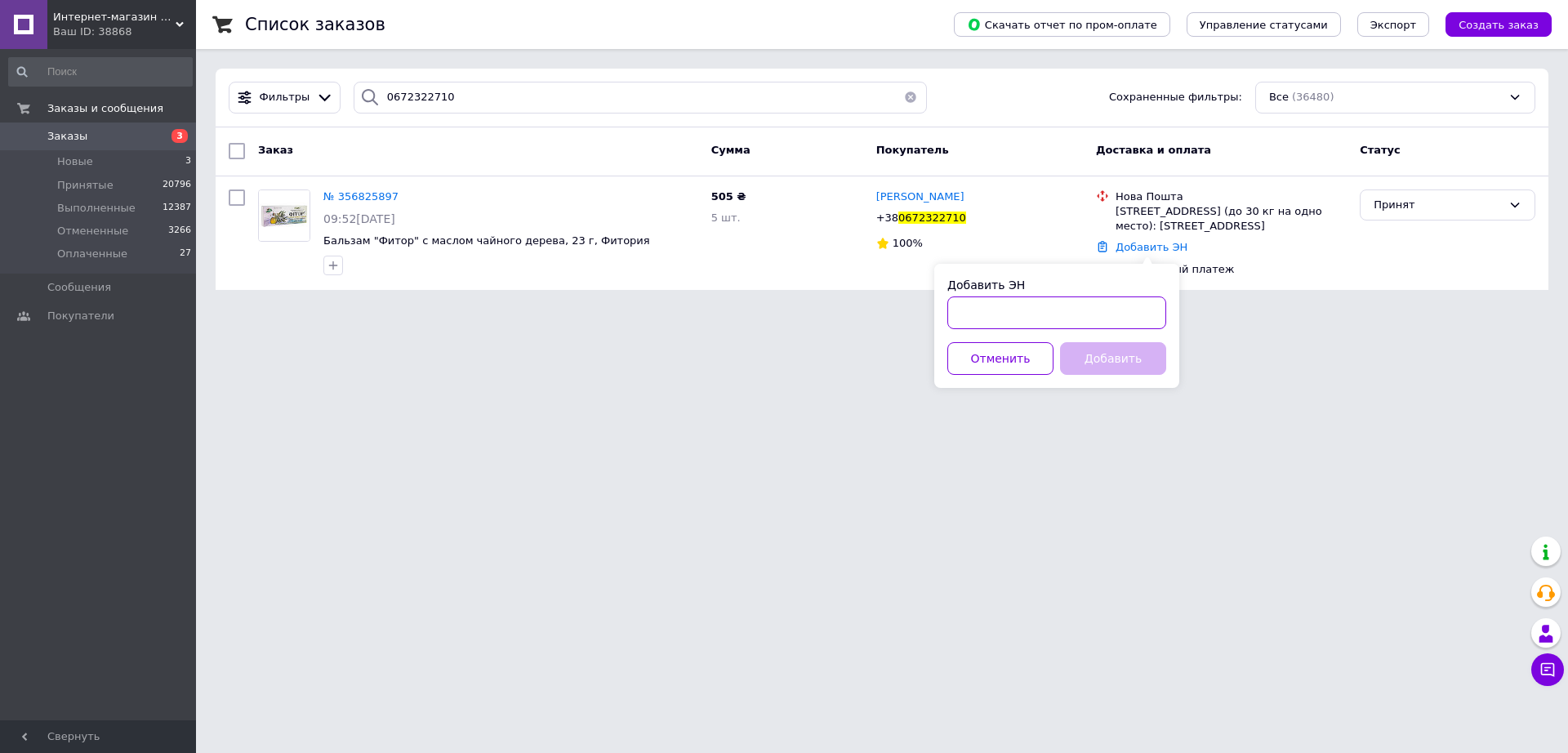
click at [1113, 306] on input "Добавить ЭН" at bounding box center [1057, 313] width 219 height 32
paste input "20451225167871"
type input "20451225167871"
click at [1083, 362] on button "Добавить" at bounding box center [1113, 359] width 106 height 32
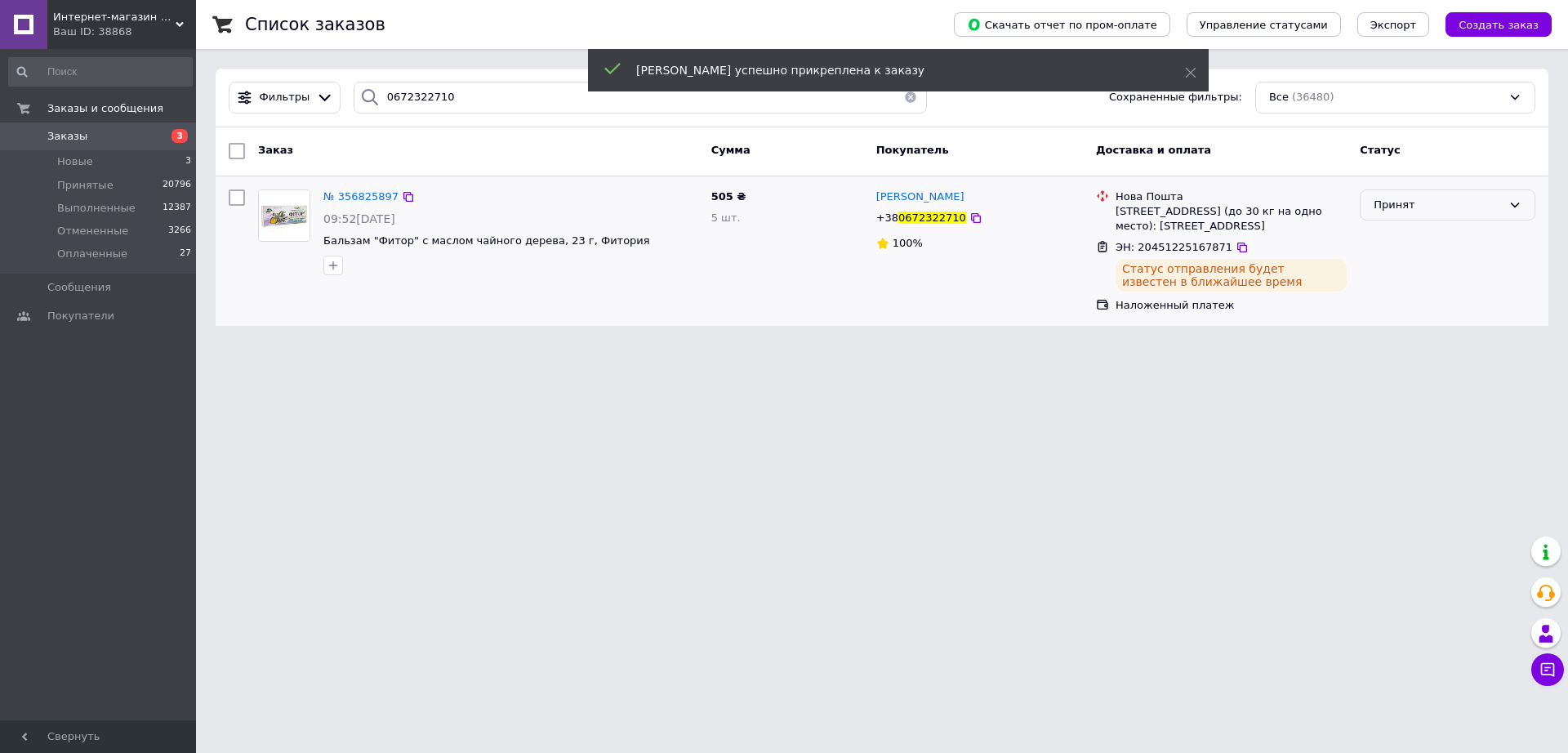
click at [1515, 205] on icon at bounding box center [1514, 205] width 13 height 13
click at [1384, 241] on li "Выполнен" at bounding box center [1447, 239] width 174 height 31
